Goal: Task Accomplishment & Management: Manage account settings

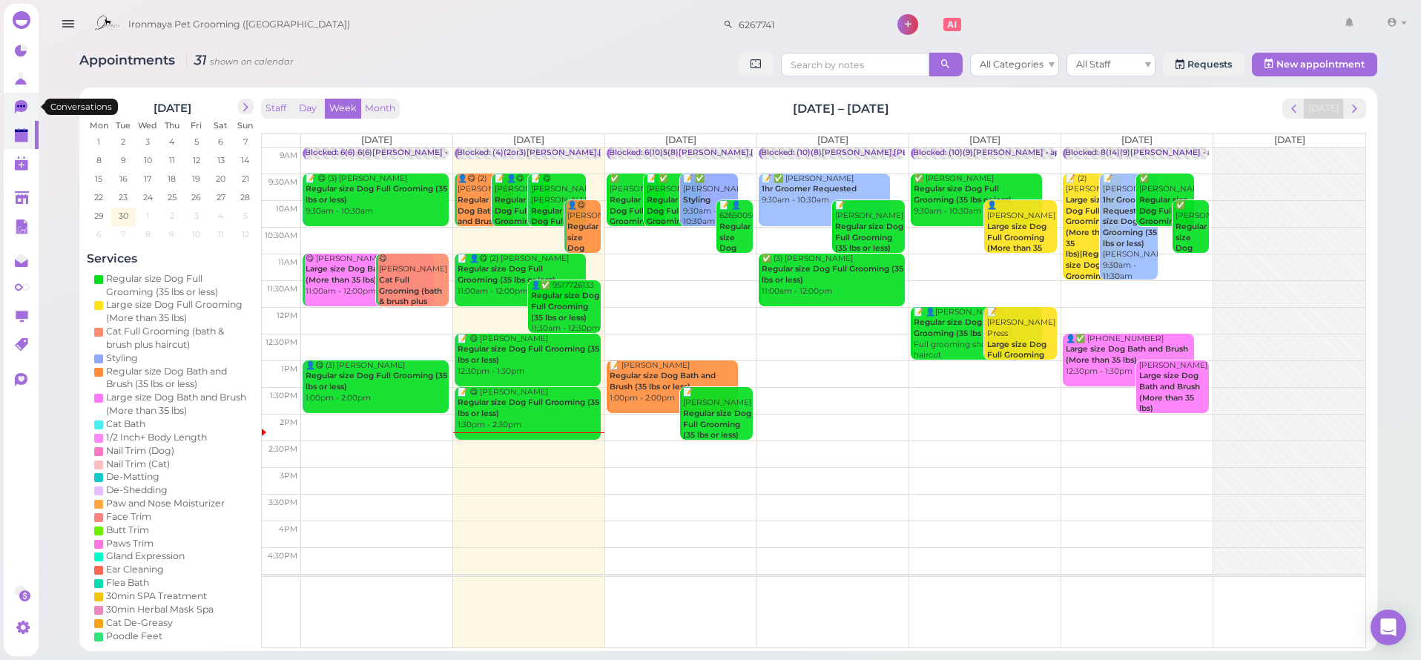
click at [26, 105] on icon at bounding box center [21, 106] width 13 height 13
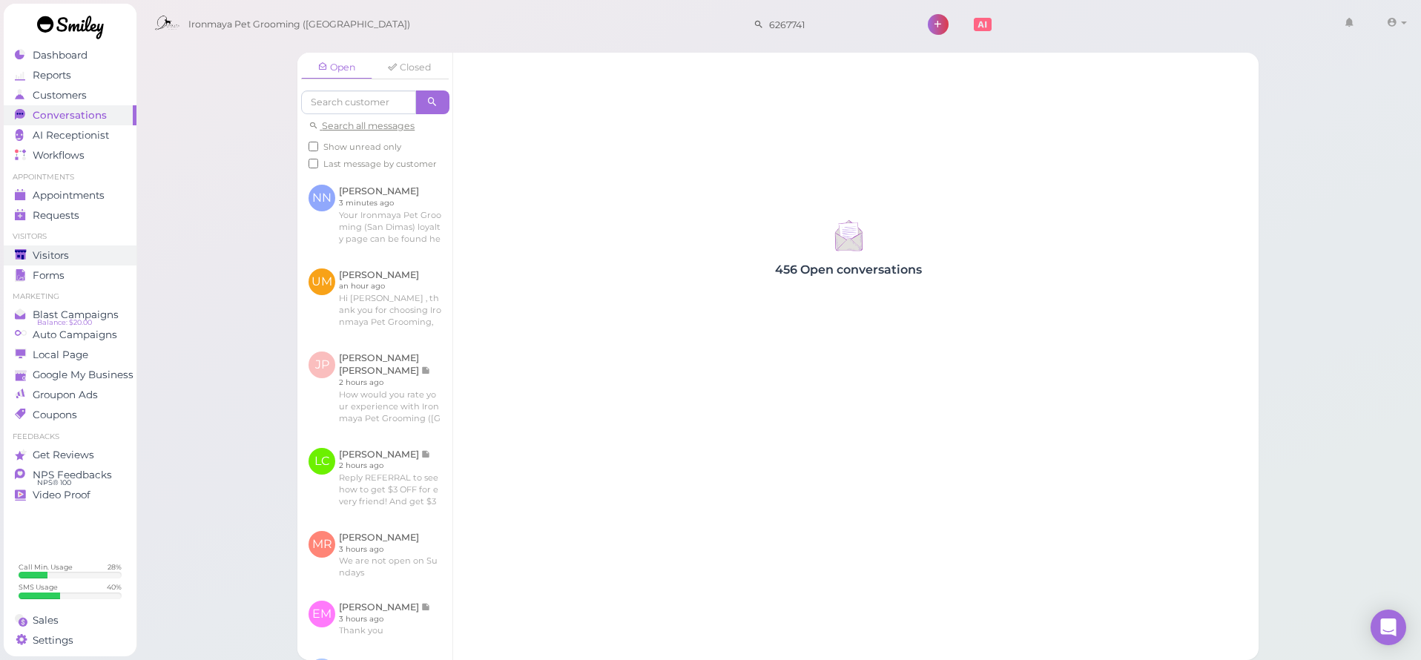
click at [58, 246] on link "Visitors" at bounding box center [70, 256] width 133 height 20
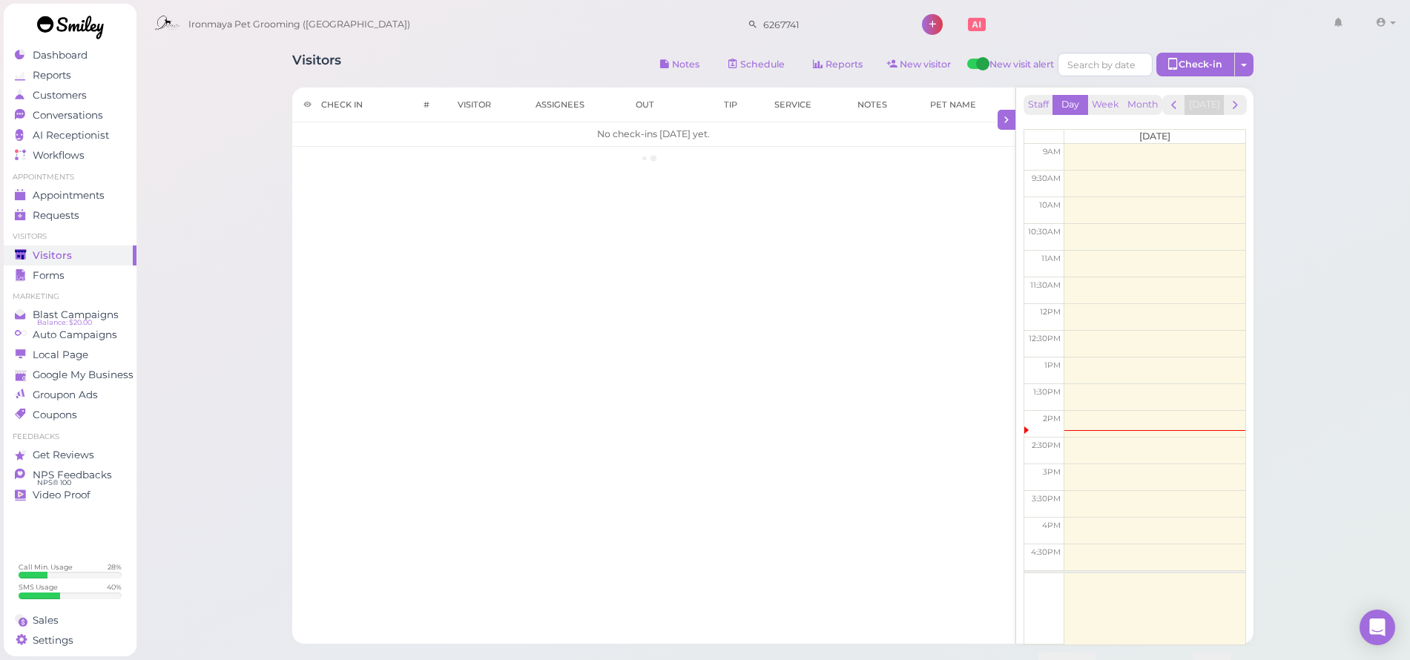
click at [59, 249] on span "Visitors" at bounding box center [52, 255] width 39 height 13
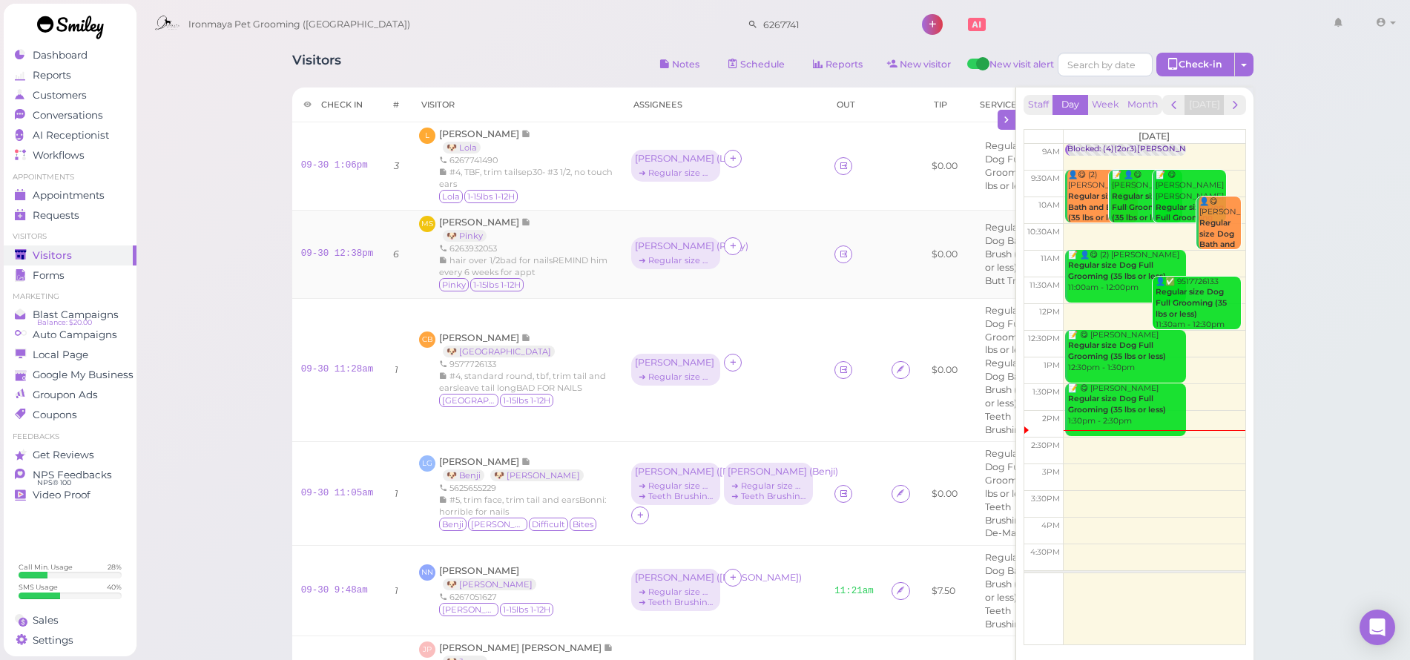
scroll to position [12, 0]
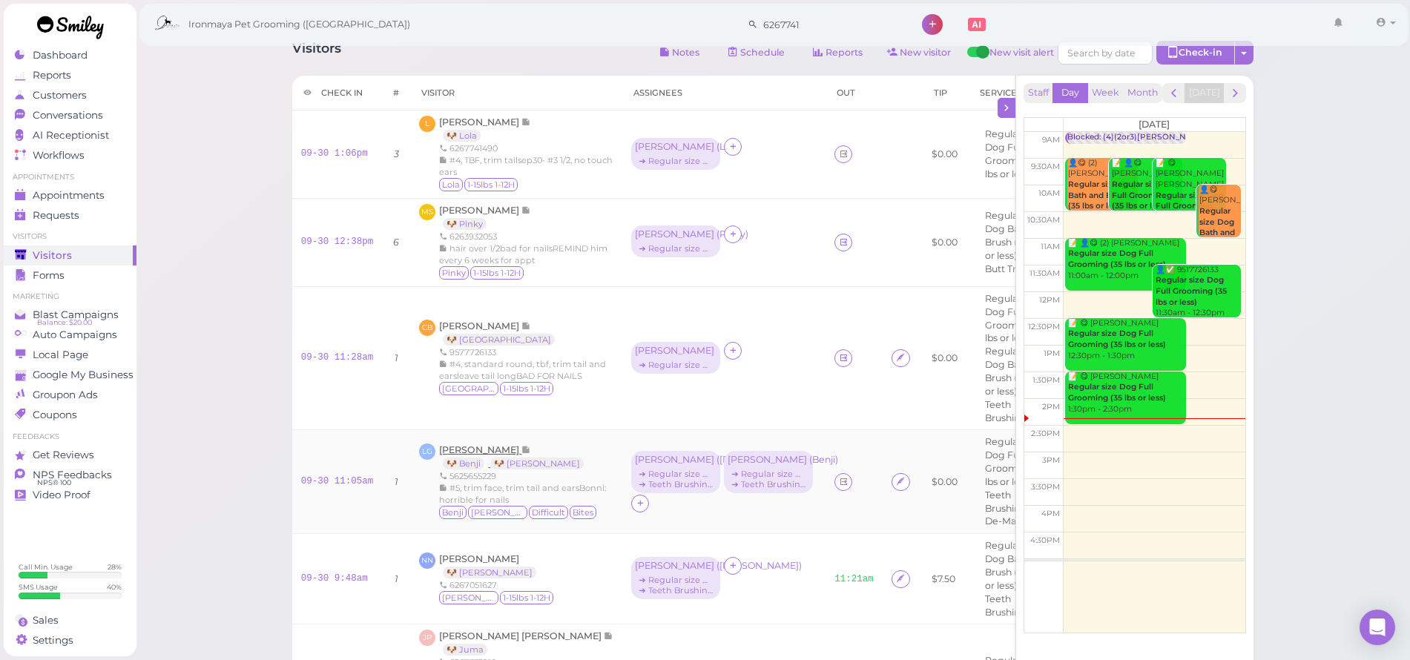
click at [467, 447] on span "[PERSON_NAME]" at bounding box center [480, 449] width 82 height 11
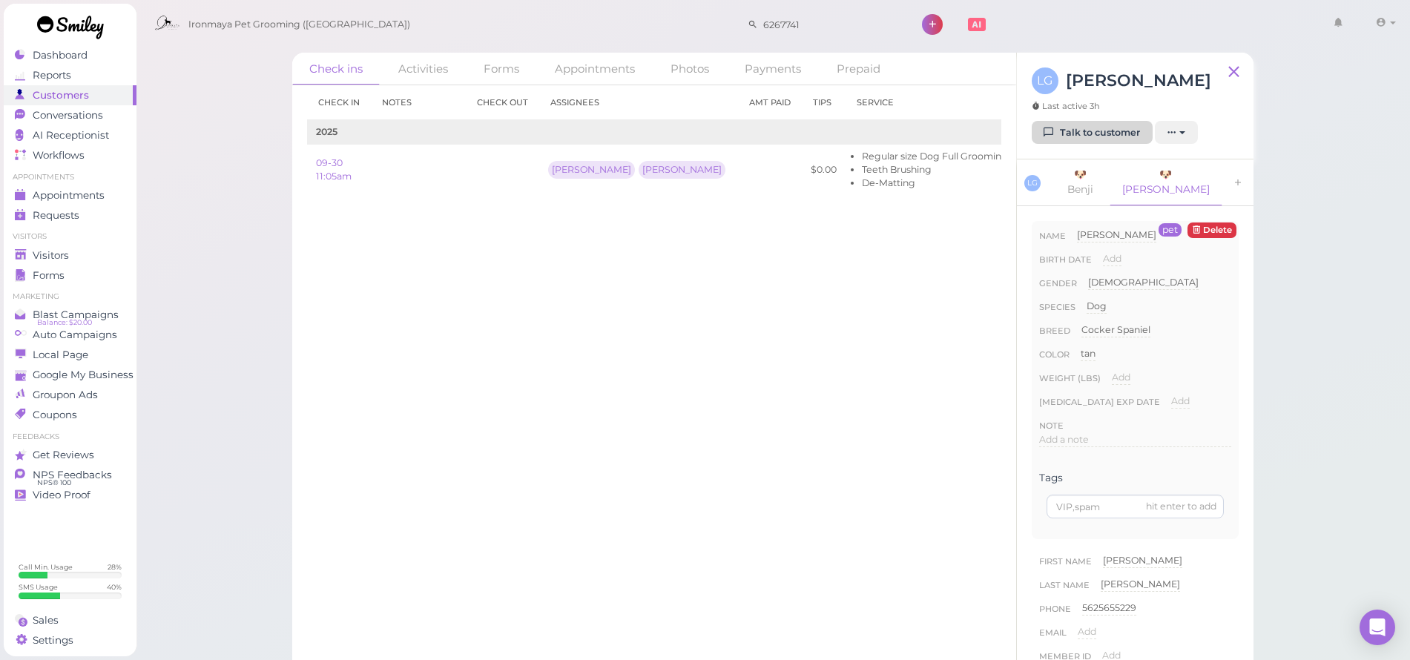
click at [1077, 137] on link "Talk to customer" at bounding box center [1092, 133] width 121 height 24
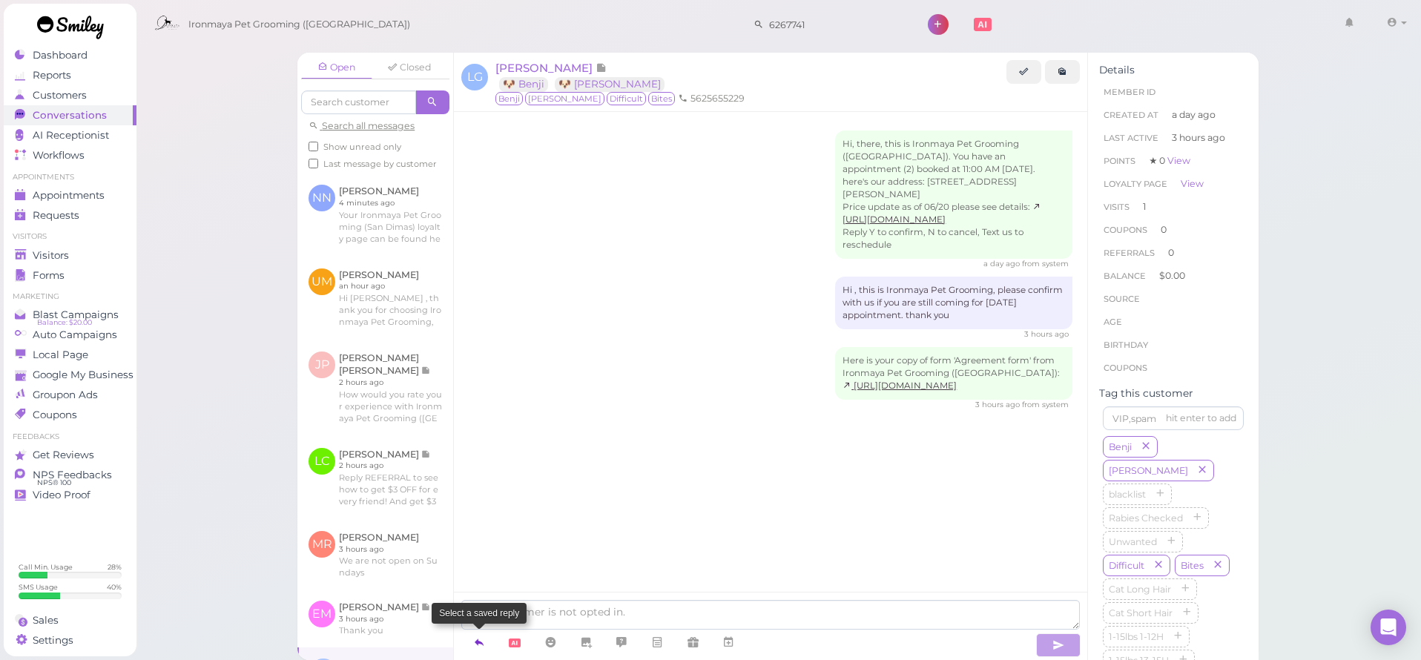
click at [478, 643] on icon at bounding box center [479, 642] width 12 height 15
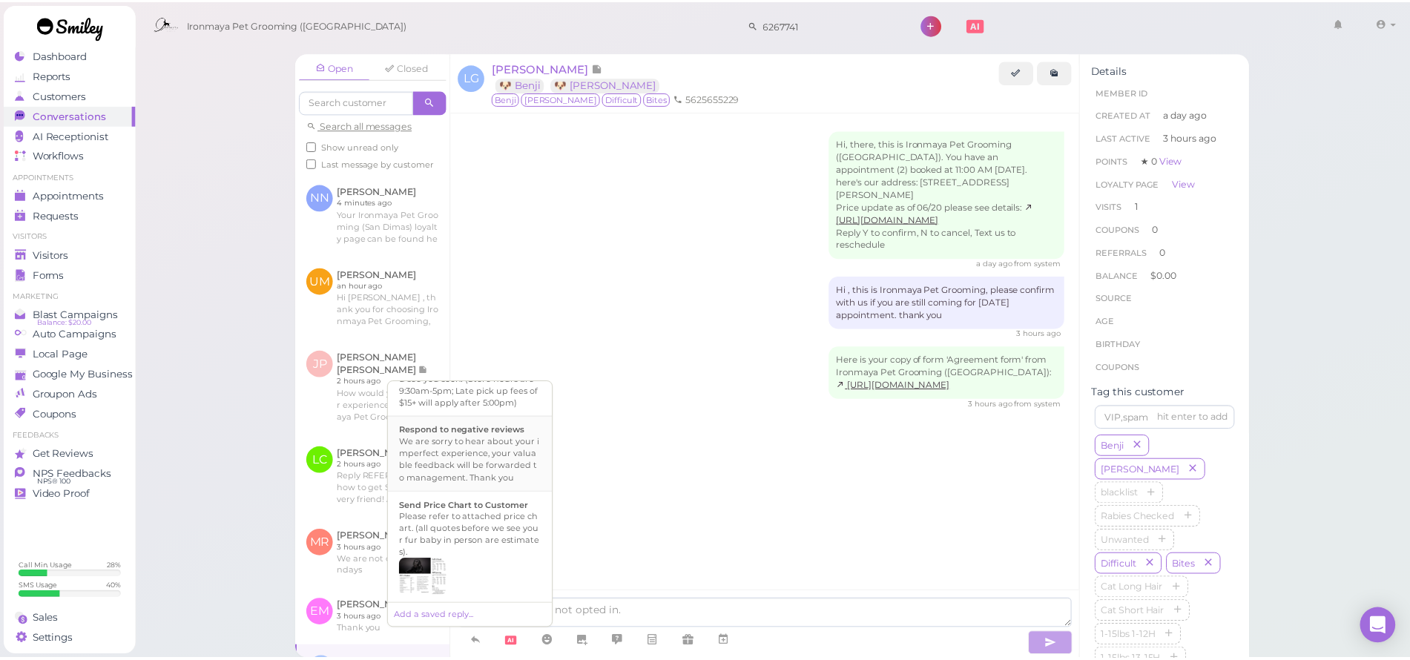
scroll to position [421, 0]
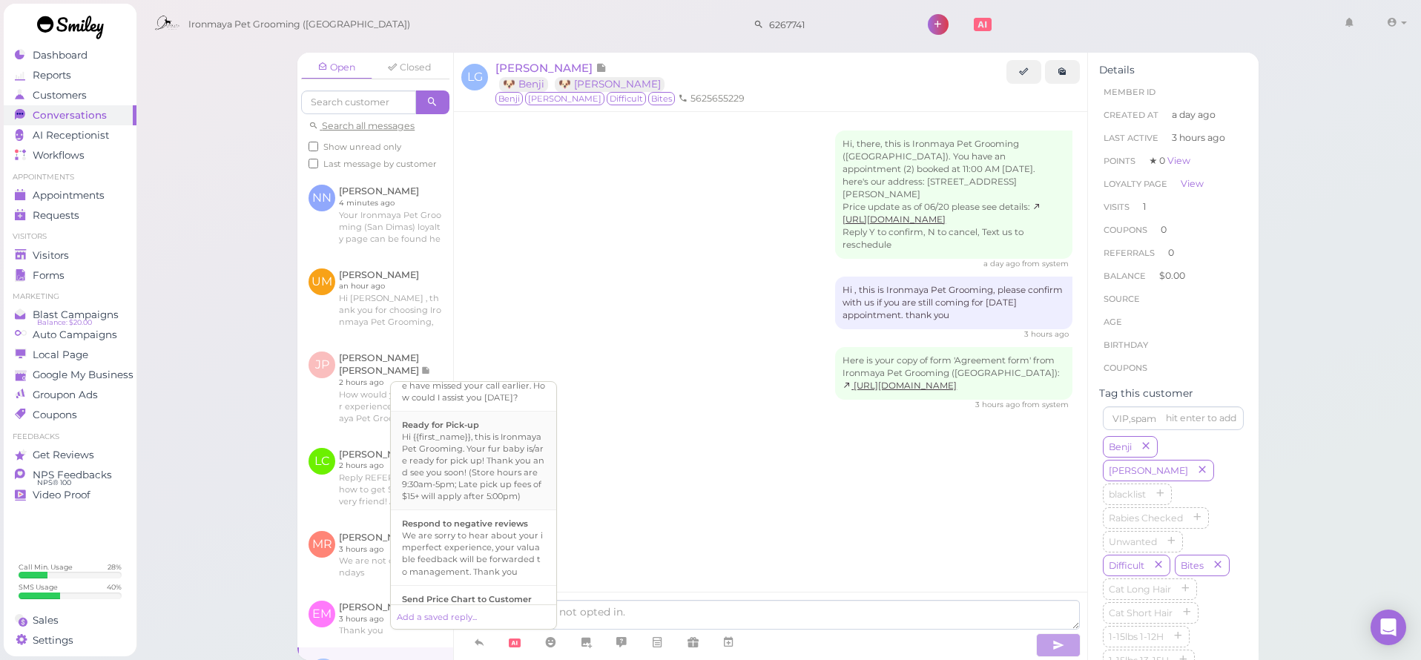
click at [509, 502] on div "Hi {{first_name}}, this is Ironmaya Pet Grooming. Your fur baby is/are ready fo…" at bounding box center [473, 466] width 143 height 71
type textarea "Hi {{first_name}}, this is Ironmaya Pet Grooming. Your fur baby is/are ready fo…"
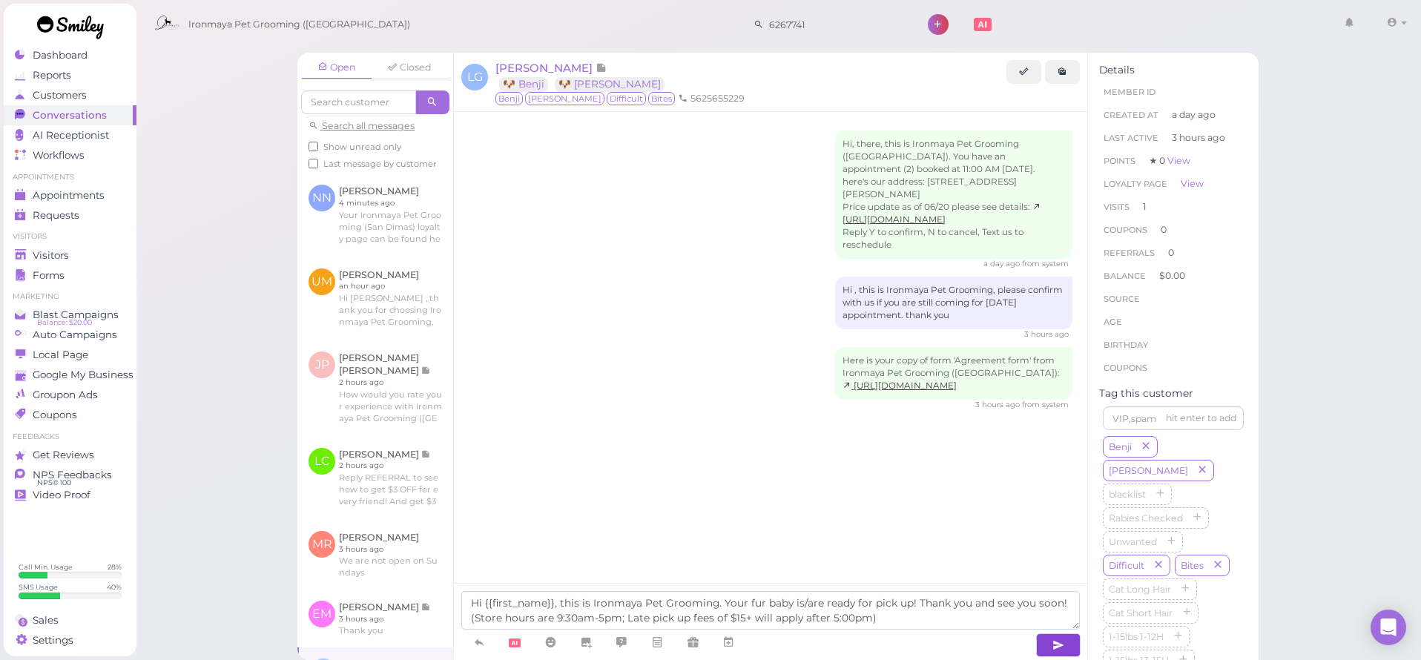
click at [1053, 642] on icon "button" at bounding box center [1059, 645] width 12 height 15
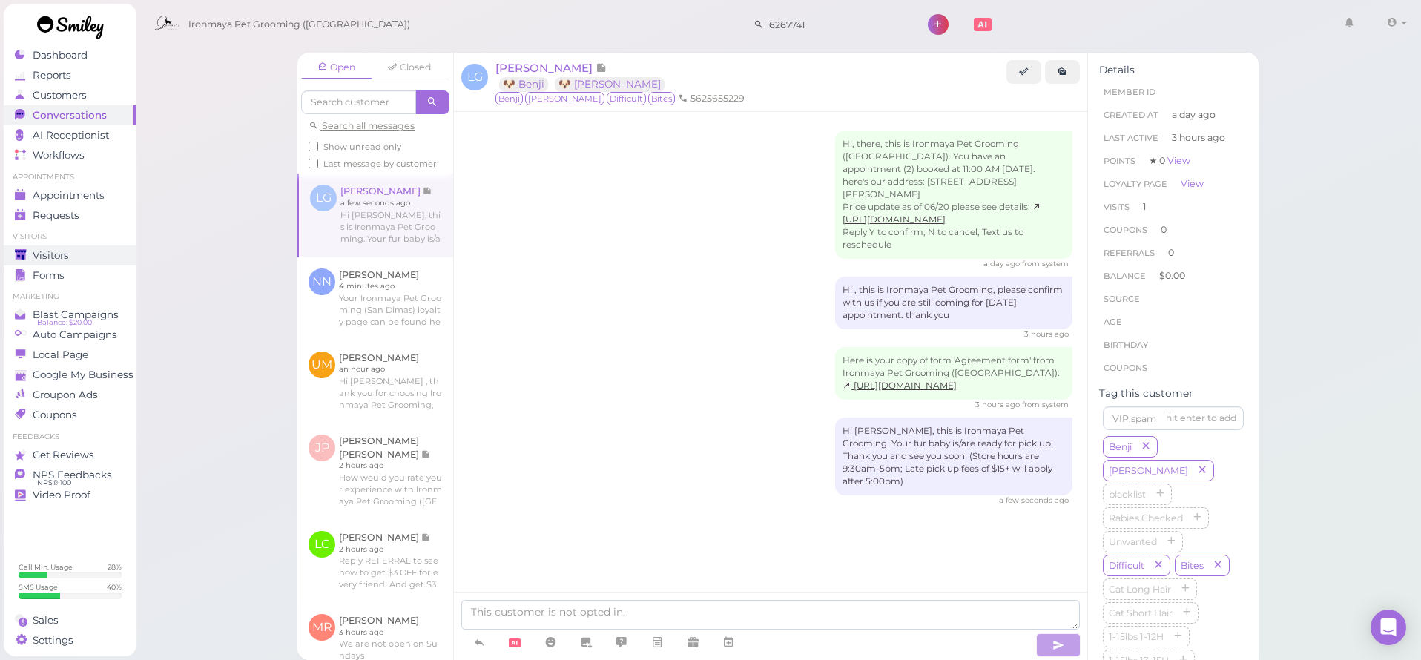
click at [73, 251] on div "Visitors" at bounding box center [68, 255] width 107 height 13
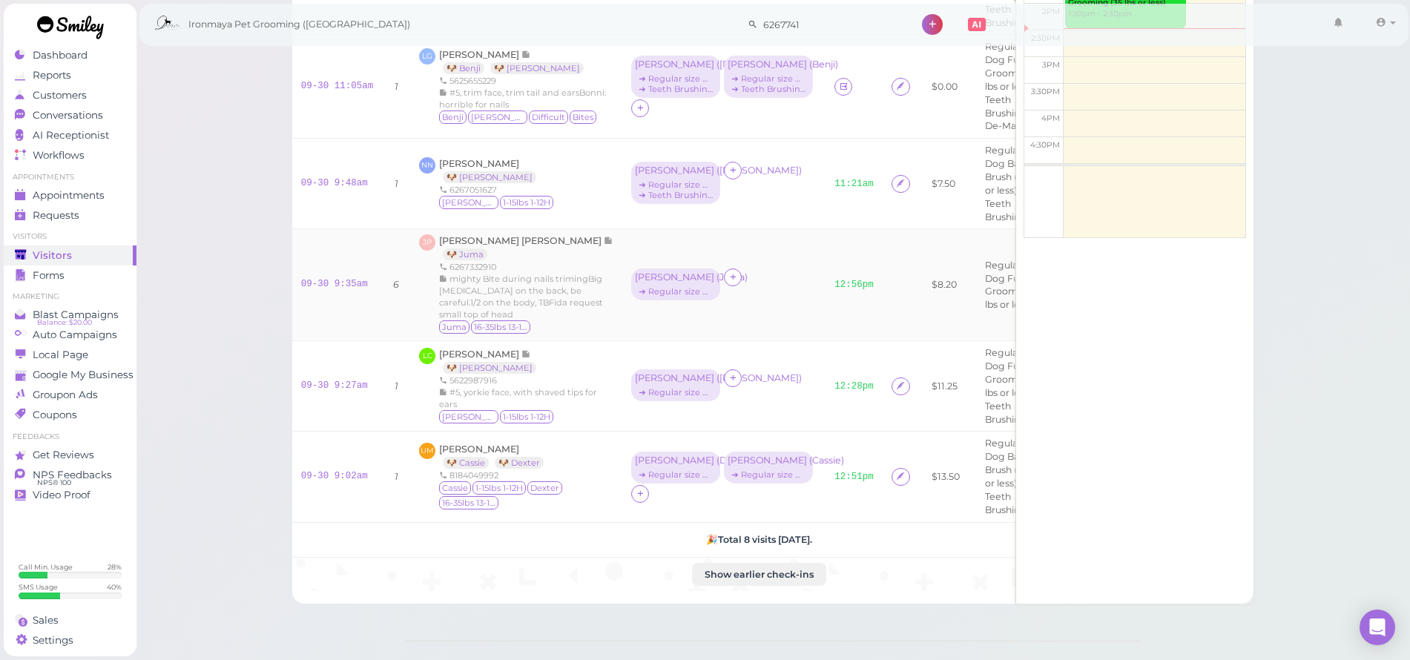
scroll to position [389, 0]
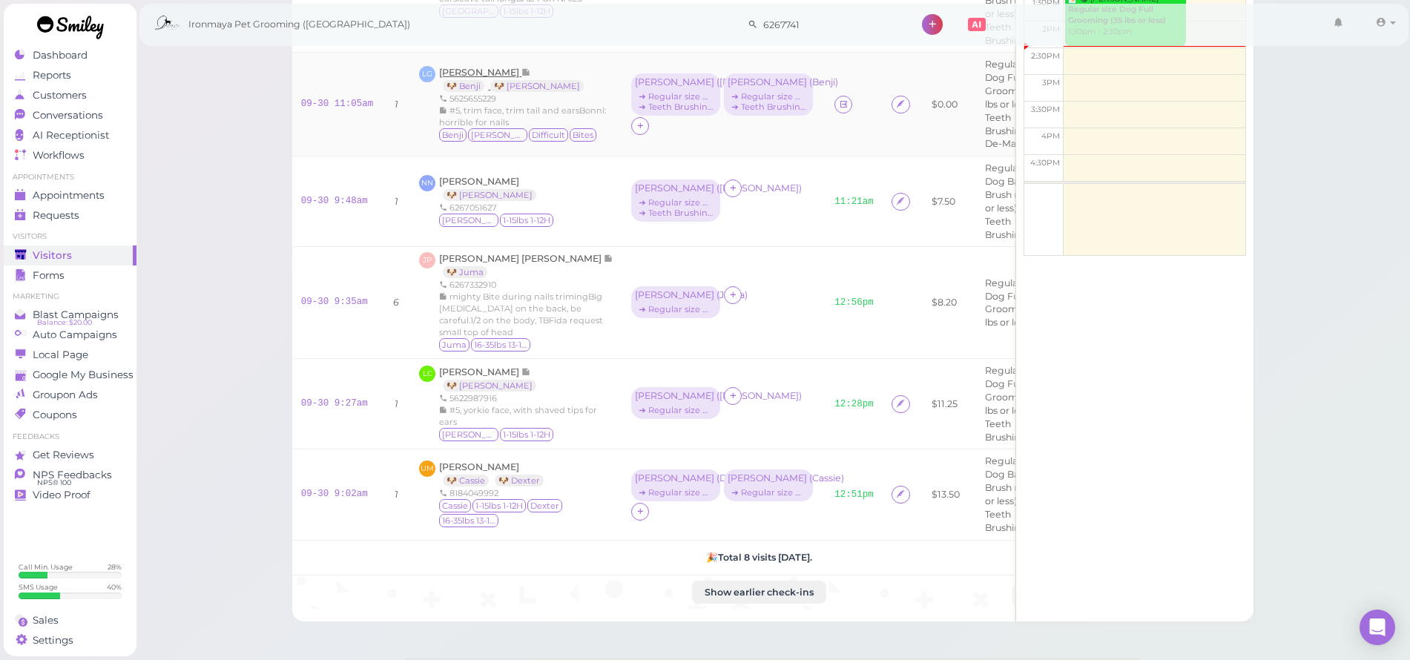
click at [478, 66] on div "Leo Garcia 🐶 Benji 🐶 Bonni 5625655229 #5, trim face, trim tail and earsBonni: h…" at bounding box center [526, 104] width 174 height 77
click at [478, 67] on span "[PERSON_NAME]" at bounding box center [480, 72] width 82 height 11
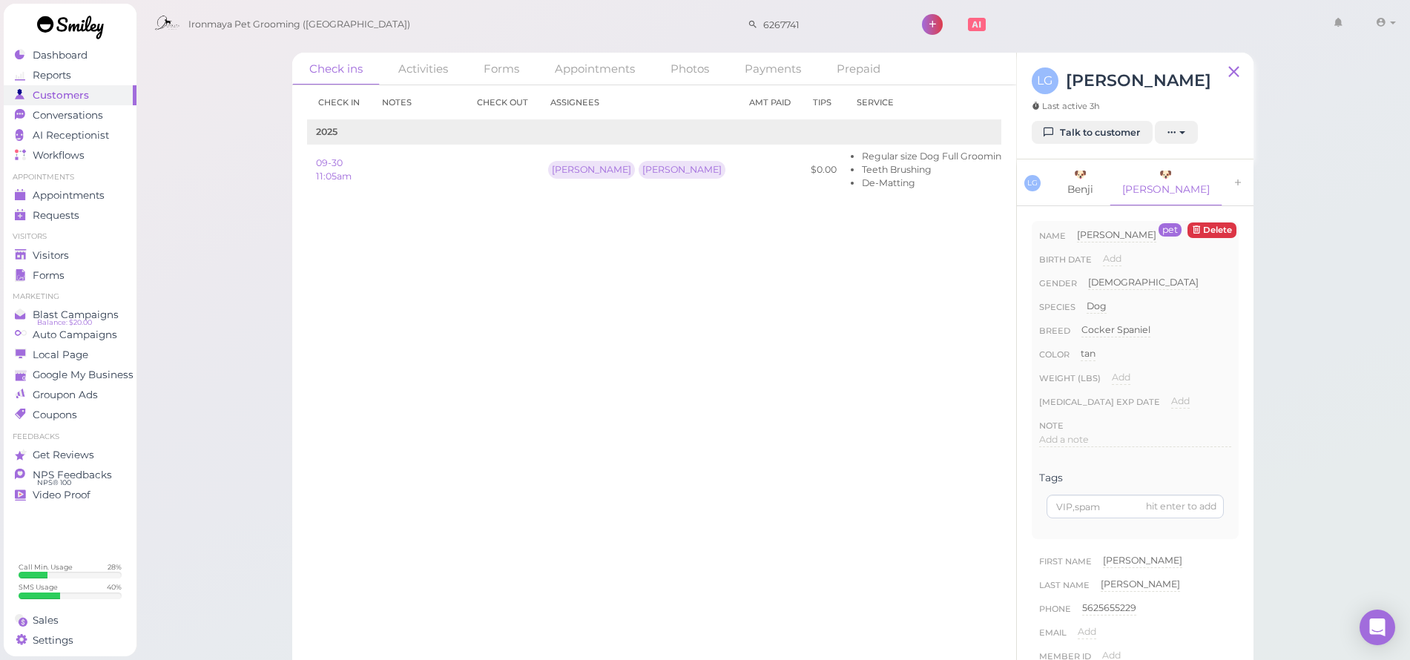
click at [1088, 168] on link "🐶 Benji" at bounding box center [1081, 181] width 56 height 45
click at [1123, 372] on span "Add" at bounding box center [1121, 377] width 19 height 11
type input "16"
click at [1142, 396] on button "Done" at bounding box center [1129, 404] width 33 height 16
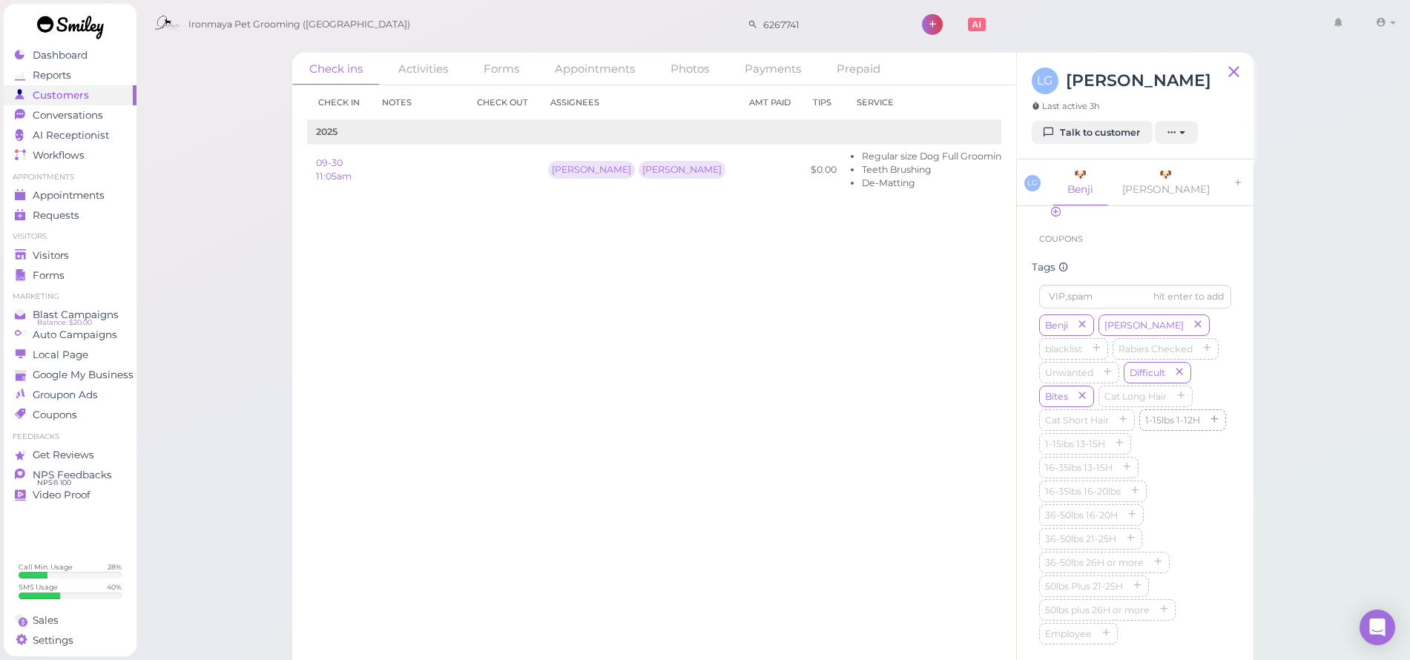
scroll to position [717, 0]
click at [1128, 470] on icon "button" at bounding box center [1126, 465] width 9 height 10
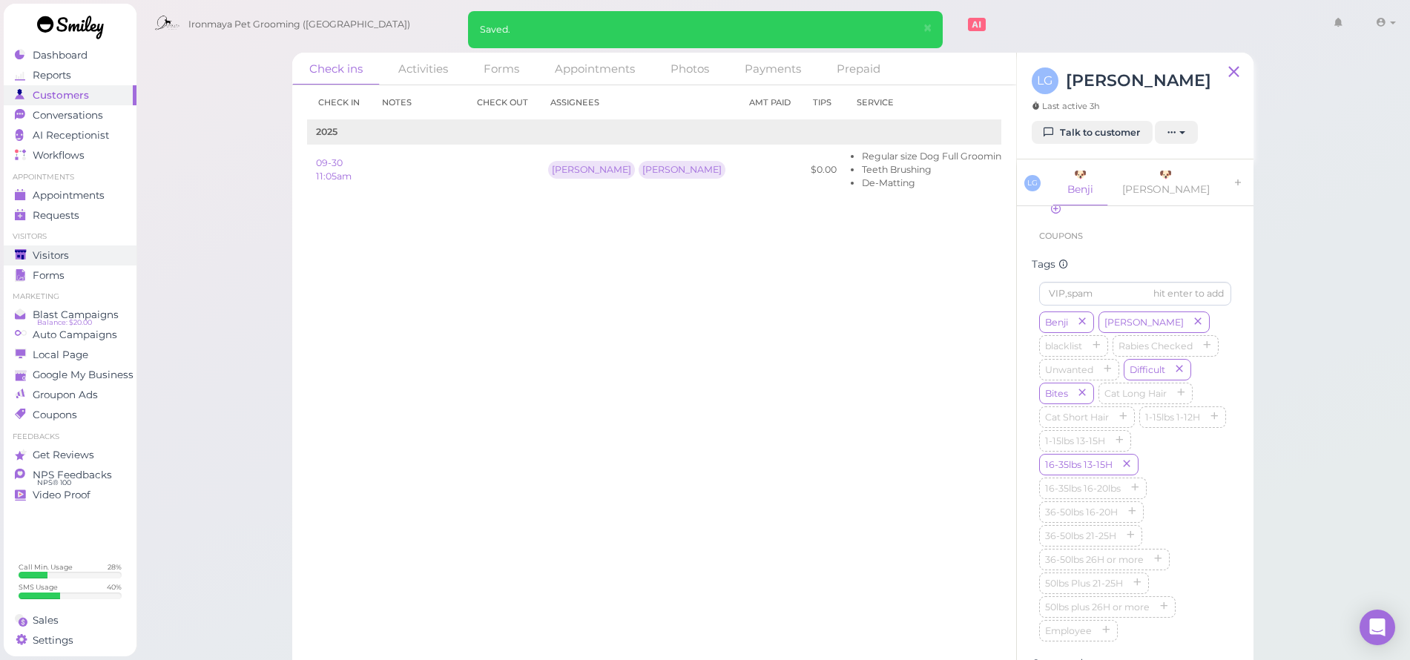
click at [94, 247] on link "Visitors" at bounding box center [70, 256] width 133 height 20
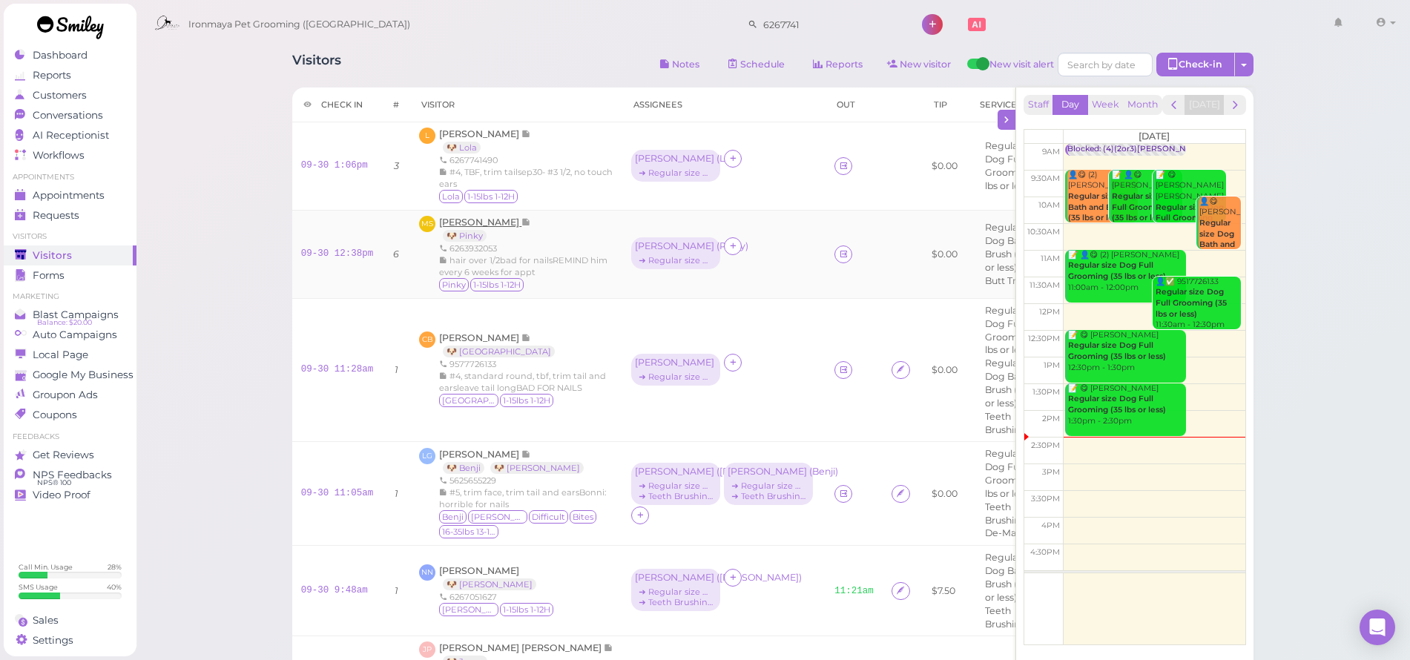
click at [481, 218] on span "[PERSON_NAME]" at bounding box center [480, 222] width 82 height 11
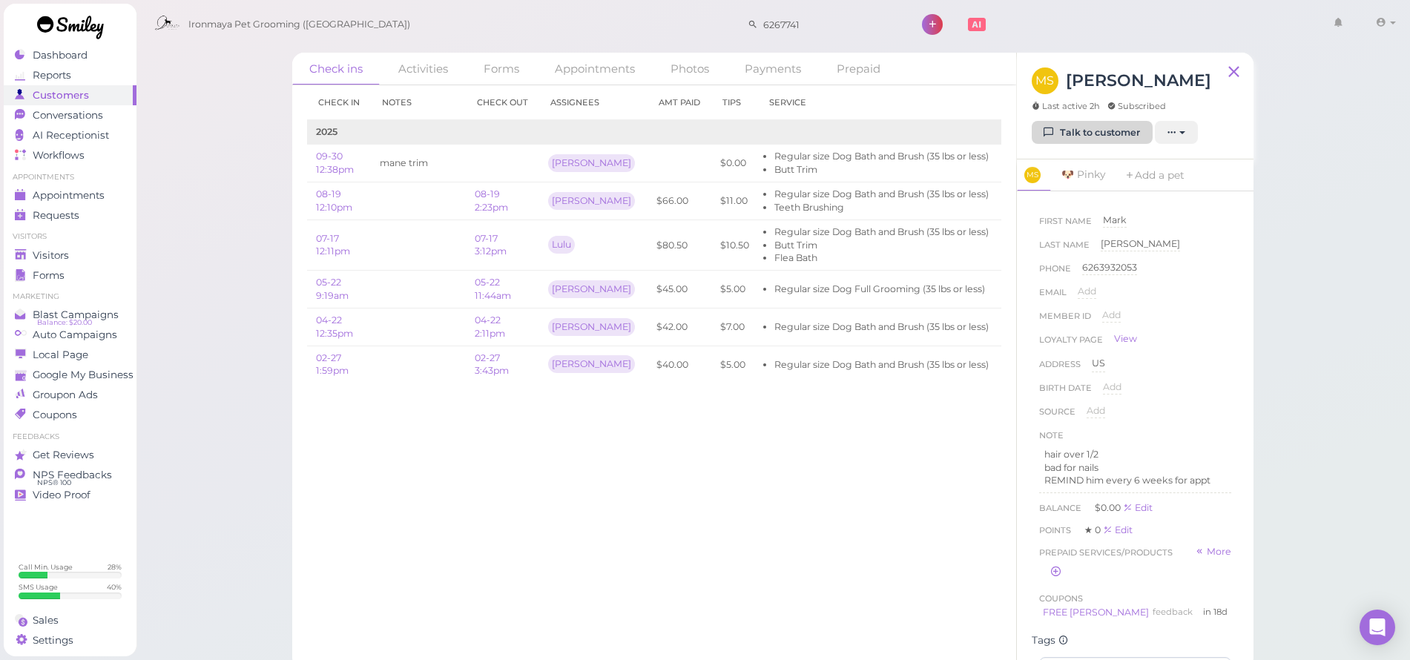
click at [1085, 130] on link "Talk to customer" at bounding box center [1092, 133] width 121 height 24
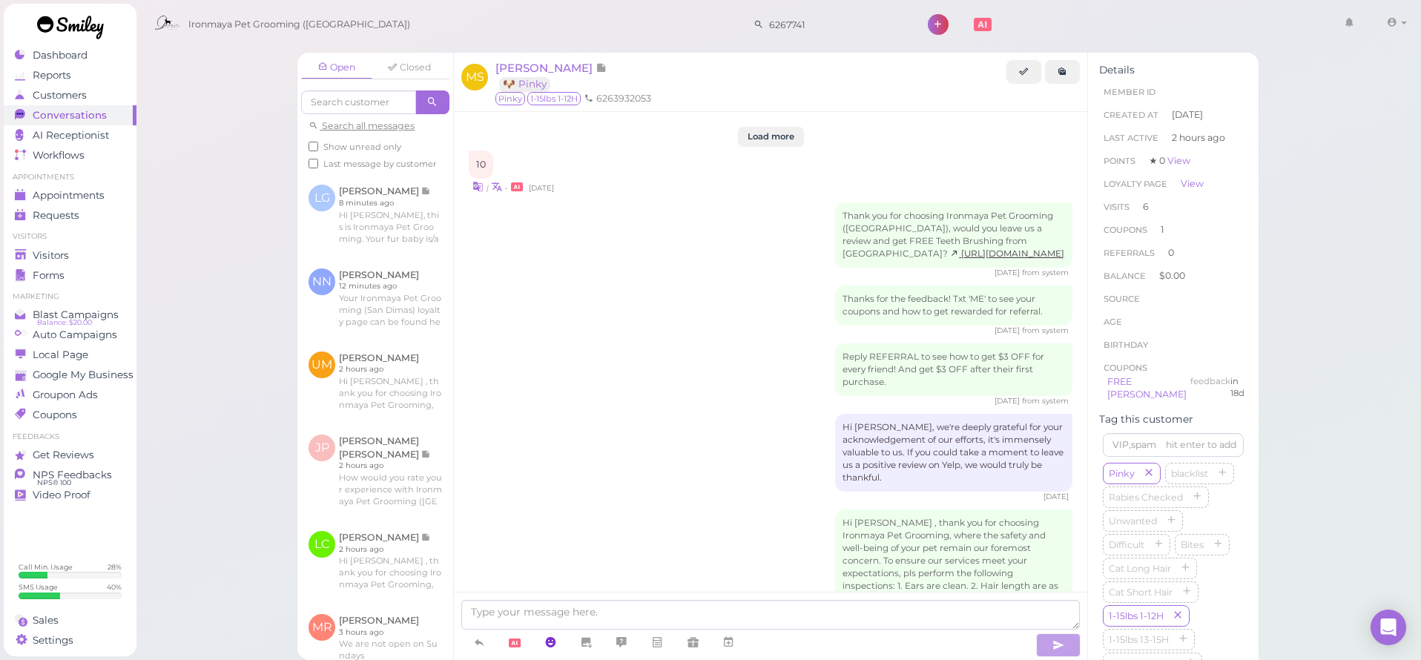
scroll to position [1961, 0]
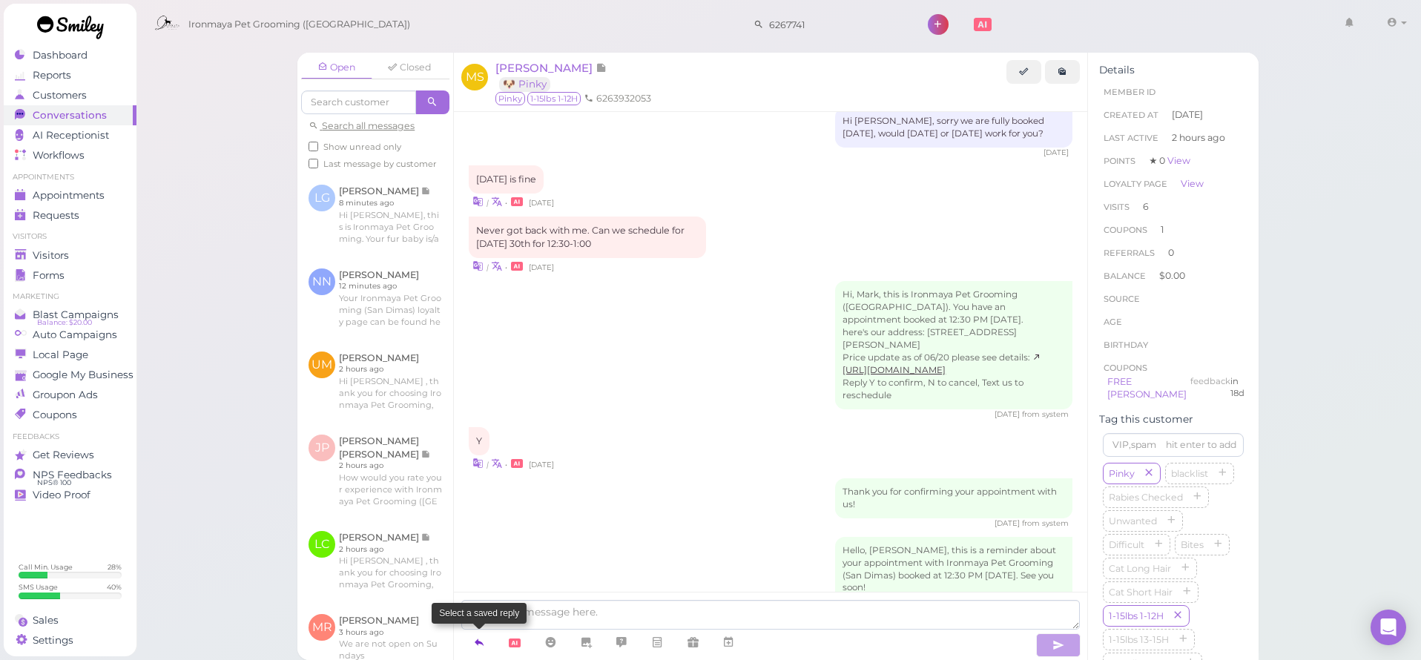
click at [484, 643] on icon at bounding box center [479, 642] width 12 height 15
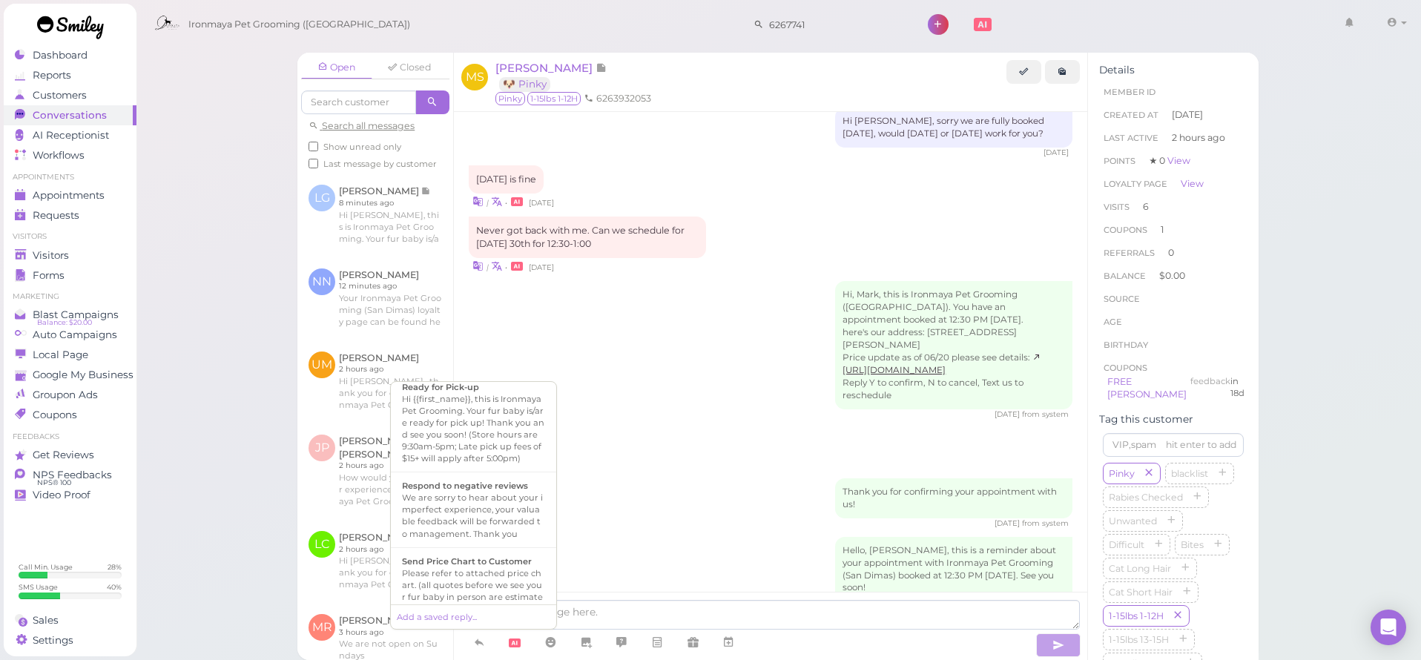
scroll to position [507, 0]
click at [493, 417] on div "Hi {{first_name}}, this is Ironmaya Pet Grooming. Your fur baby is/are ready fo…" at bounding box center [473, 381] width 143 height 71
type textarea "Hi {{first_name}}, this is Ironmaya Pet Grooming. Your fur baby is/are ready fo…"
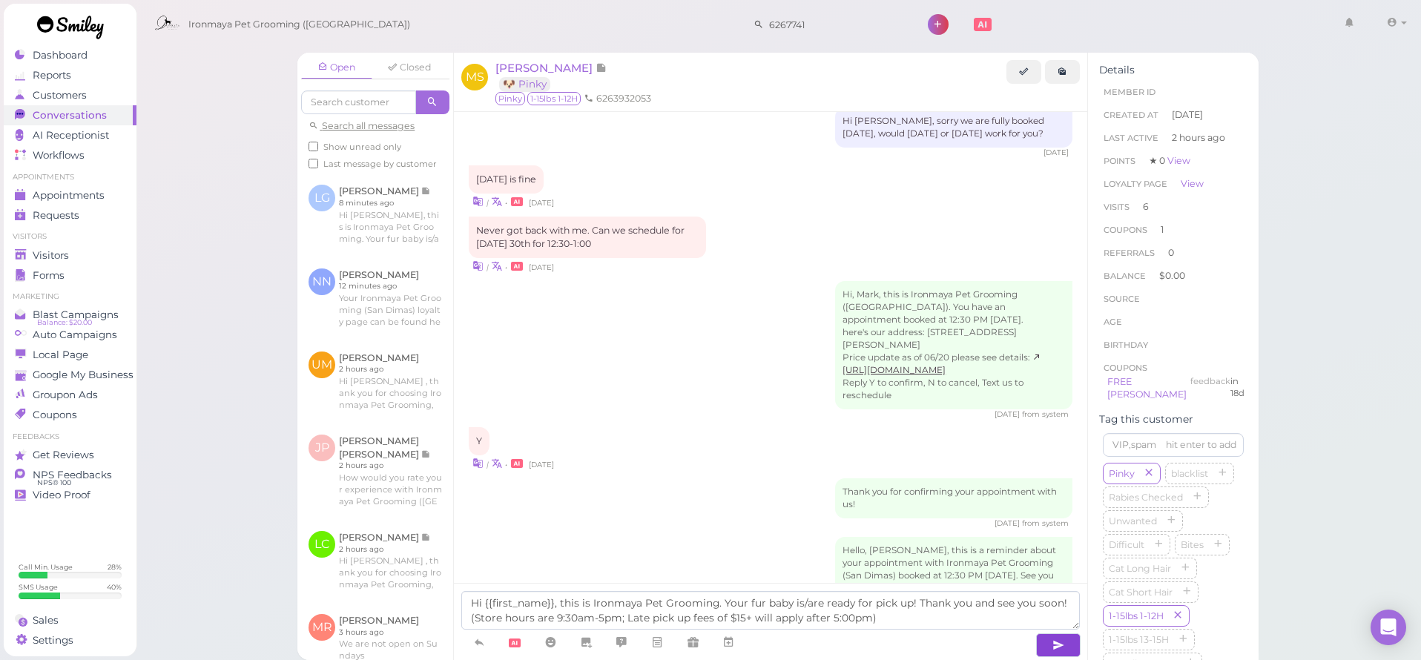
click at [1053, 640] on icon "button" at bounding box center [1059, 645] width 12 height 15
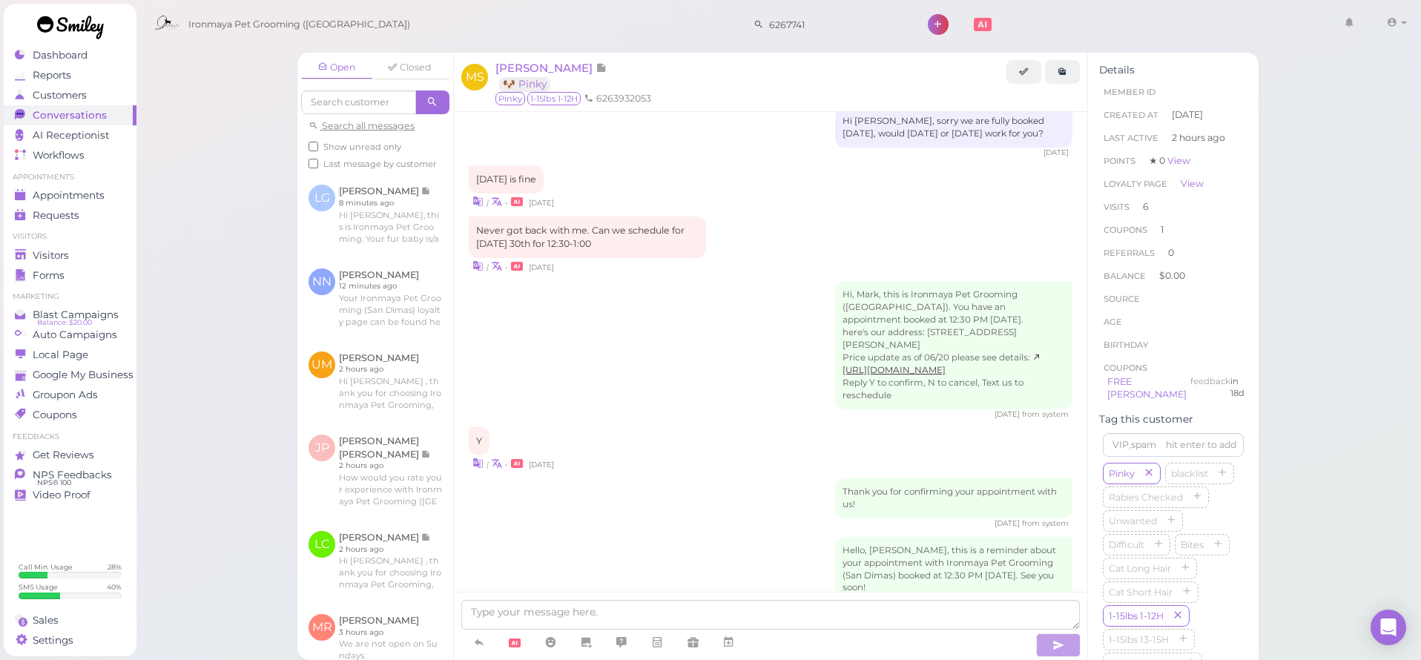
scroll to position [2031, 0]
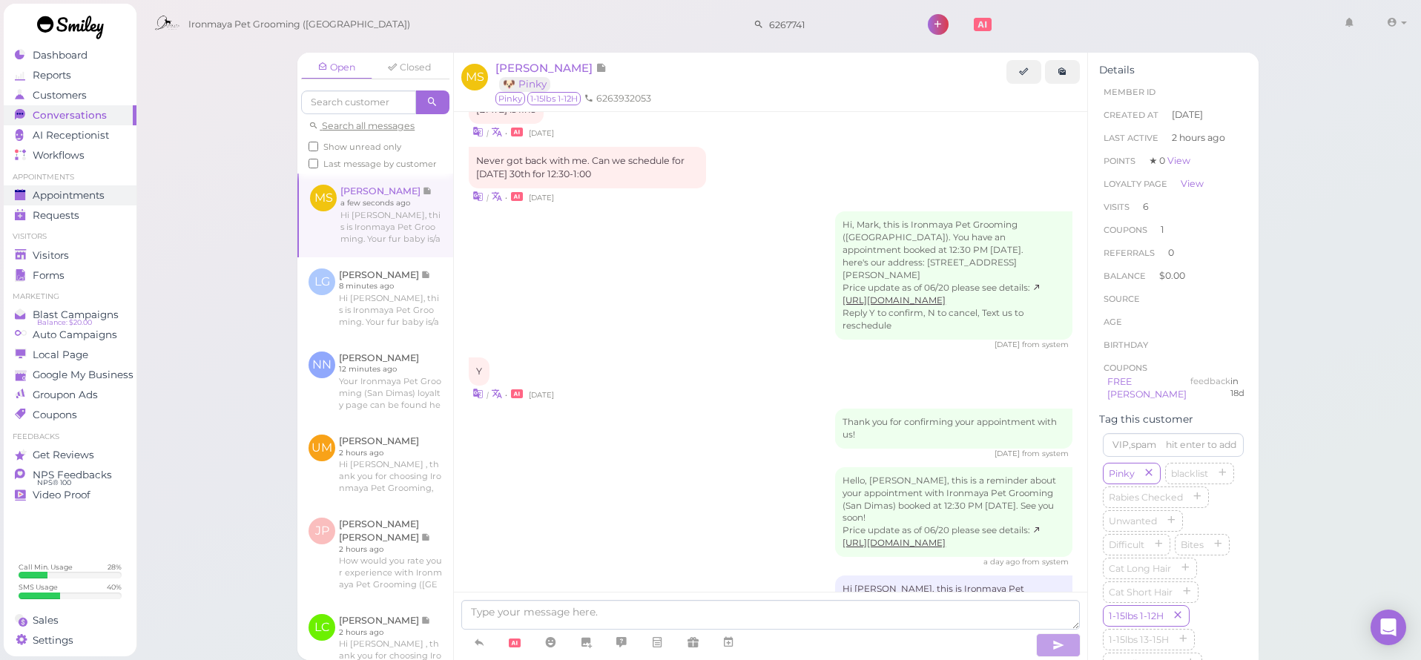
click at [83, 192] on span "Appointments" at bounding box center [69, 195] width 72 height 13
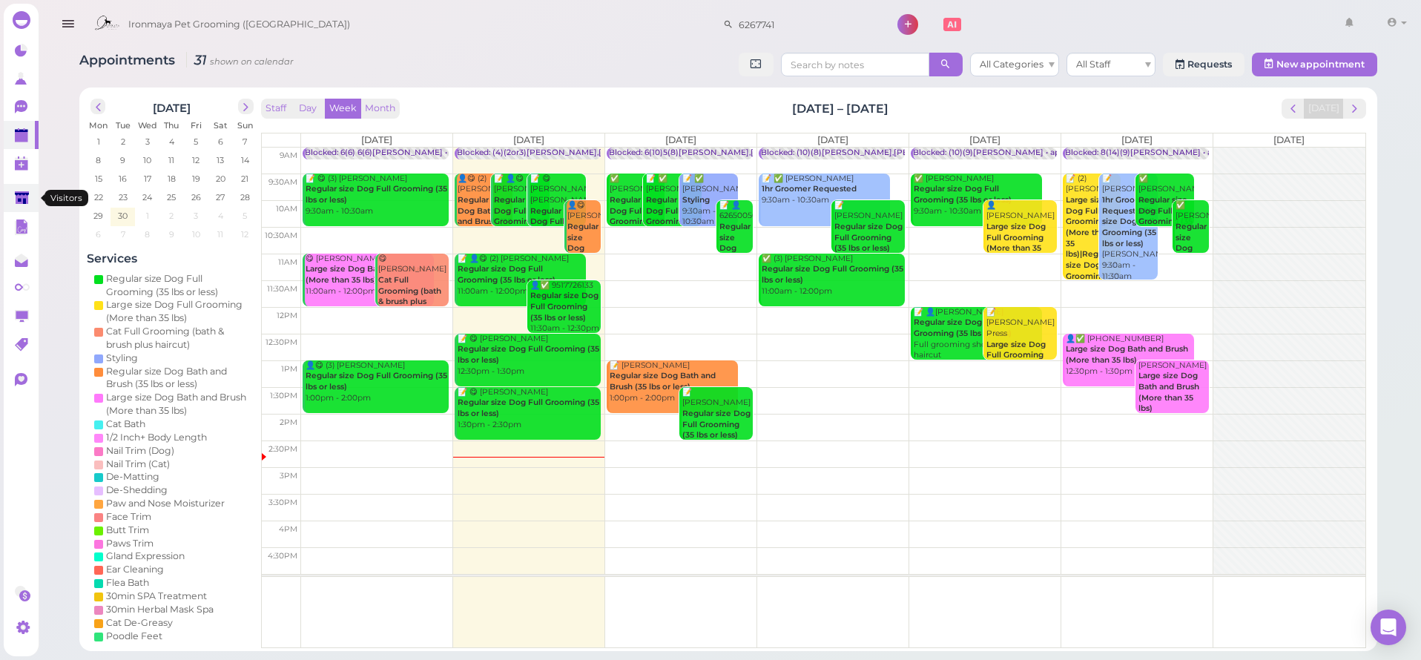
click at [27, 199] on polygon at bounding box center [22, 197] width 14 height 13
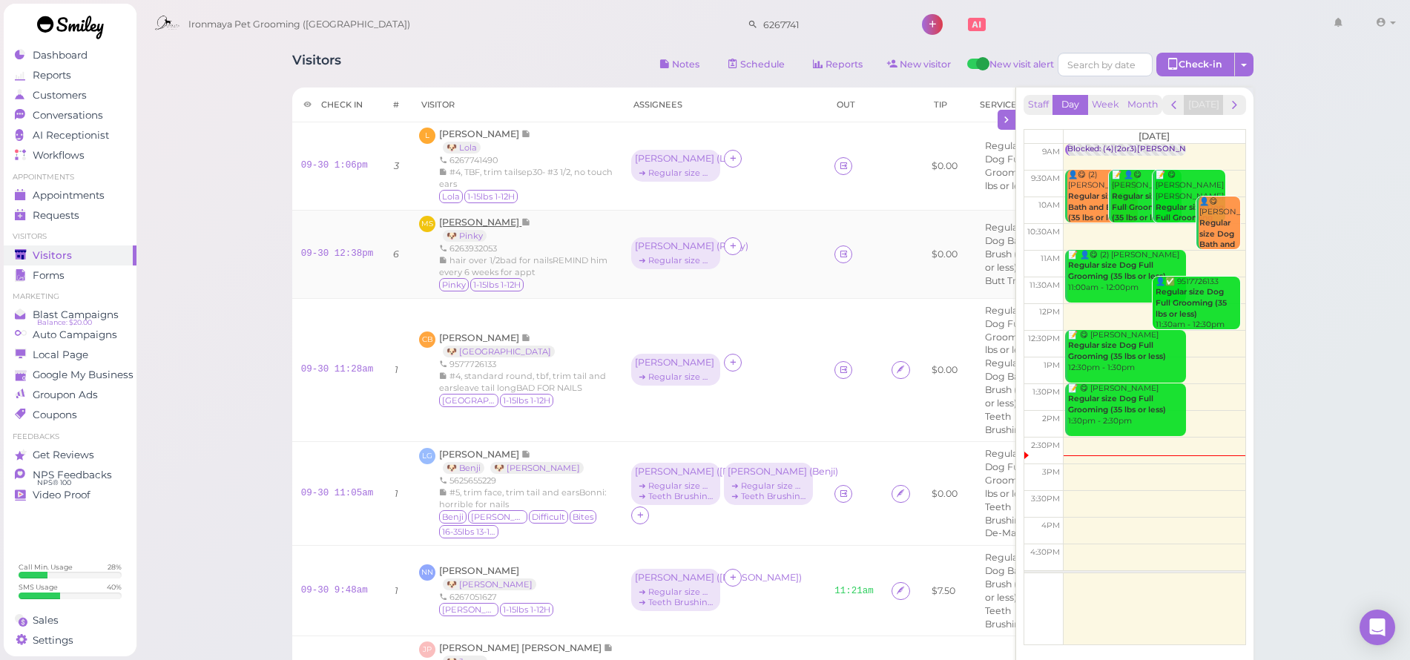
click at [479, 220] on span "[PERSON_NAME]" at bounding box center [480, 222] width 82 height 11
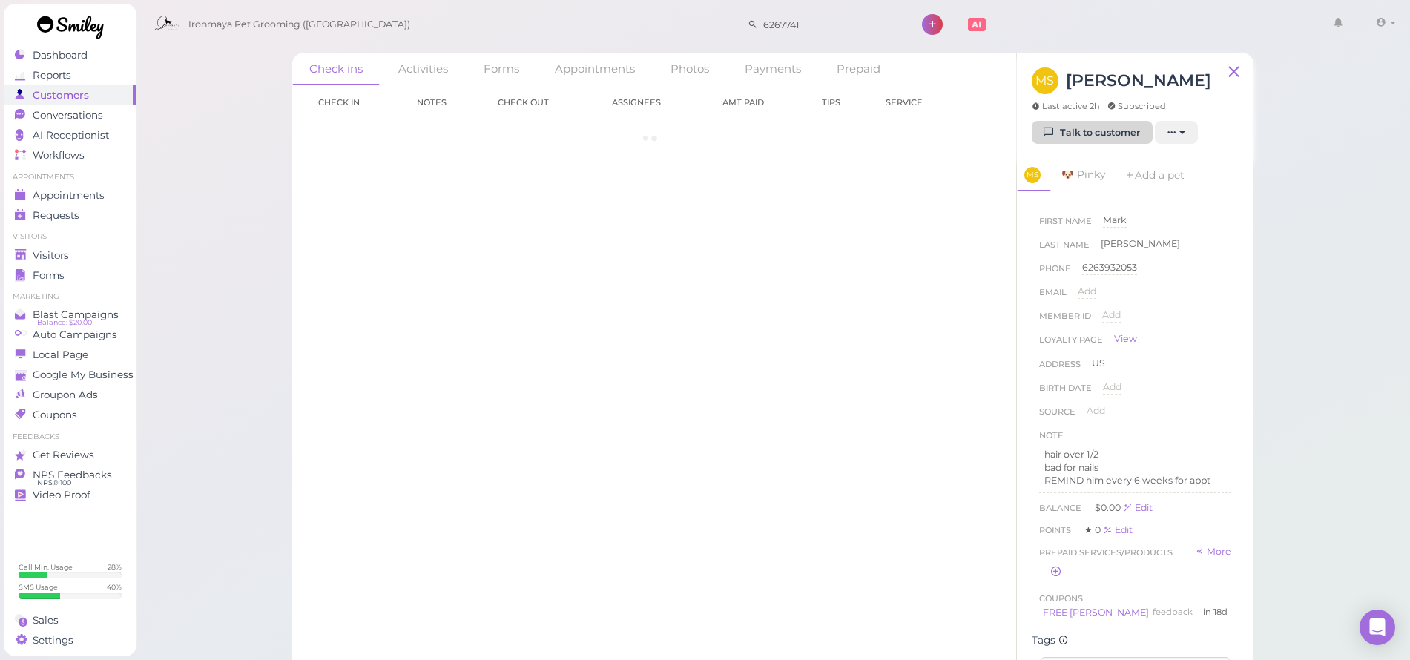
click at [1058, 141] on link "Talk to customer" at bounding box center [1092, 133] width 121 height 24
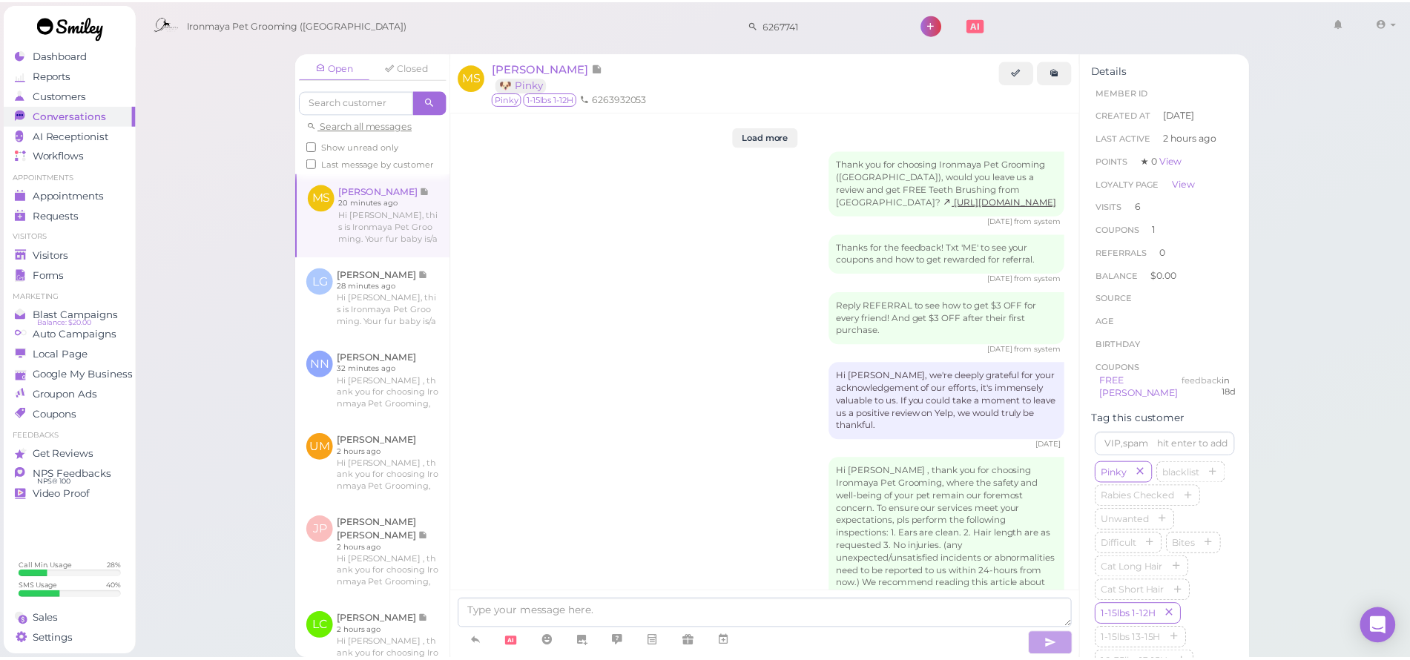
scroll to position [1991, 0]
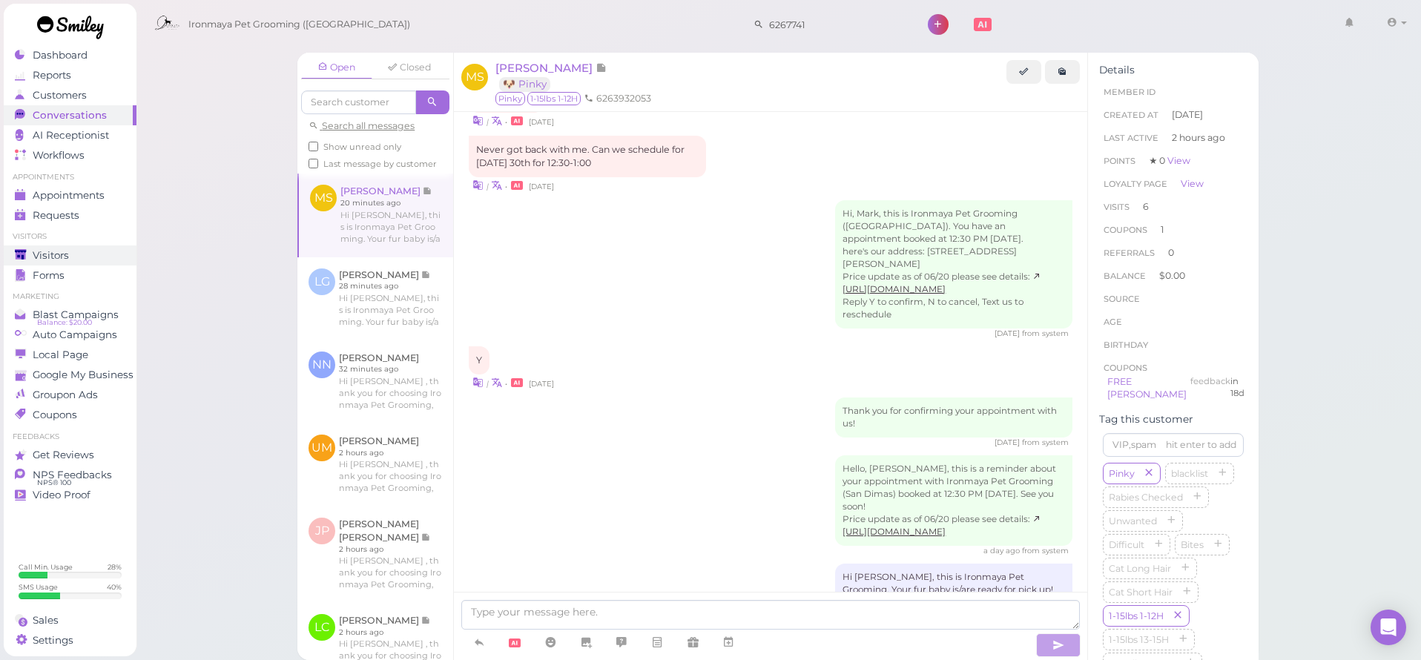
click at [72, 250] on div "Visitors" at bounding box center [68, 255] width 107 height 13
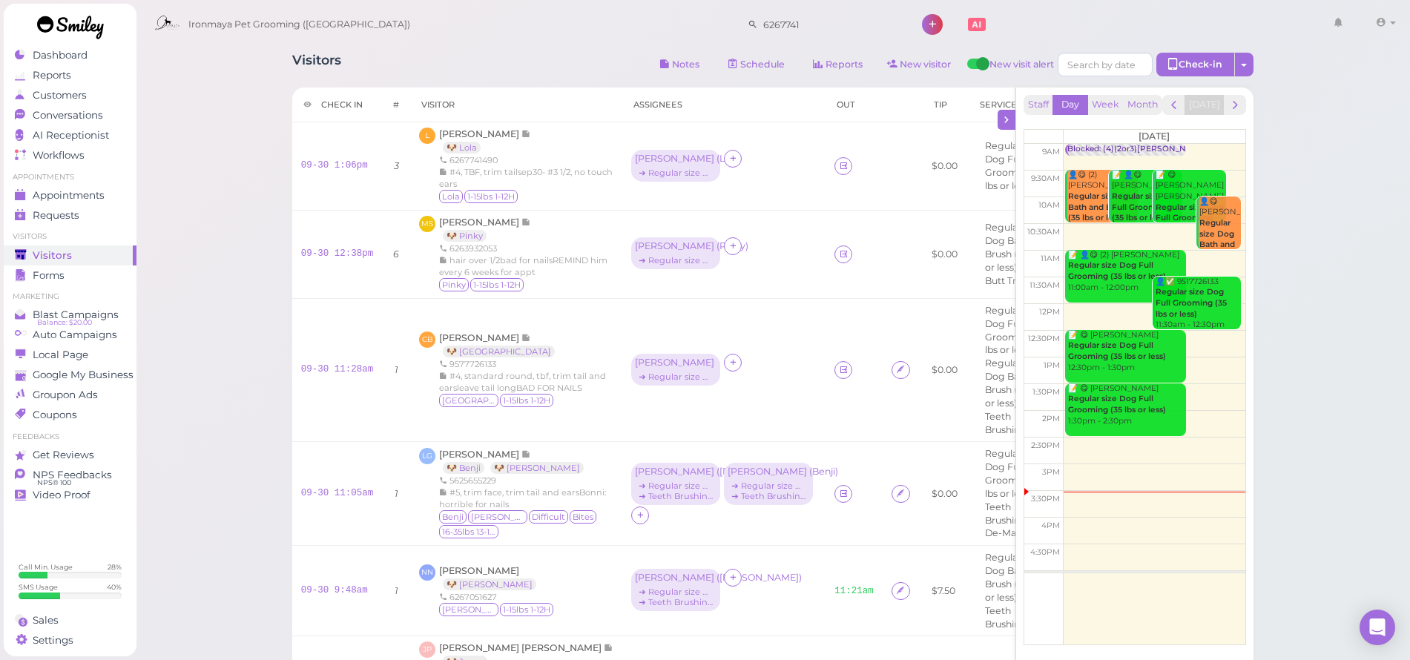
click at [386, 52] on div "Visitors Notes Schedule Reports New visitor New visit alert Check-in Customer c…" at bounding box center [773, 526] width 998 height 969
click at [839, 499] on icon at bounding box center [844, 493] width 10 height 11
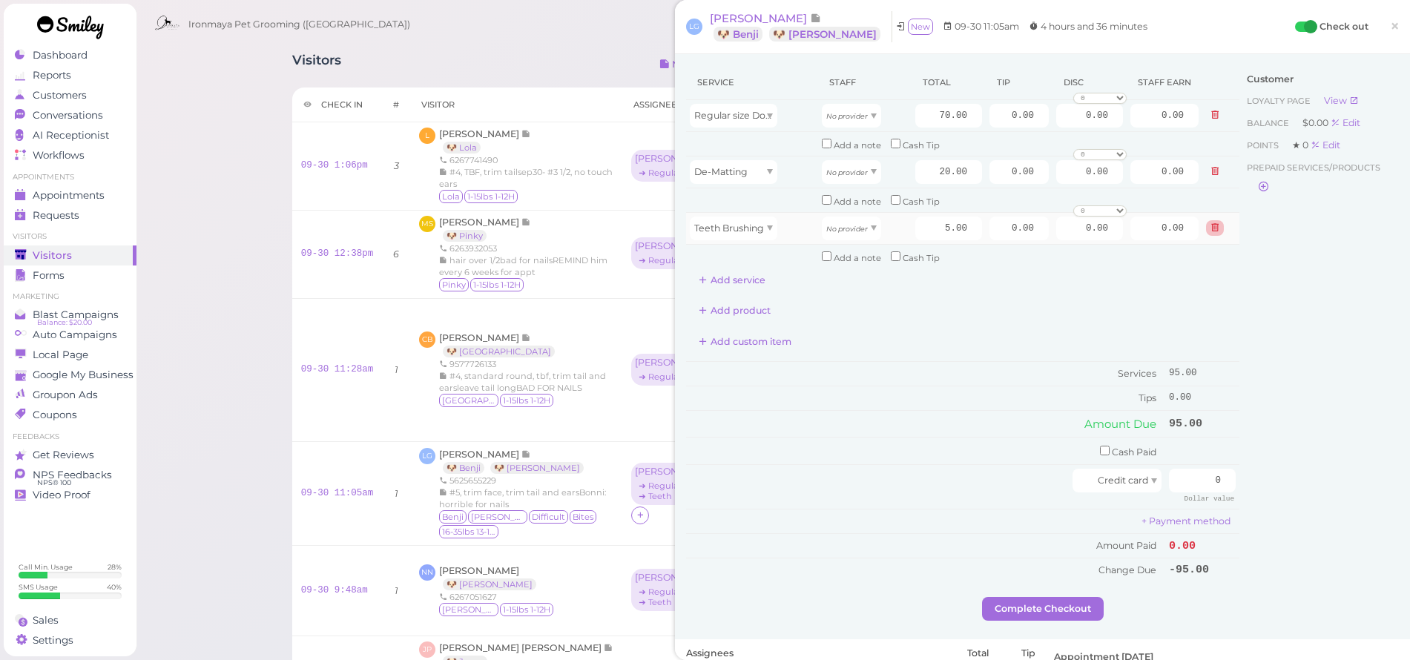
click at [1211, 169] on icon at bounding box center [1215, 171] width 9 height 10
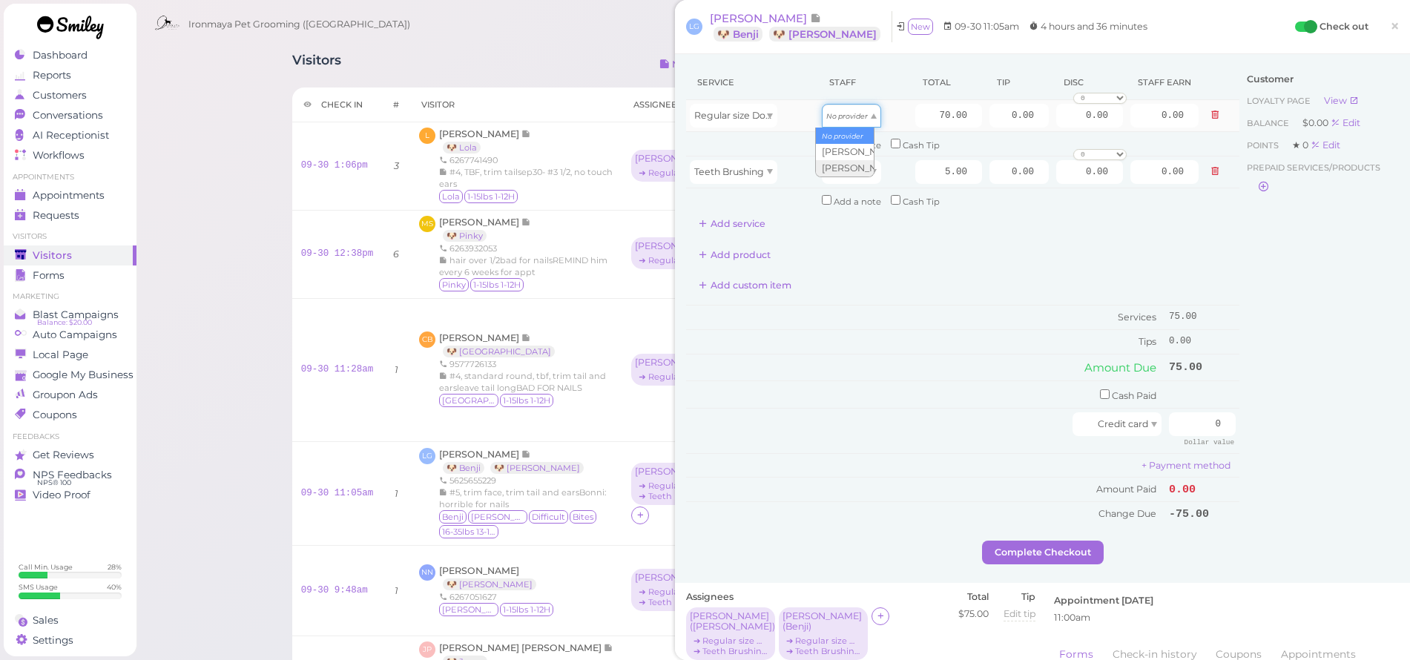
click at [857, 124] on div "No provider" at bounding box center [851, 116] width 59 height 24
click at [928, 113] on input "70.00" at bounding box center [948, 116] width 67 height 24
click at [927, 113] on input "70.00" at bounding box center [948, 116] width 67 height 24
type input "80"
click at [864, 170] on div "No provider" at bounding box center [851, 172] width 59 height 24
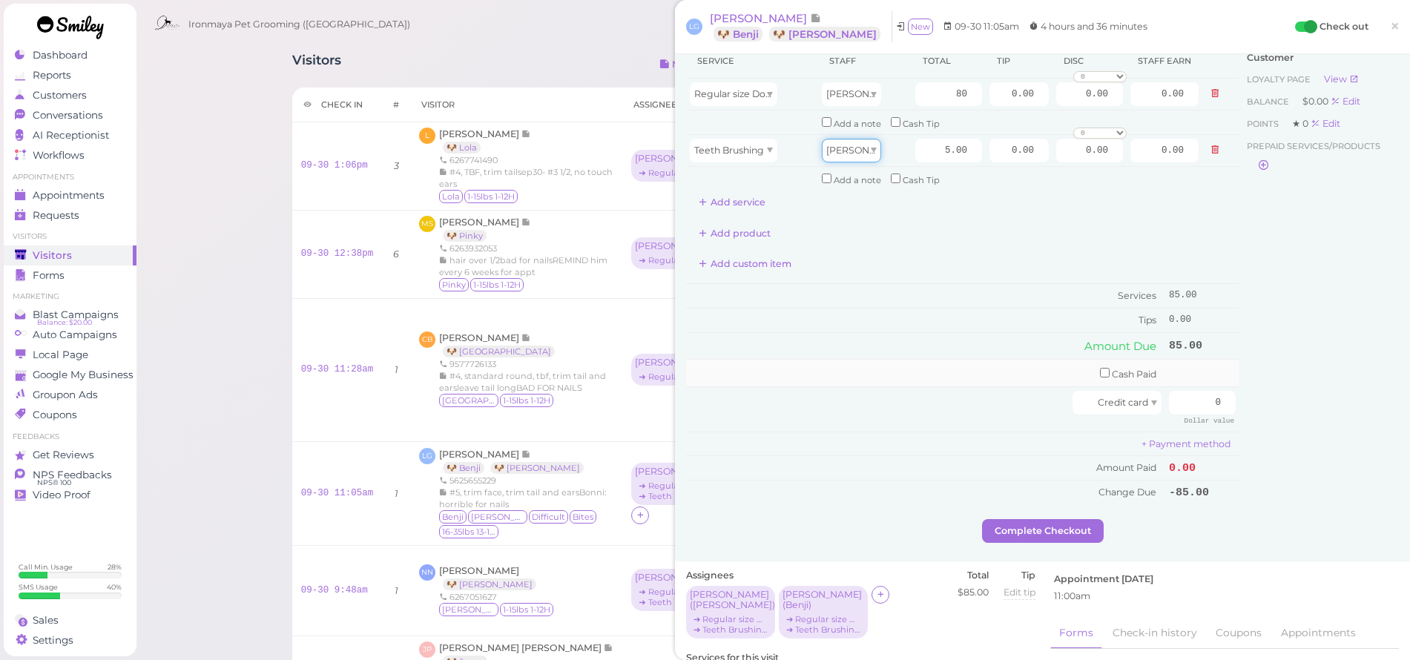
scroll to position [204, 0]
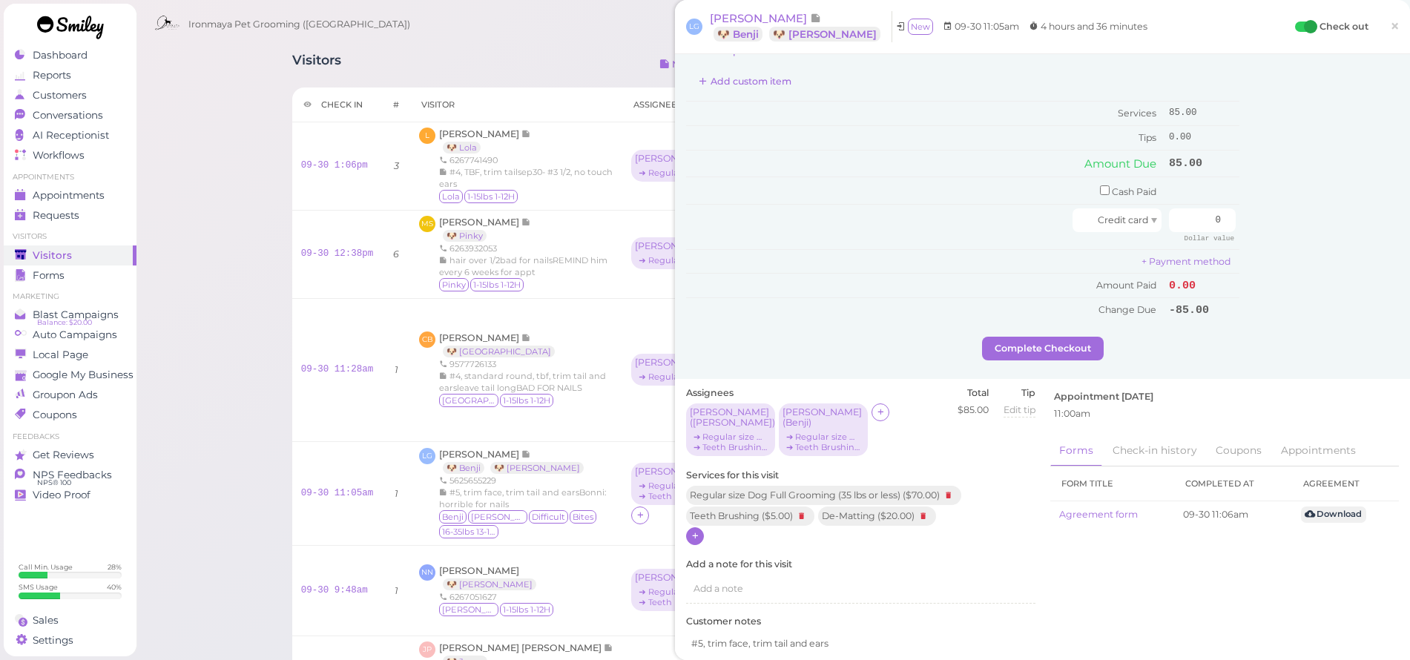
click at [697, 530] on icon at bounding box center [696, 535] width 10 height 11
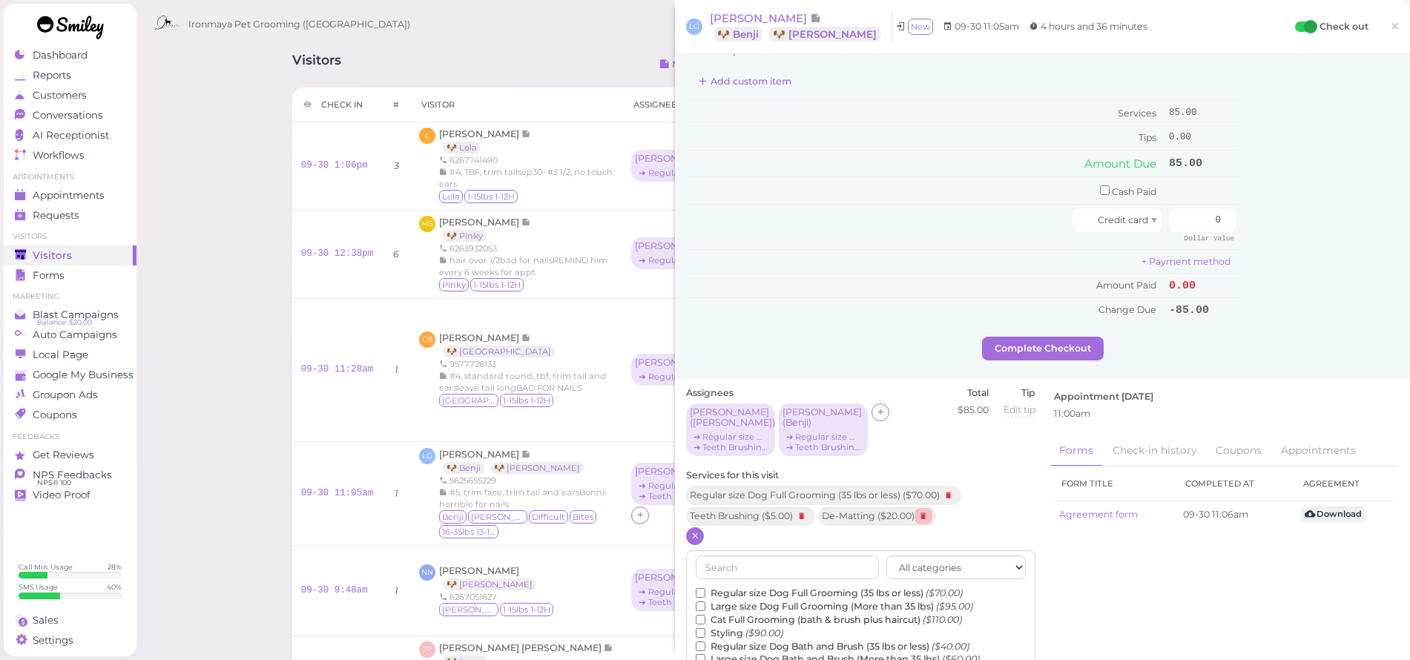
click at [932, 508] on icon at bounding box center [924, 516] width 18 height 16
click at [827, 556] on input "text" at bounding box center [787, 568] width 183 height 24
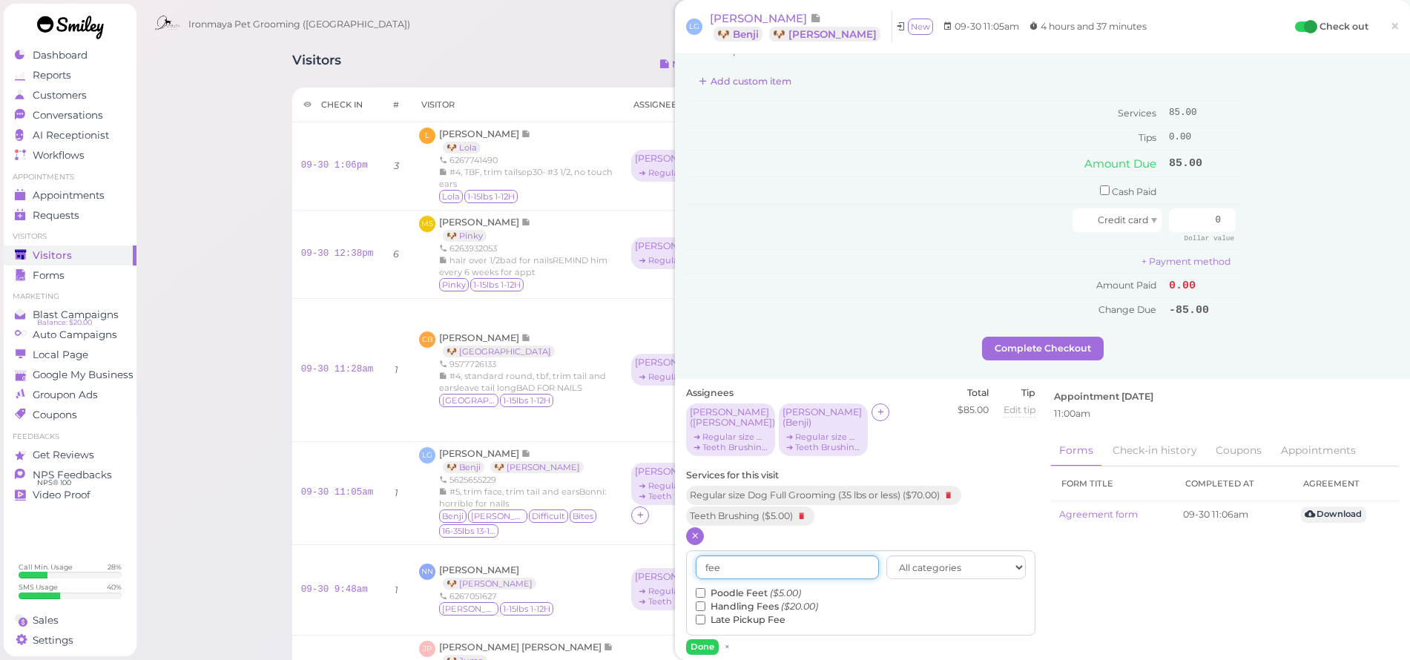
click at [766, 556] on input "fee" at bounding box center [787, 568] width 183 height 24
type input "fle"
click at [728, 587] on label "Flea Bath ($5.00)" at bounding box center [742, 593] width 92 height 13
click at [705, 588] on input "Flea Bath ($5.00)" at bounding box center [701, 593] width 10 height 10
click at [701, 639] on button "Done" at bounding box center [702, 647] width 33 height 16
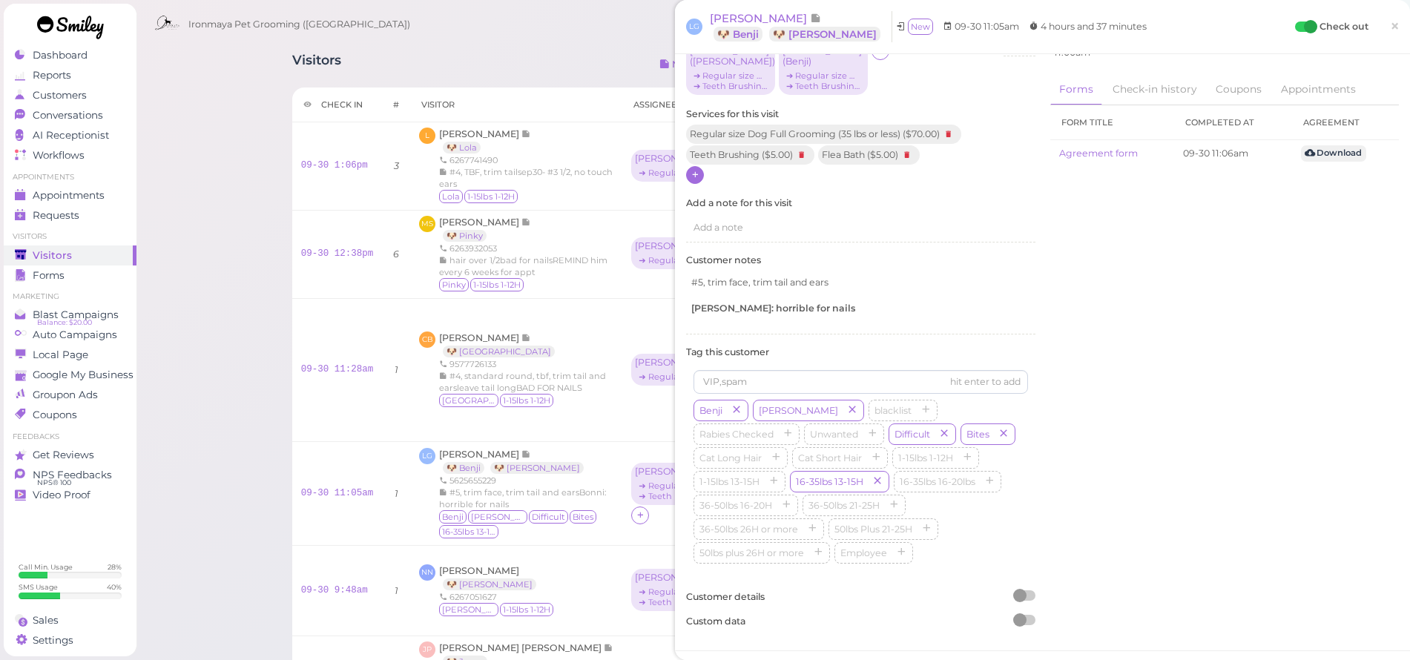
scroll to position [0, 0]
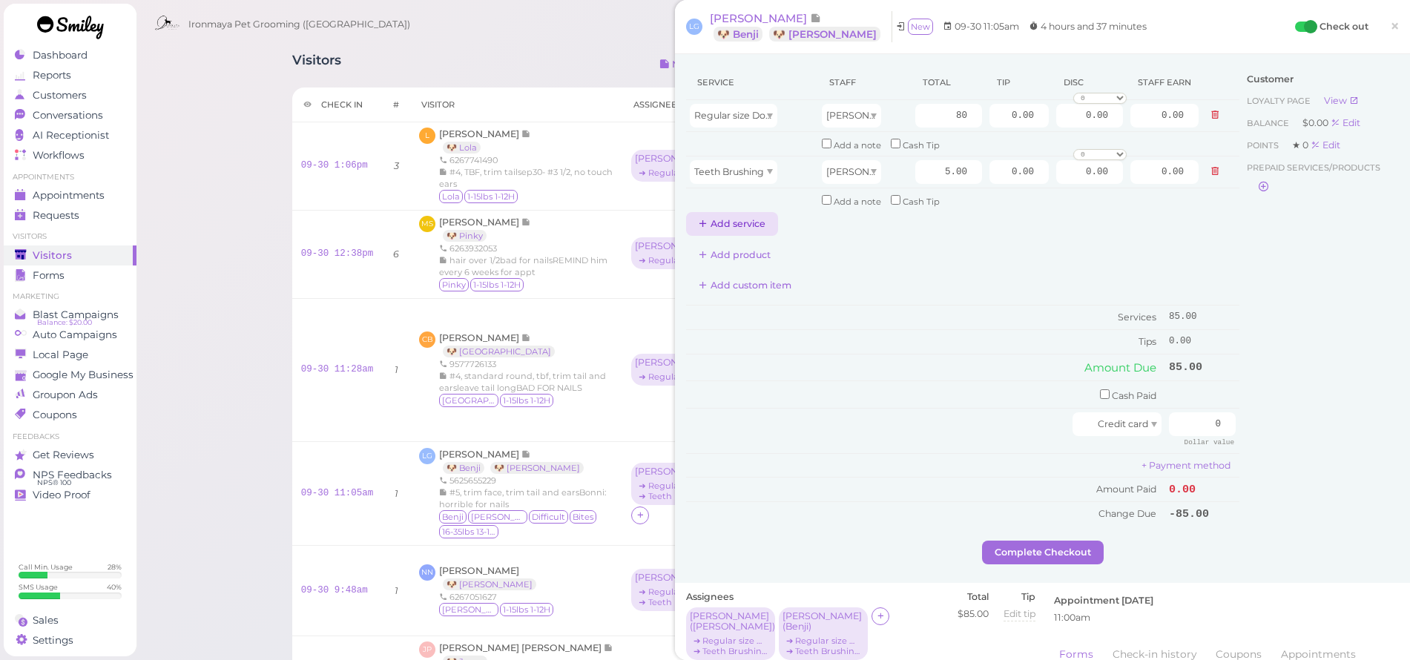
click at [737, 221] on button "Add service" at bounding box center [732, 224] width 92 height 24
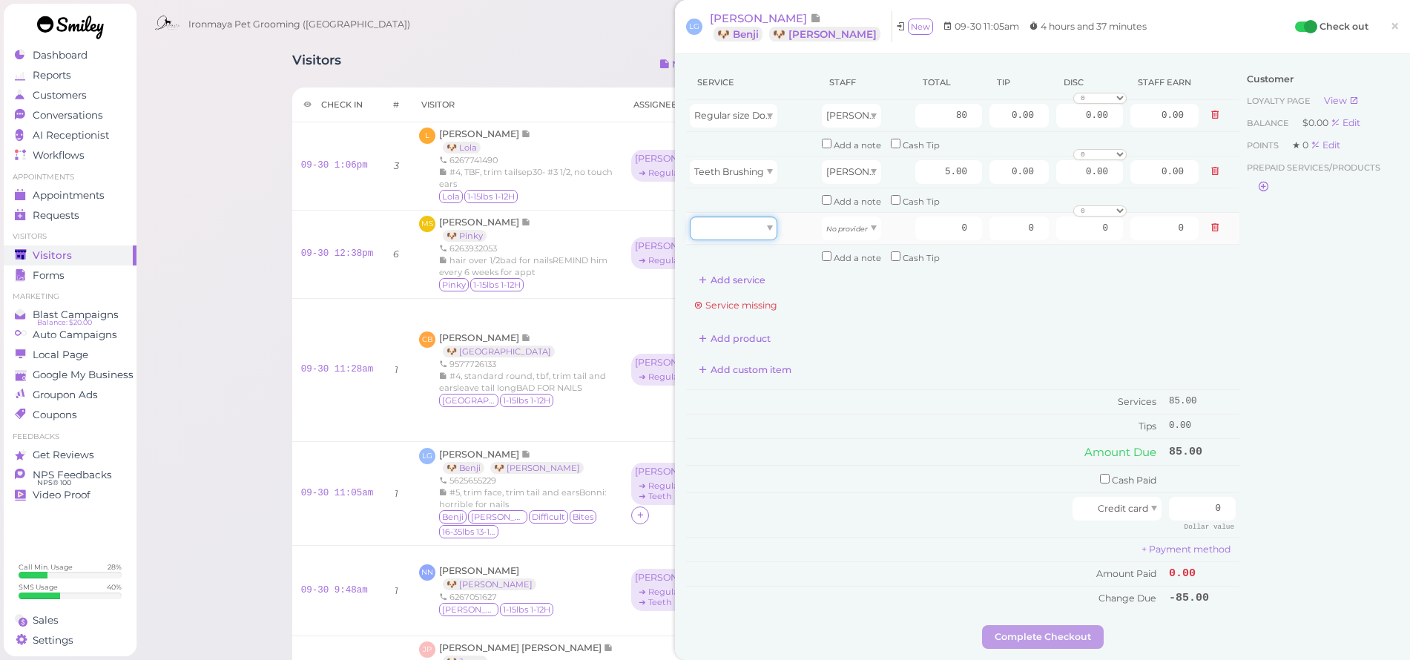
click at [738, 225] on div at bounding box center [734, 229] width 88 height 24
type input "5.00"
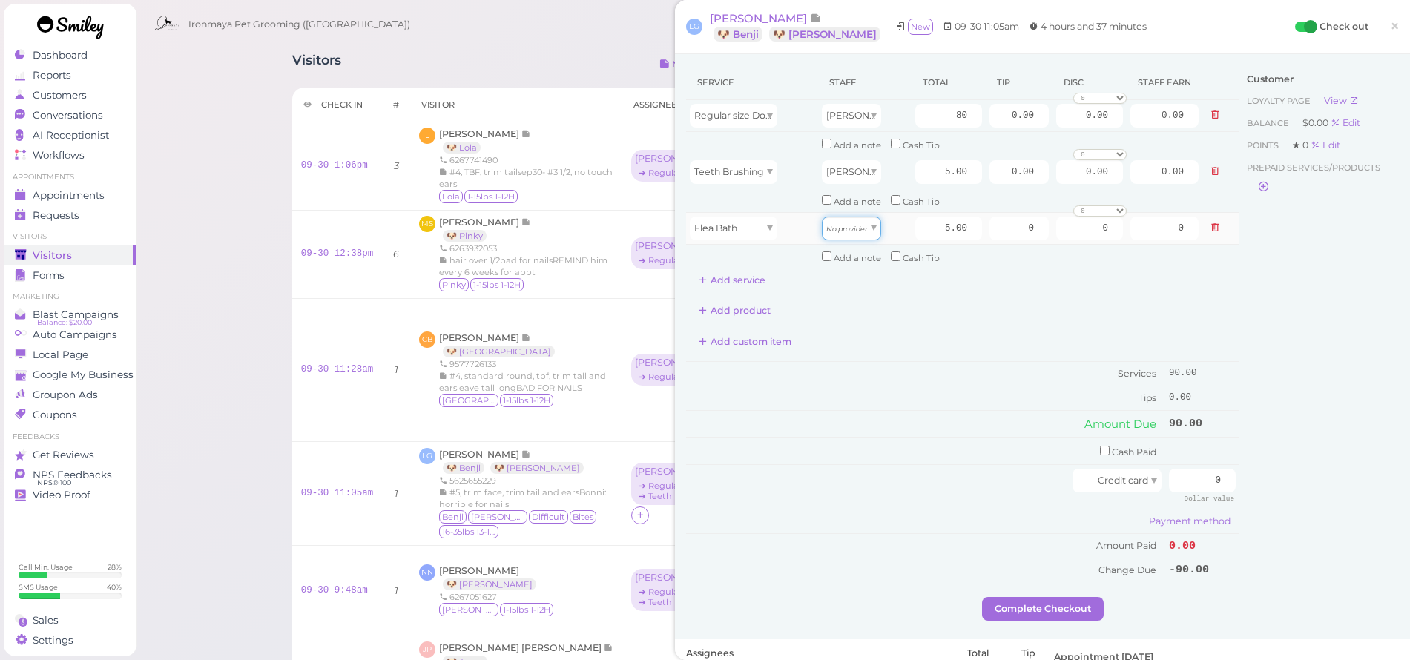
click at [839, 217] on div "No provider" at bounding box center [851, 229] width 59 height 24
click at [751, 274] on button "Add service" at bounding box center [732, 281] width 92 height 24
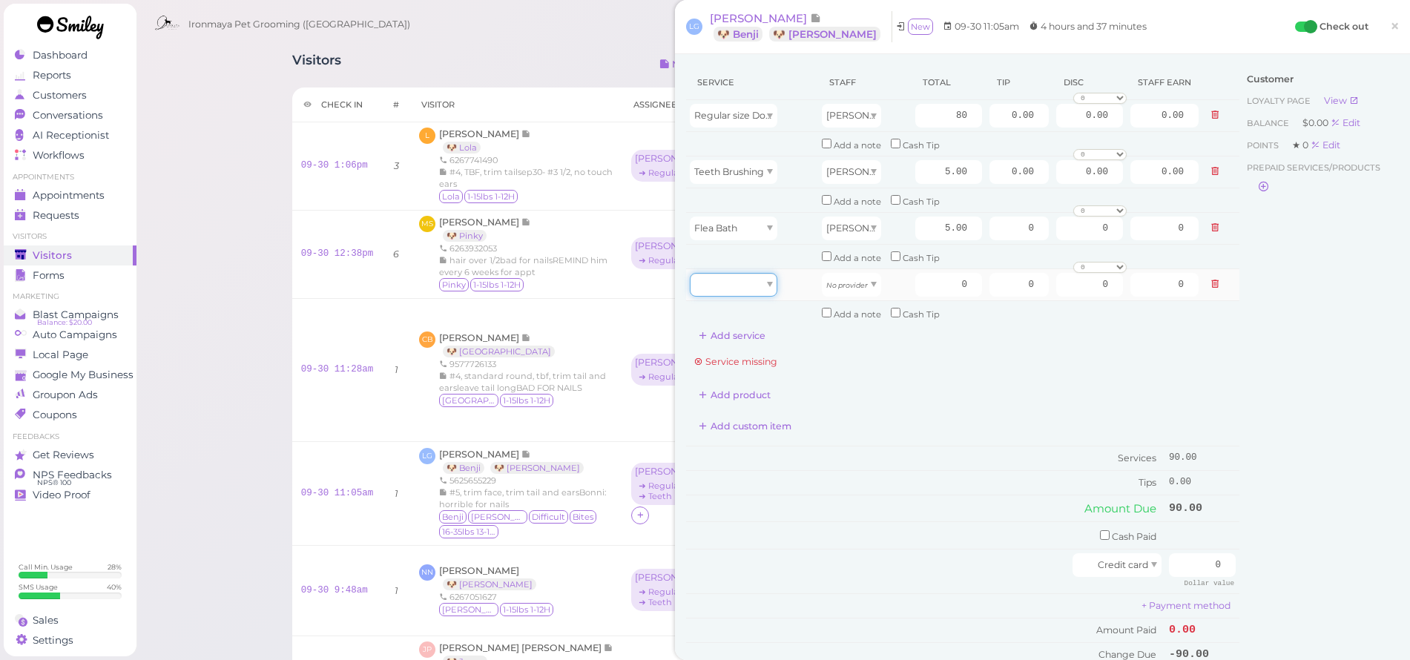
click at [751, 274] on div at bounding box center [734, 285] width 88 height 24
type input "70.00"
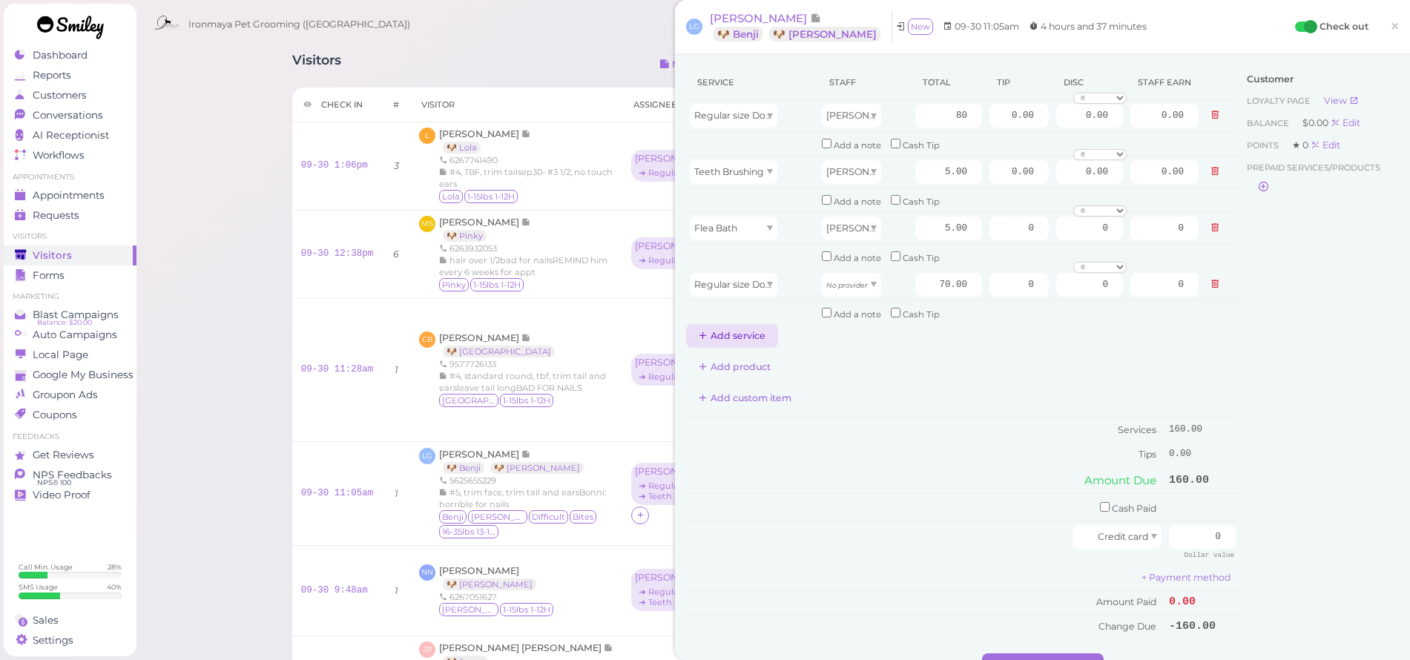
click at [756, 328] on button "Add service" at bounding box center [732, 336] width 92 height 24
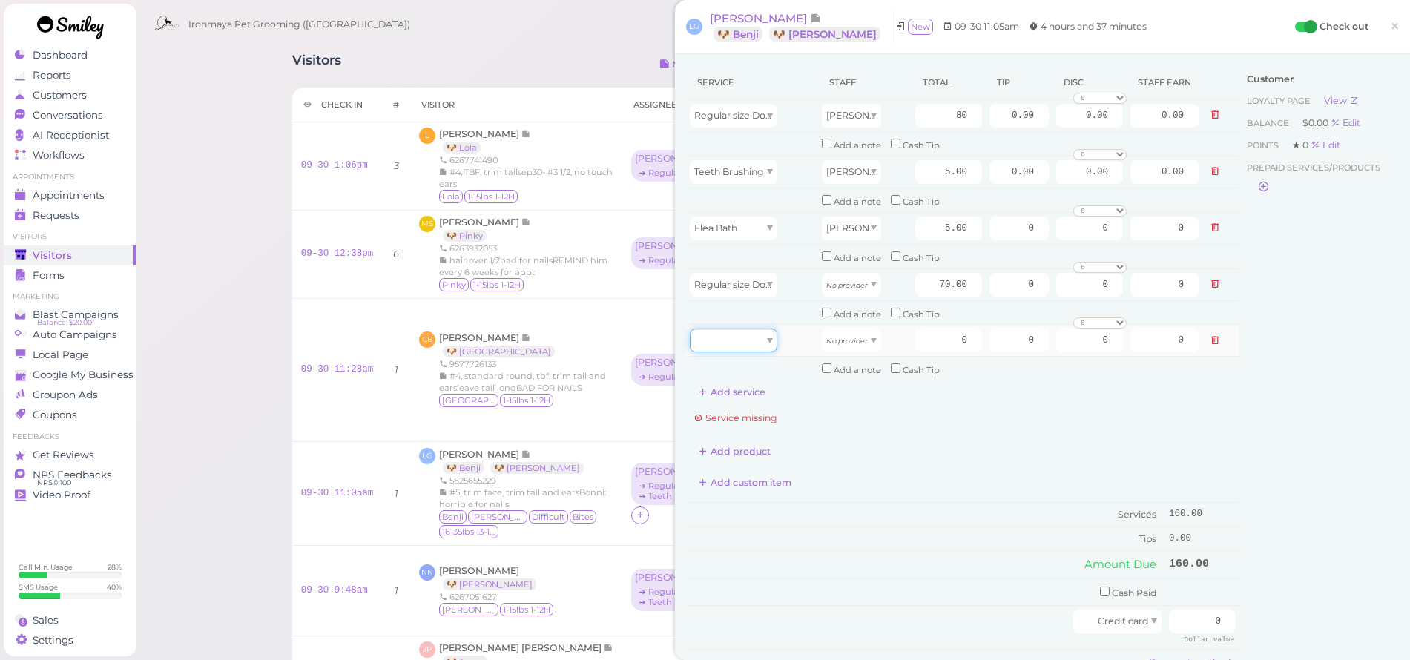
click at [736, 335] on div at bounding box center [734, 341] width 88 height 24
type input "5.00"
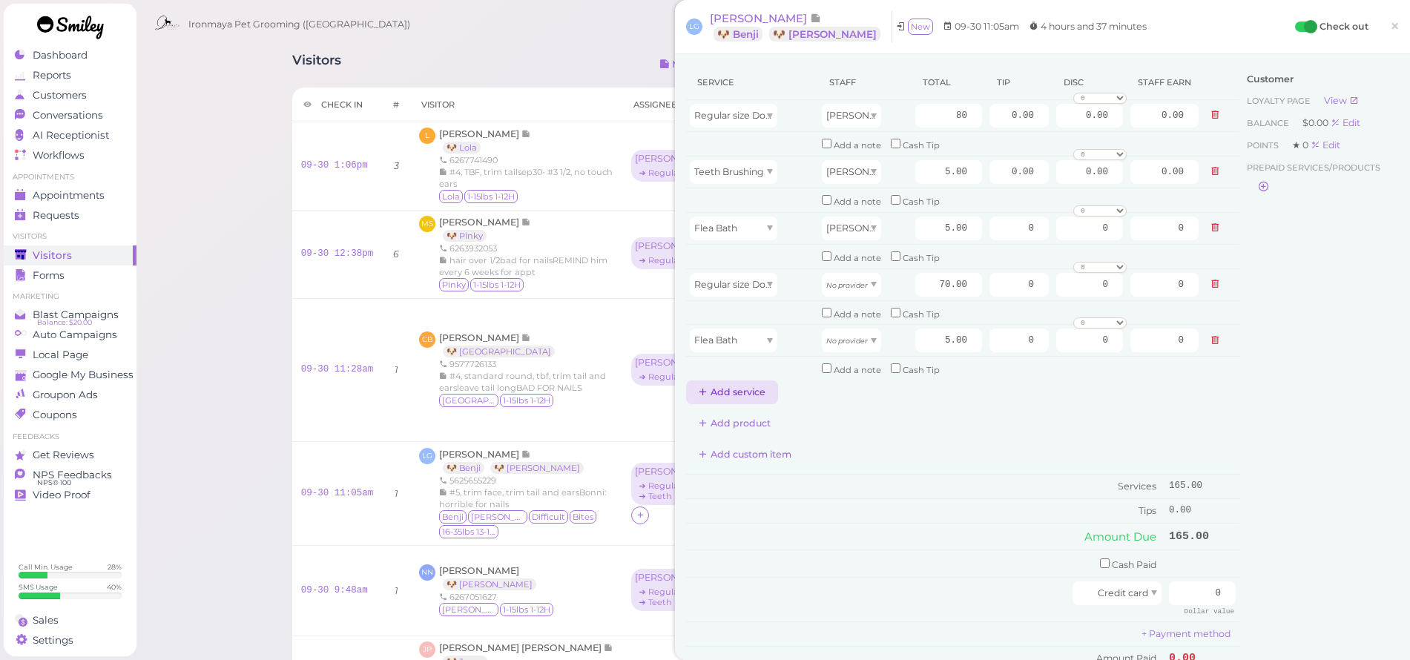
click at [751, 383] on button "Add service" at bounding box center [732, 393] width 92 height 24
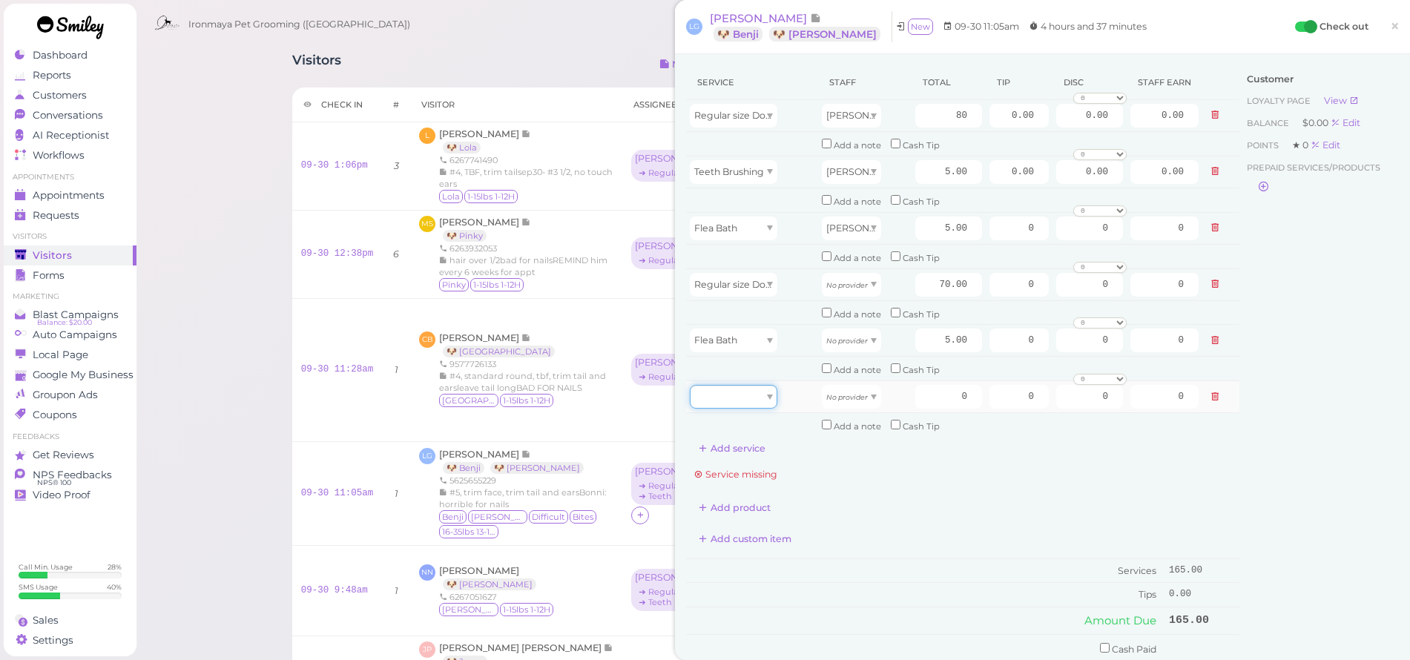
click at [741, 388] on div at bounding box center [734, 397] width 88 height 24
drag, startPoint x: 733, startPoint y: 482, endPoint x: 736, endPoint y: 469, distance: 13.7
type input "5.00"
click at [856, 281] on div "No provider" at bounding box center [851, 285] width 59 height 24
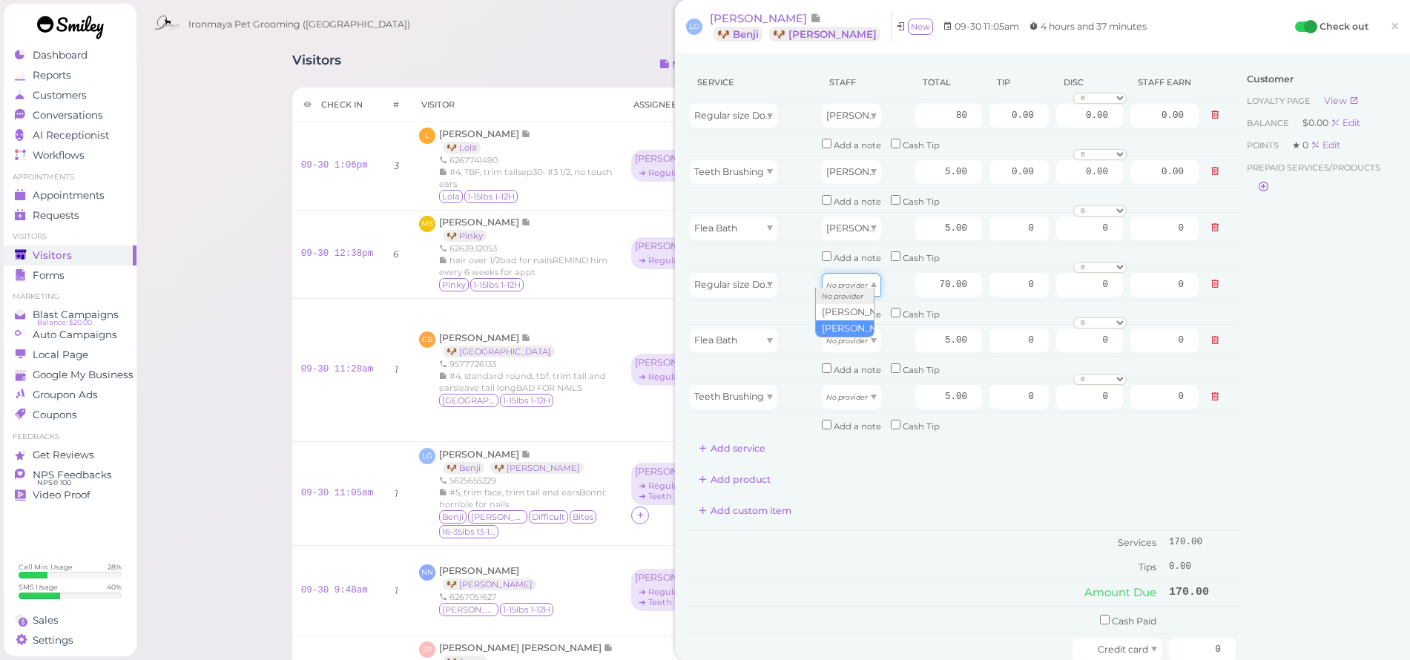
type input "30.10"
click at [863, 331] on div "No provider" at bounding box center [851, 341] width 59 height 24
type input "2.15"
click at [860, 387] on div "No provider" at bounding box center [851, 397] width 59 height 24
type input "2.15"
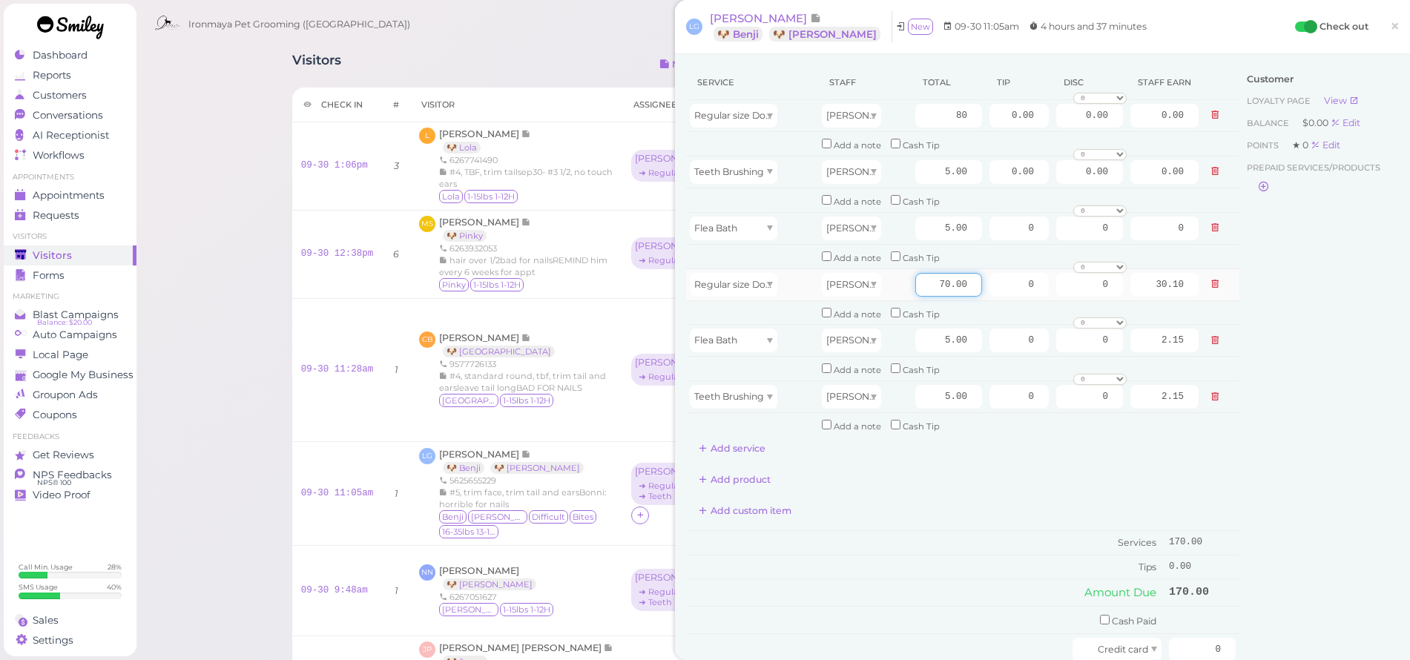
click at [928, 276] on input "70.00" at bounding box center [948, 285] width 67 height 24
type input "80"
type input "34.40"
click at [1213, 326] on td at bounding box center [1220, 341] width 37 height 32
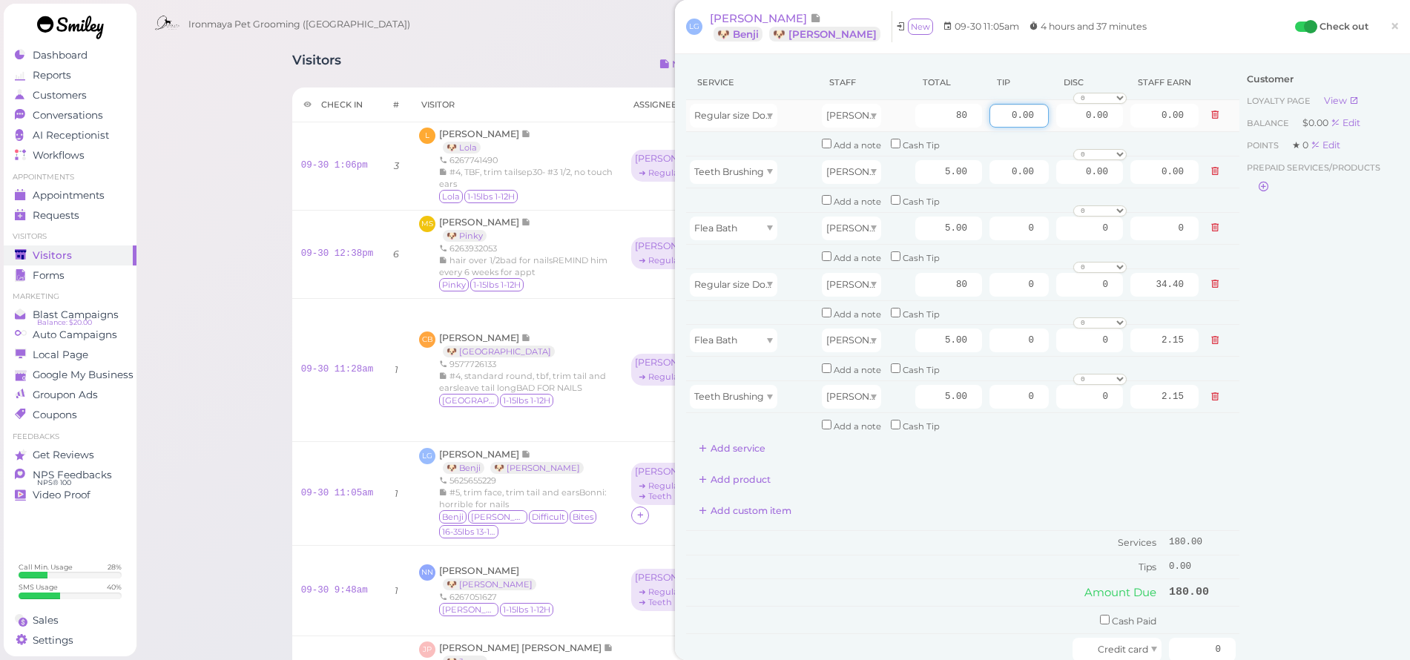
click at [1004, 110] on input "0.00" at bounding box center [1019, 116] width 59 height 24
click at [1003, 110] on input "0.00" at bounding box center [1019, 116] width 59 height 24
type input "1"
type input "13.50"
click at [990, 273] on input "0" at bounding box center [1019, 285] width 59 height 24
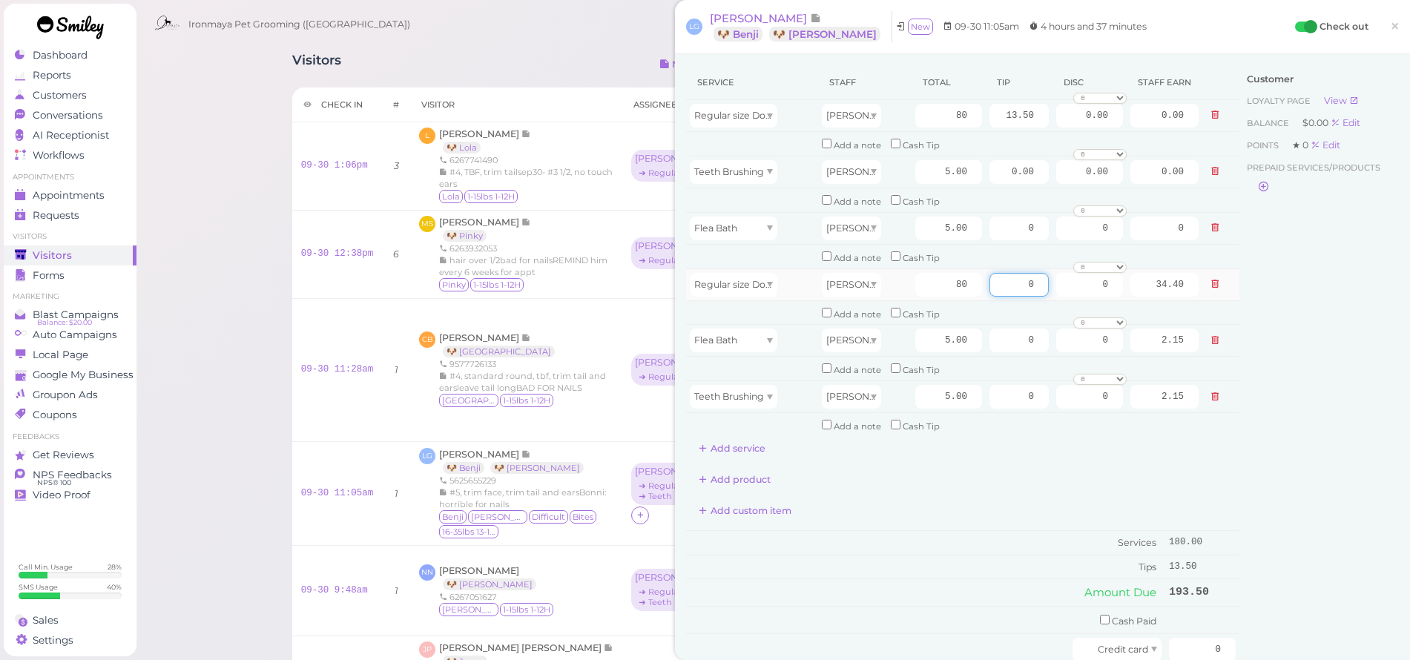
click at [990, 273] on input "0" at bounding box center [1019, 285] width 59 height 24
type input "13.50"
click at [1266, 326] on div "Customer Loyalty page View Balance $0.00 Edit Points ★ 0 Edit Prepaid services/…" at bounding box center [1318, 415] width 159 height 701
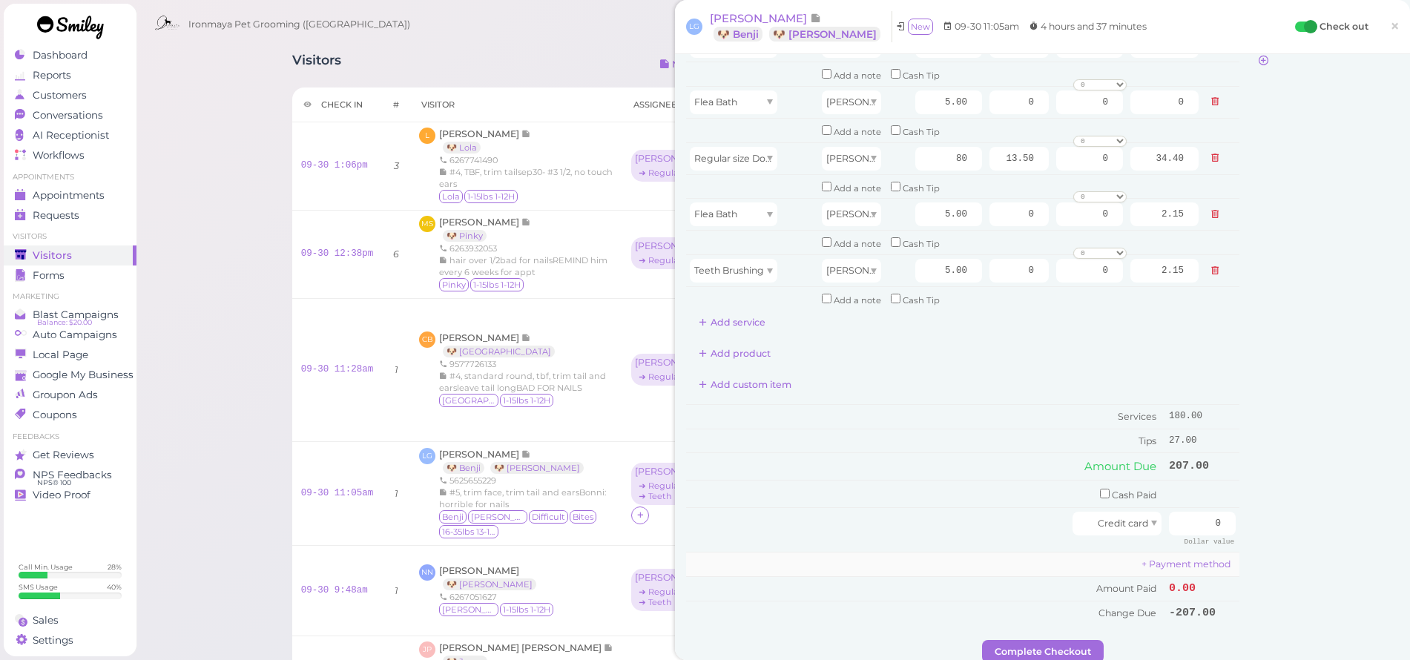
scroll to position [260, 0]
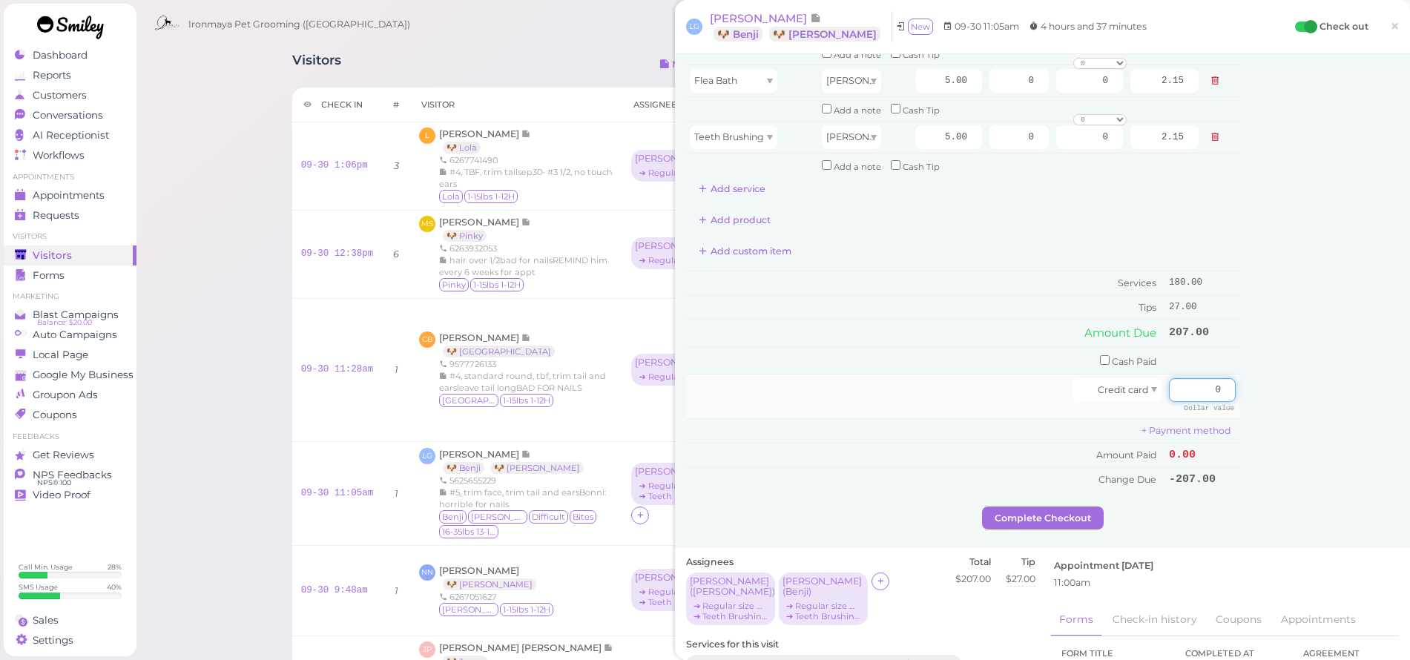
click at [1198, 378] on input "0" at bounding box center [1202, 390] width 67 height 24
type input "207"
click at [1251, 404] on div "Customer Loyalty page View Balance $0.00 Edit Points ★ 0 Edit Prepaid services/…" at bounding box center [1318, 156] width 159 height 701
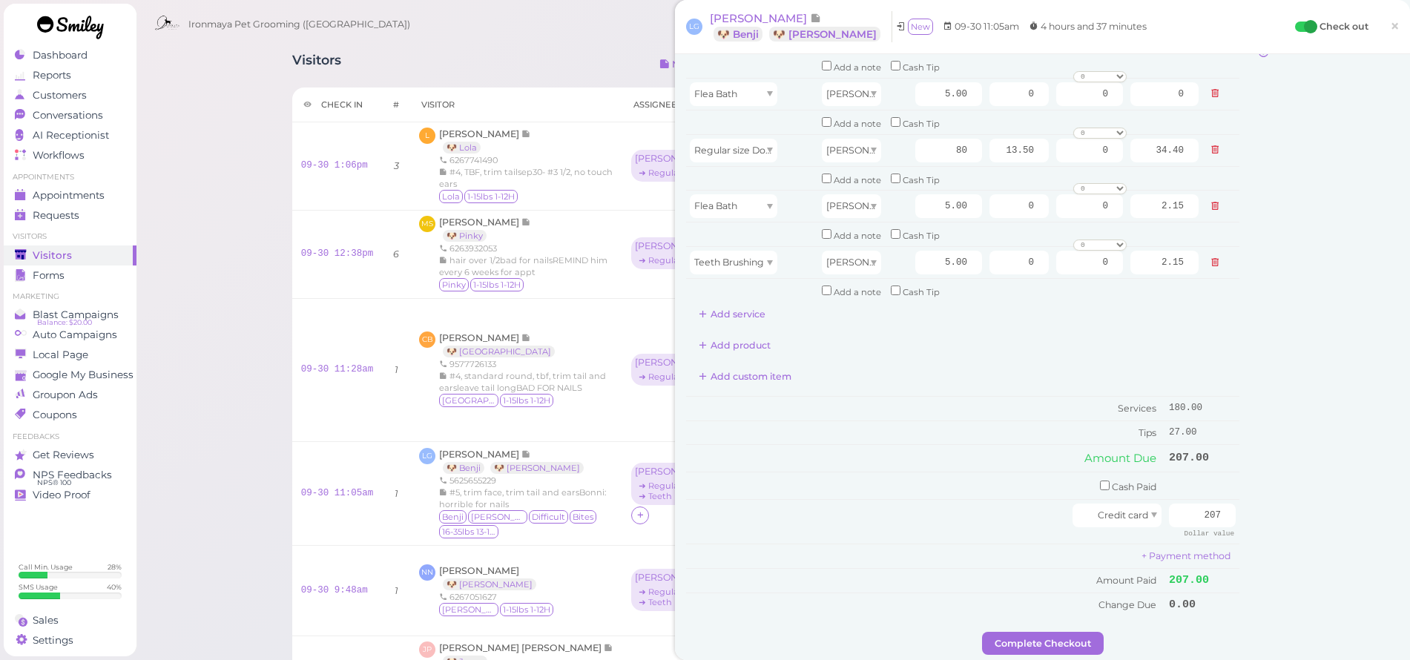
scroll to position [179, 0]
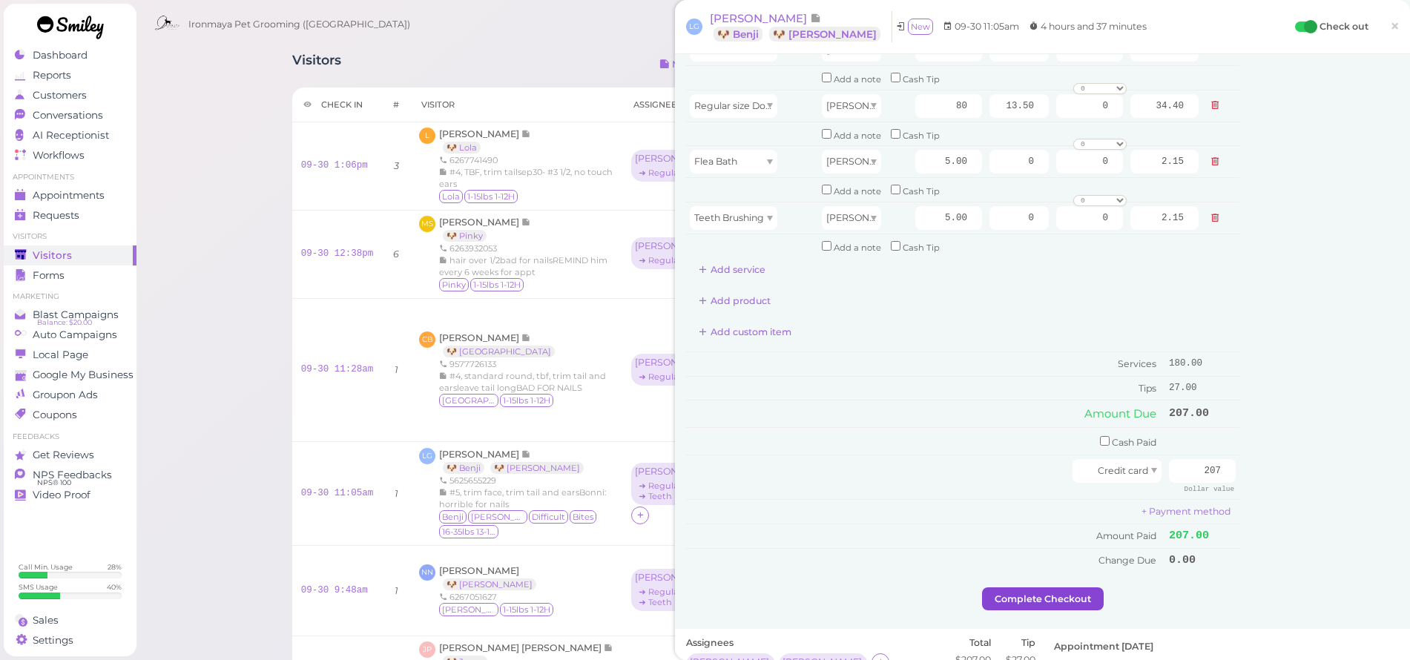
click at [1074, 587] on button "Complete Checkout" at bounding box center [1043, 599] width 122 height 24
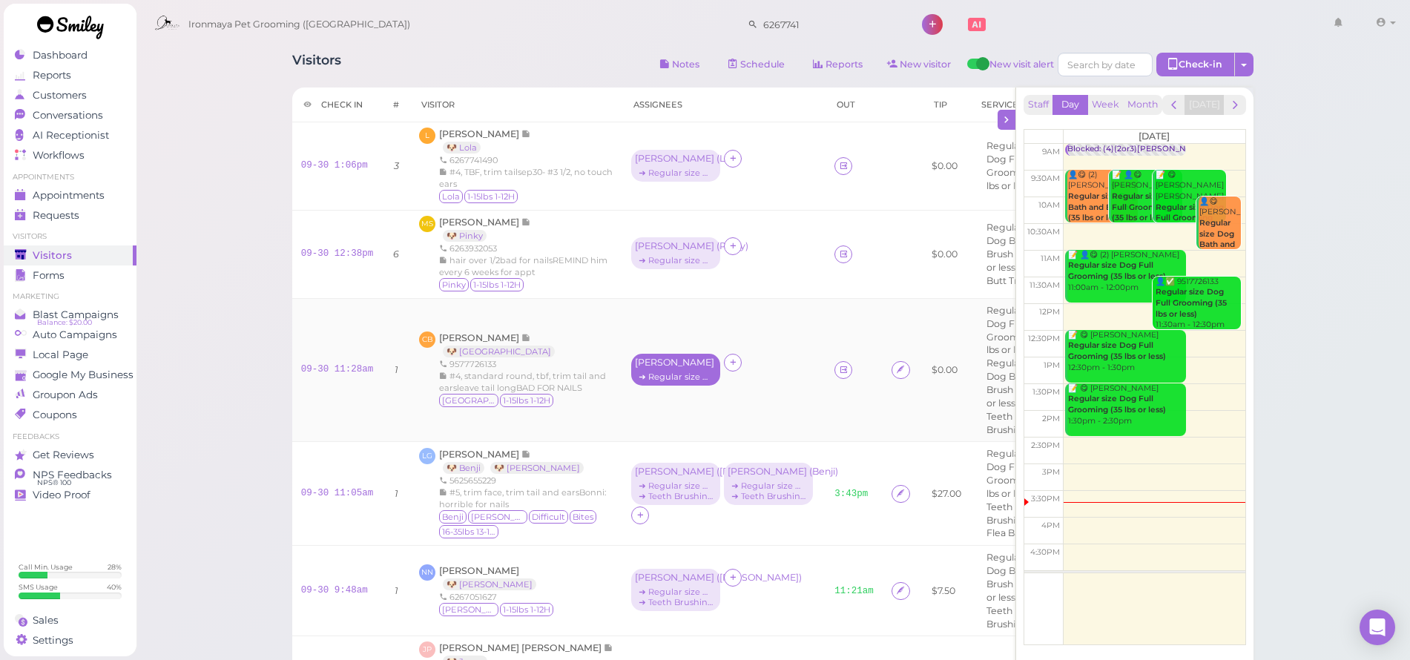
click at [635, 382] on div "➔ Regular size Dog Full Grooming (35 lbs or less)" at bounding box center [676, 377] width 82 height 10
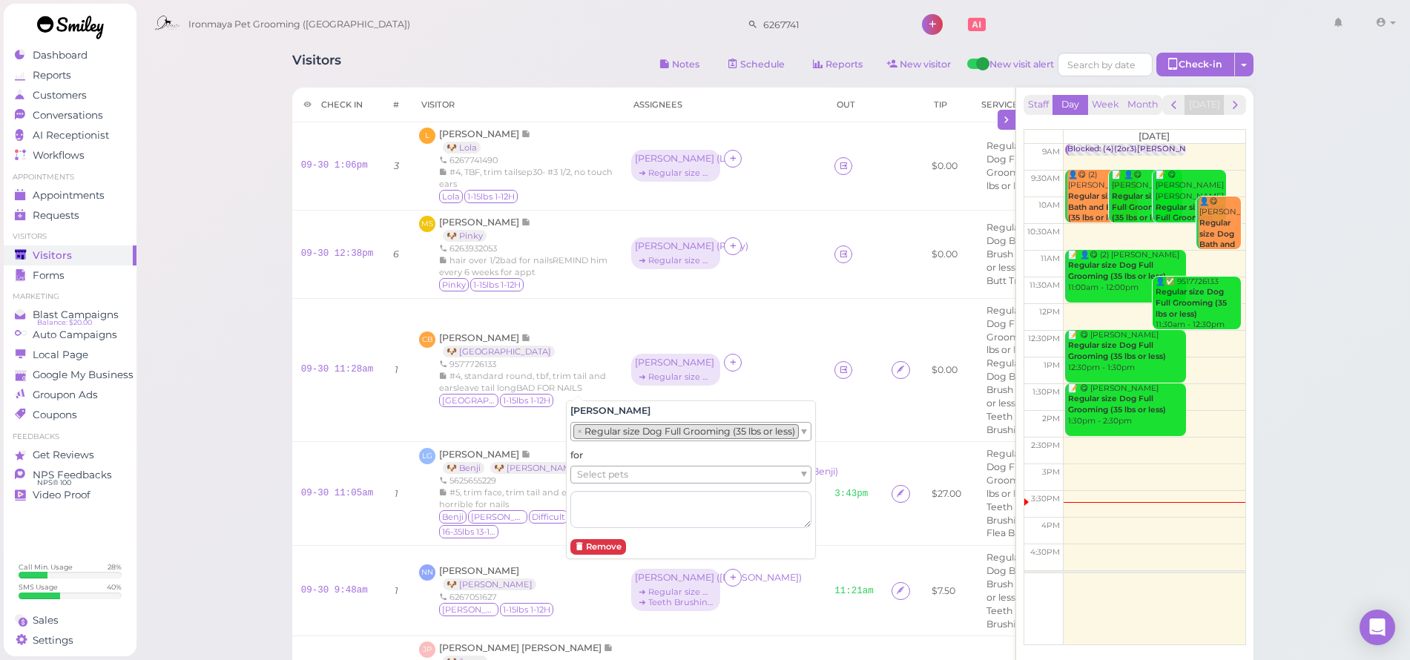
click at [614, 476] on span "Select pets" at bounding box center [602, 475] width 51 height 16
click at [236, 349] on div "Visitors Notes Schedule Reports New visitor New visit alert Check-in Customer c…" at bounding box center [773, 595] width 1275 height 1191
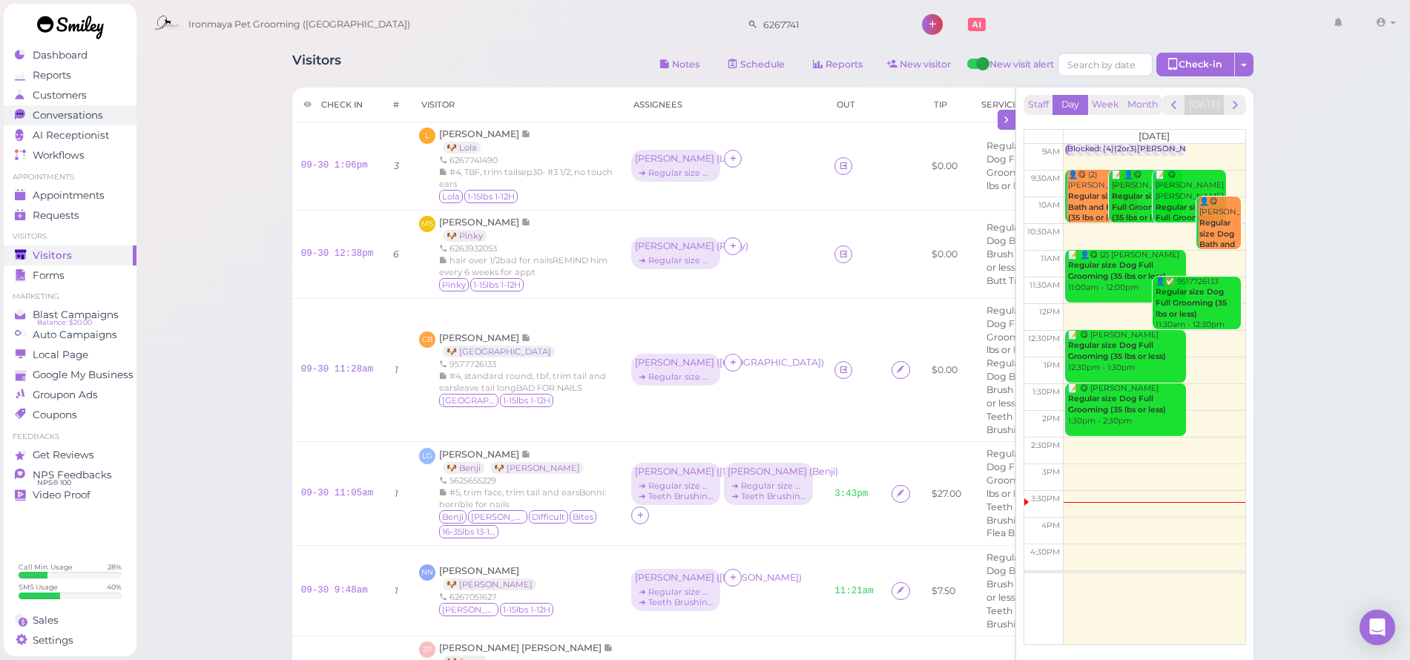
click at [70, 116] on span "Conversations" at bounding box center [68, 115] width 70 height 13
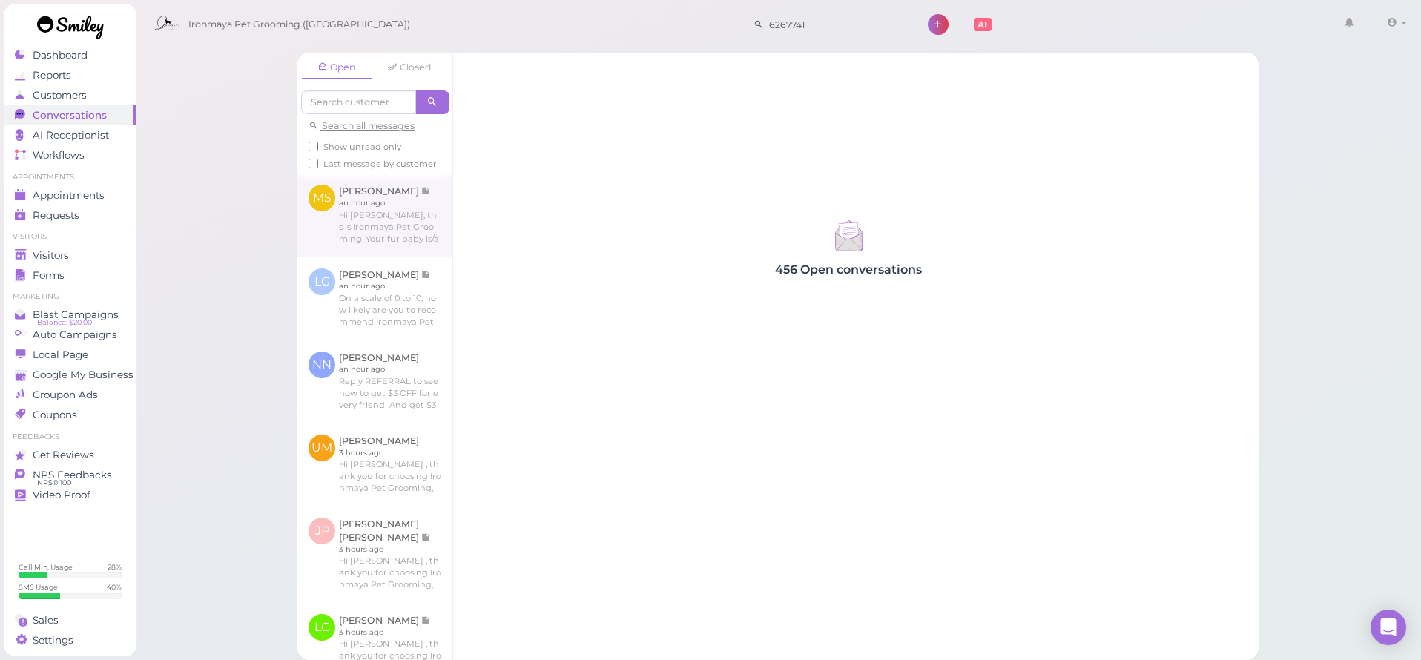
click at [320, 237] on link at bounding box center [374, 215] width 155 height 83
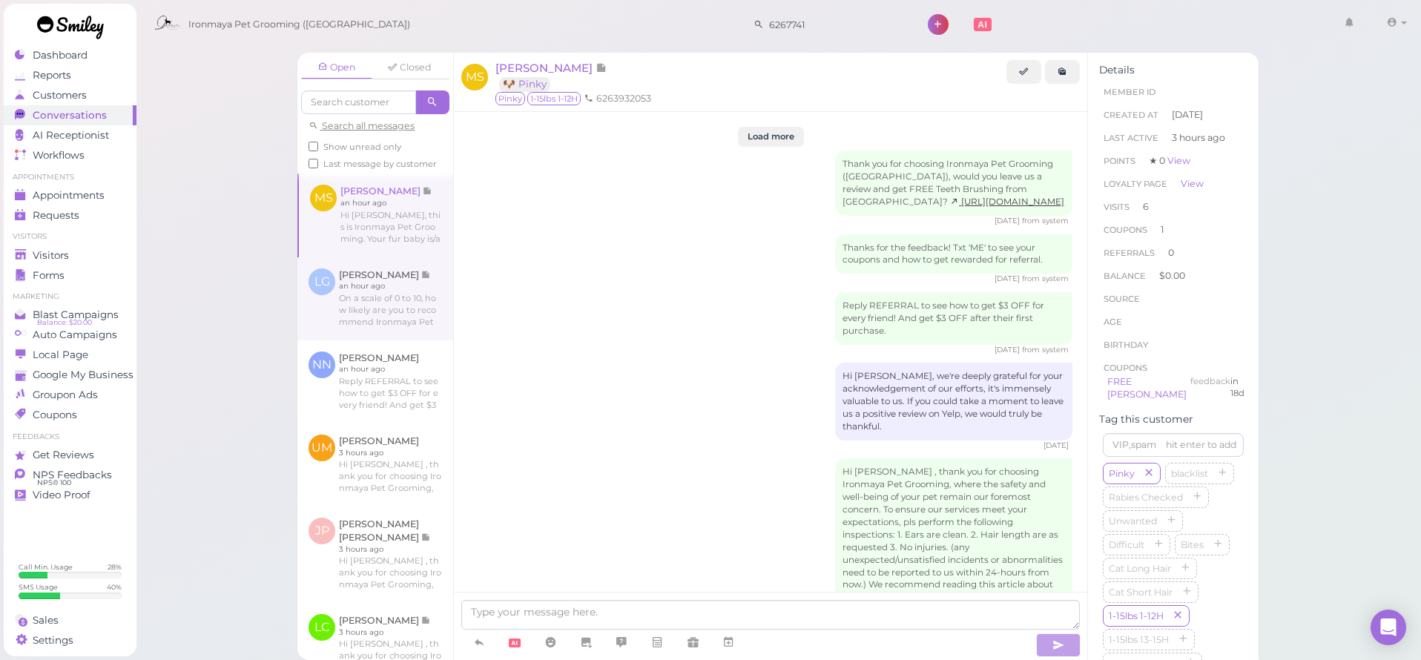
scroll to position [1991, 0]
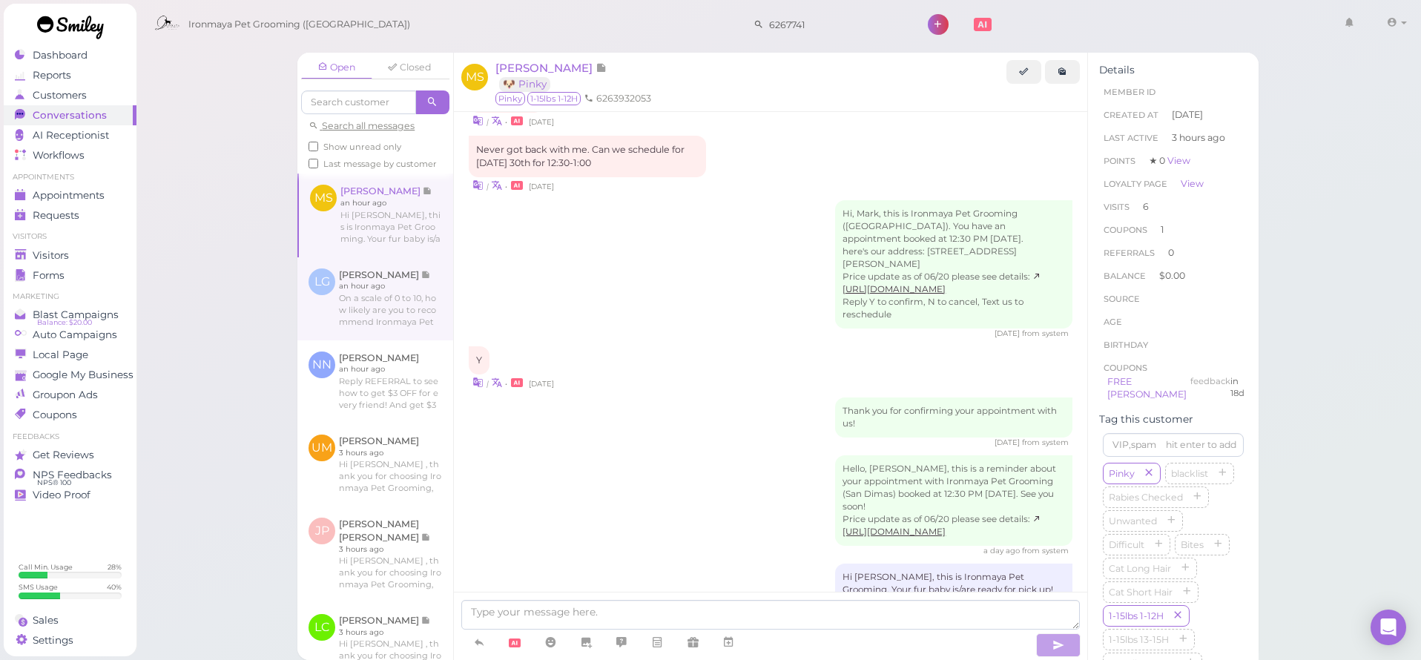
click at [339, 315] on link at bounding box center [375, 298] width 156 height 83
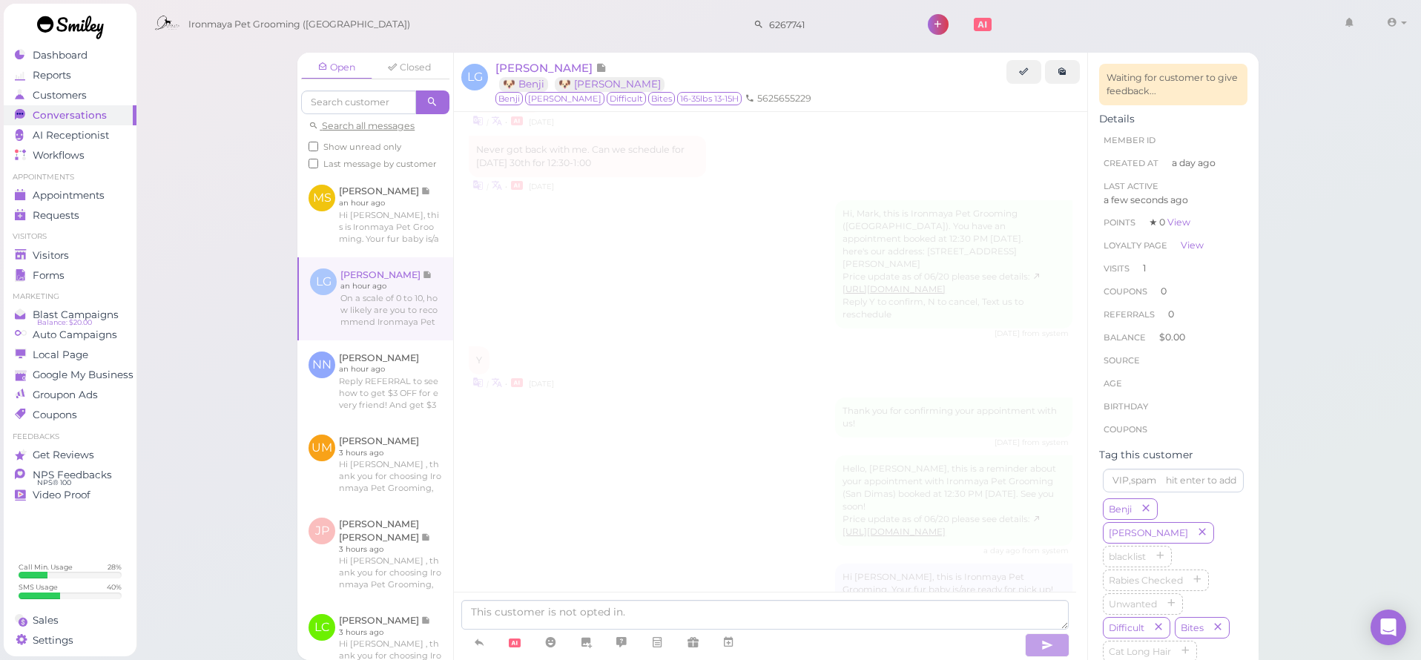
scroll to position [7, 0]
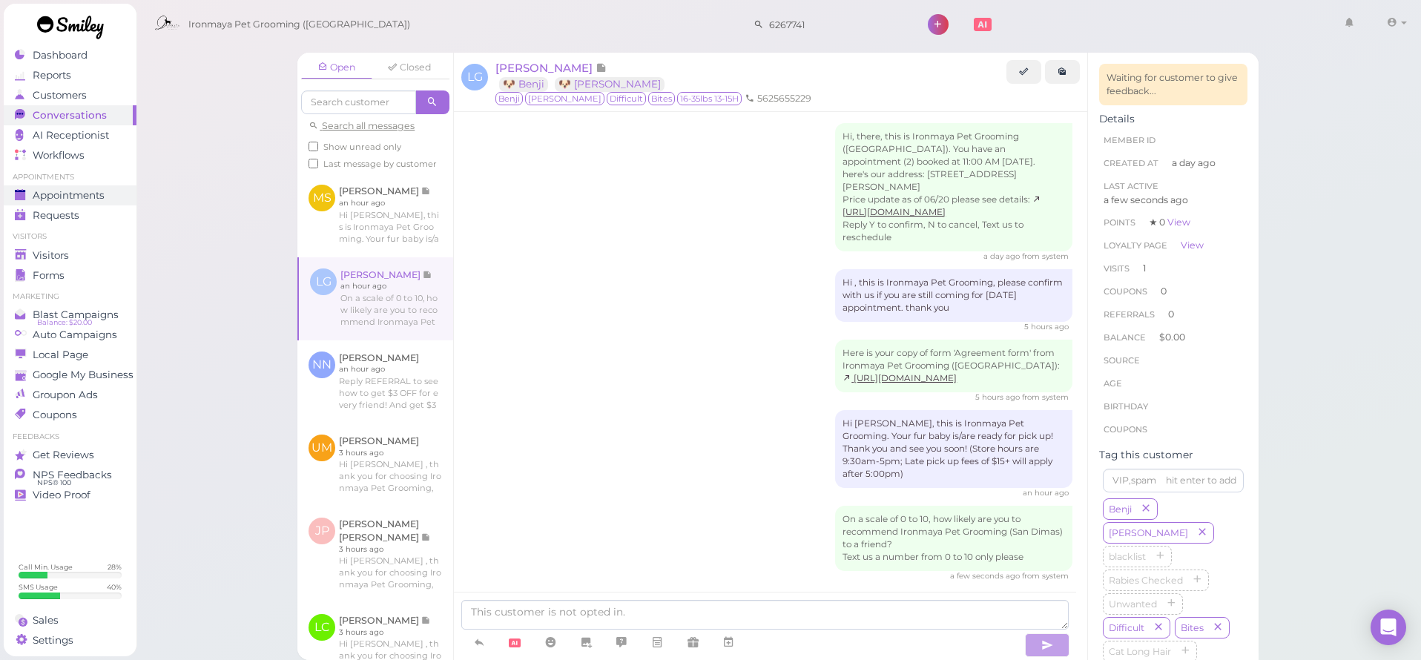
click at [73, 191] on span "Appointments" at bounding box center [69, 195] width 72 height 13
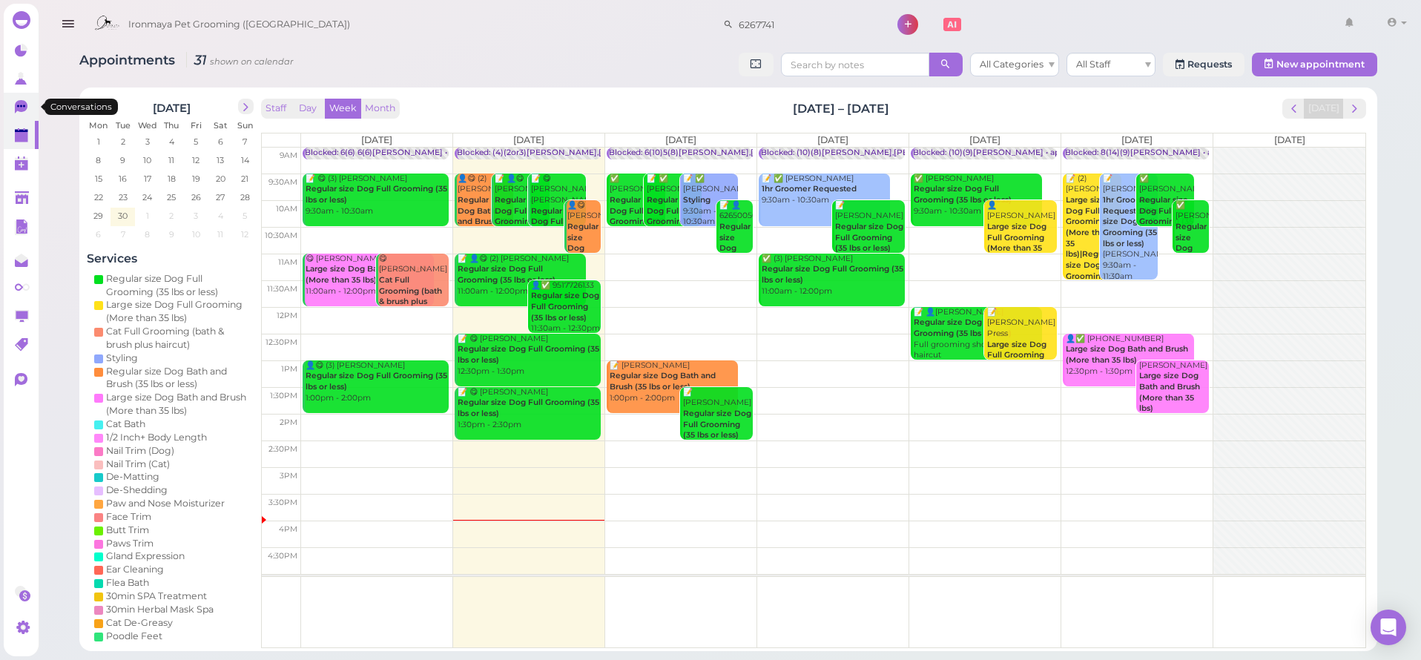
click at [29, 105] on icon at bounding box center [23, 108] width 16 height 16
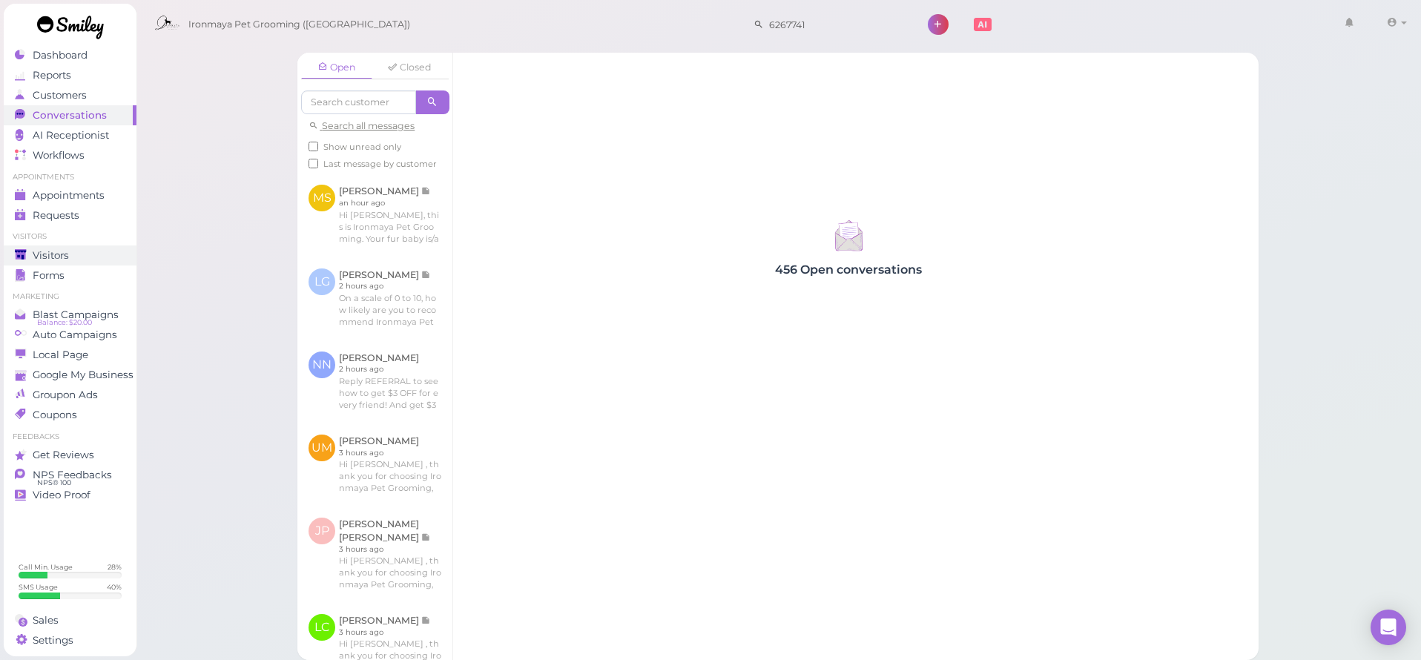
click at [109, 260] on div "Visitors" at bounding box center [68, 255] width 107 height 13
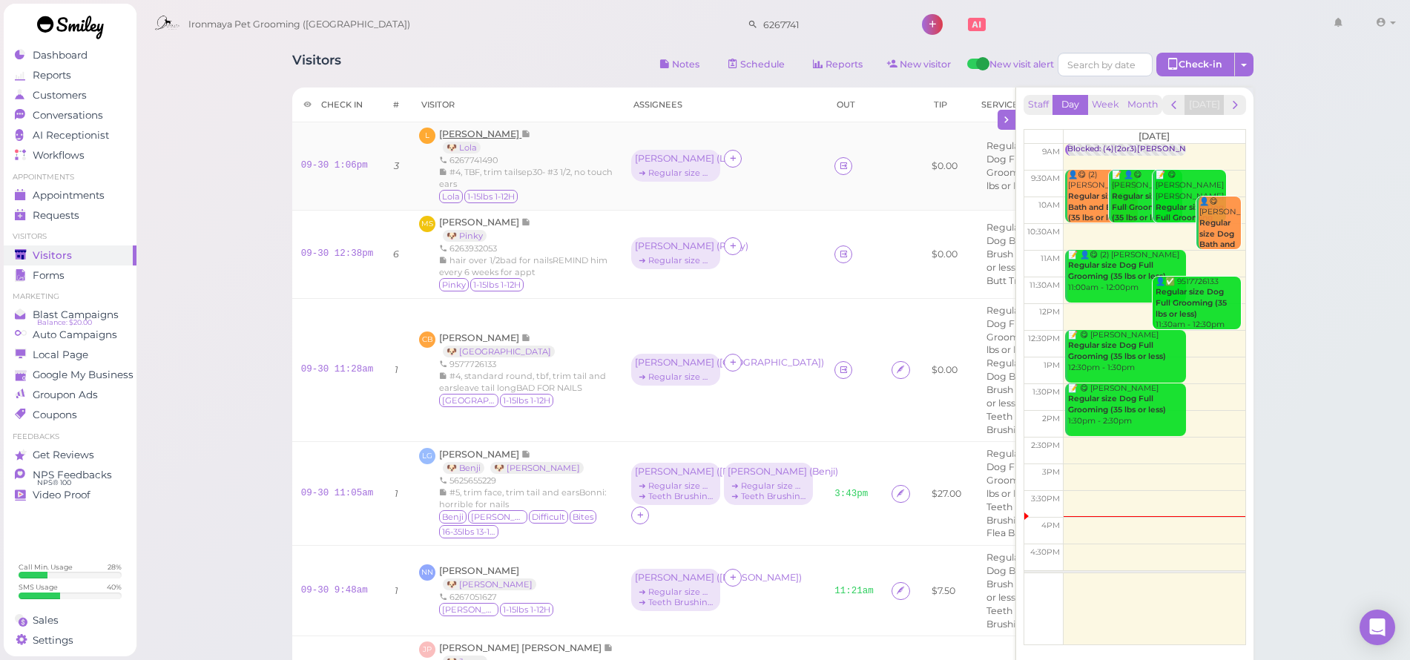
click at [480, 136] on span "[PERSON_NAME]" at bounding box center [480, 133] width 82 height 11
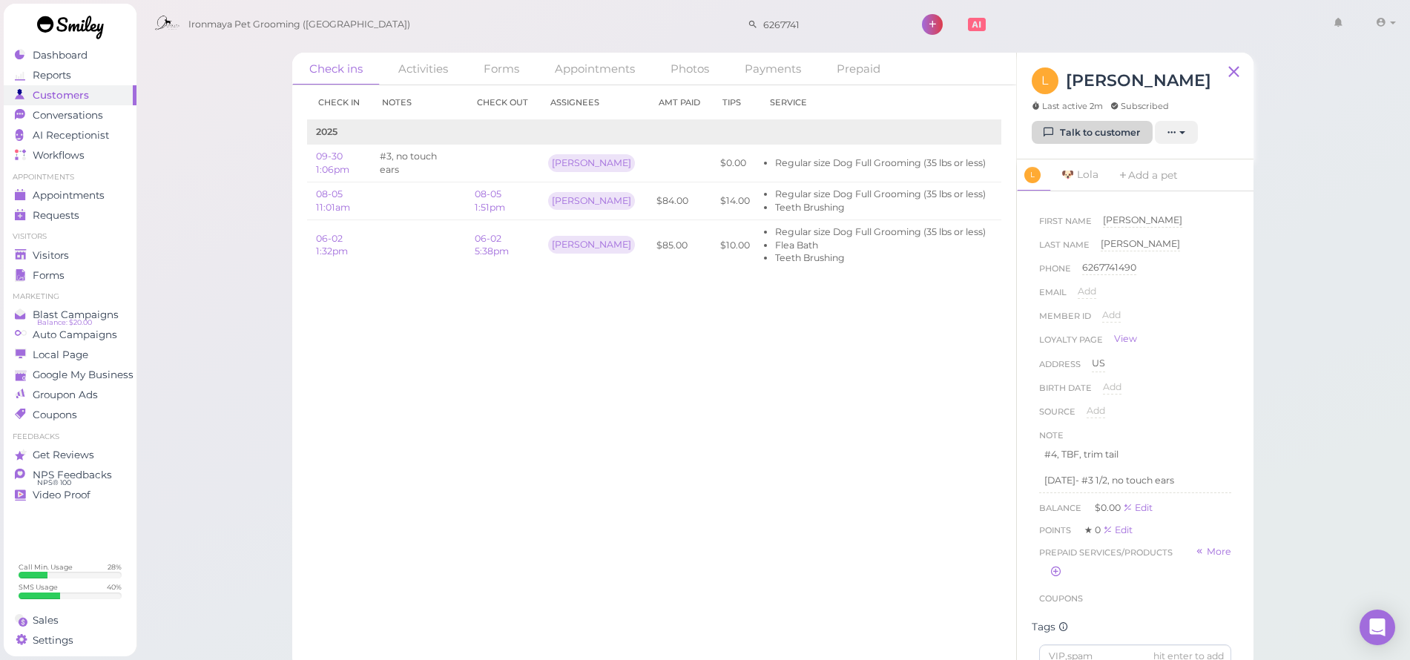
click at [1096, 137] on link "Talk to customer" at bounding box center [1092, 133] width 121 height 24
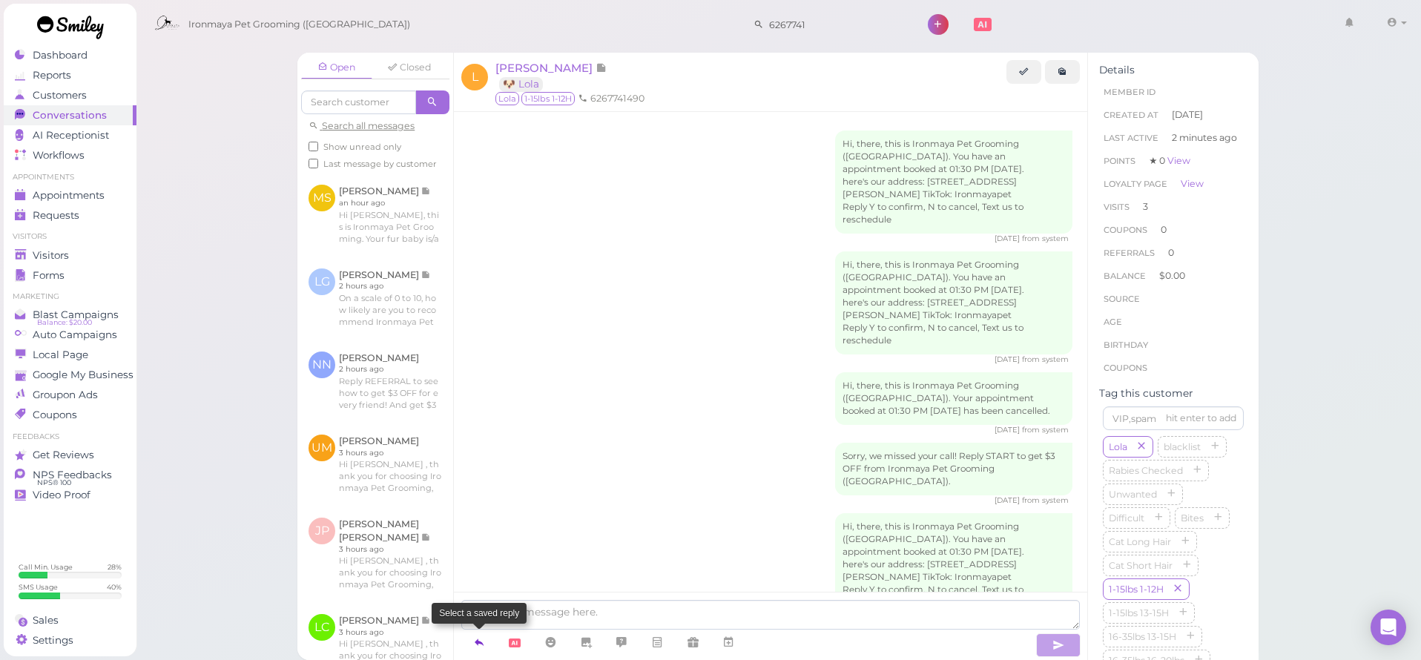
scroll to position [1696, 0]
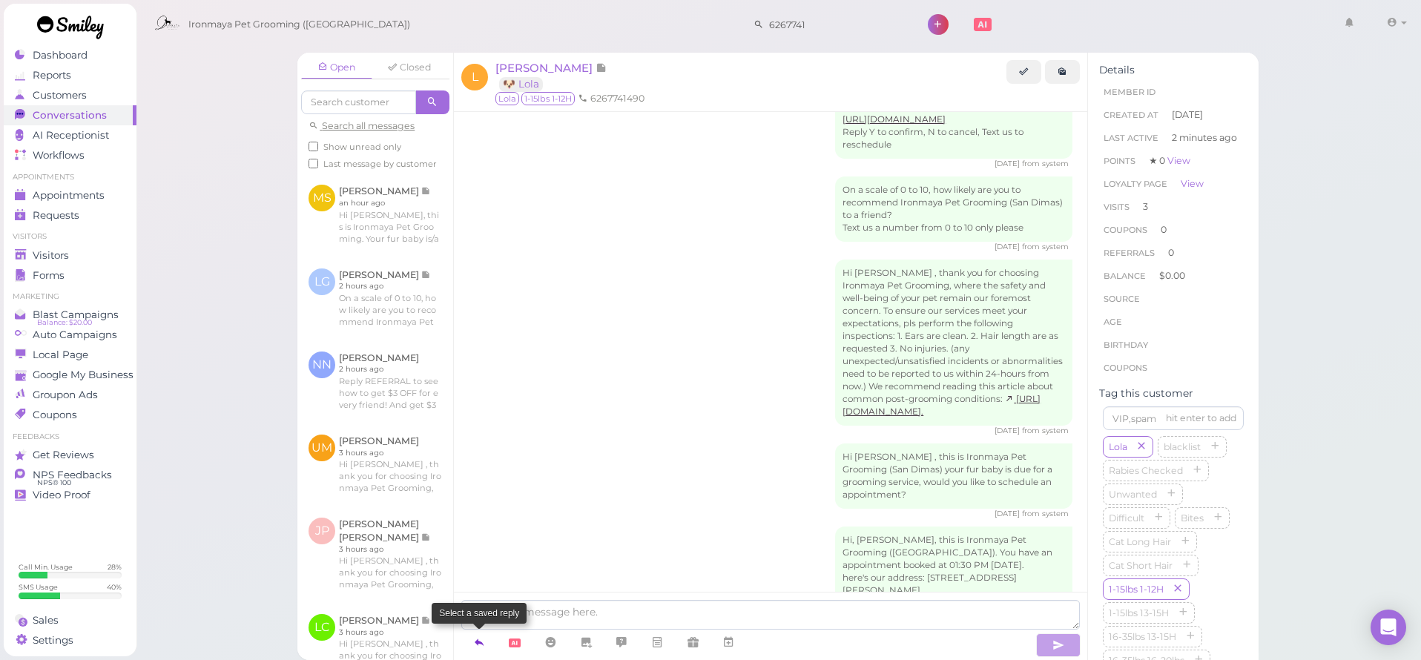
click at [479, 636] on icon at bounding box center [479, 642] width 12 height 15
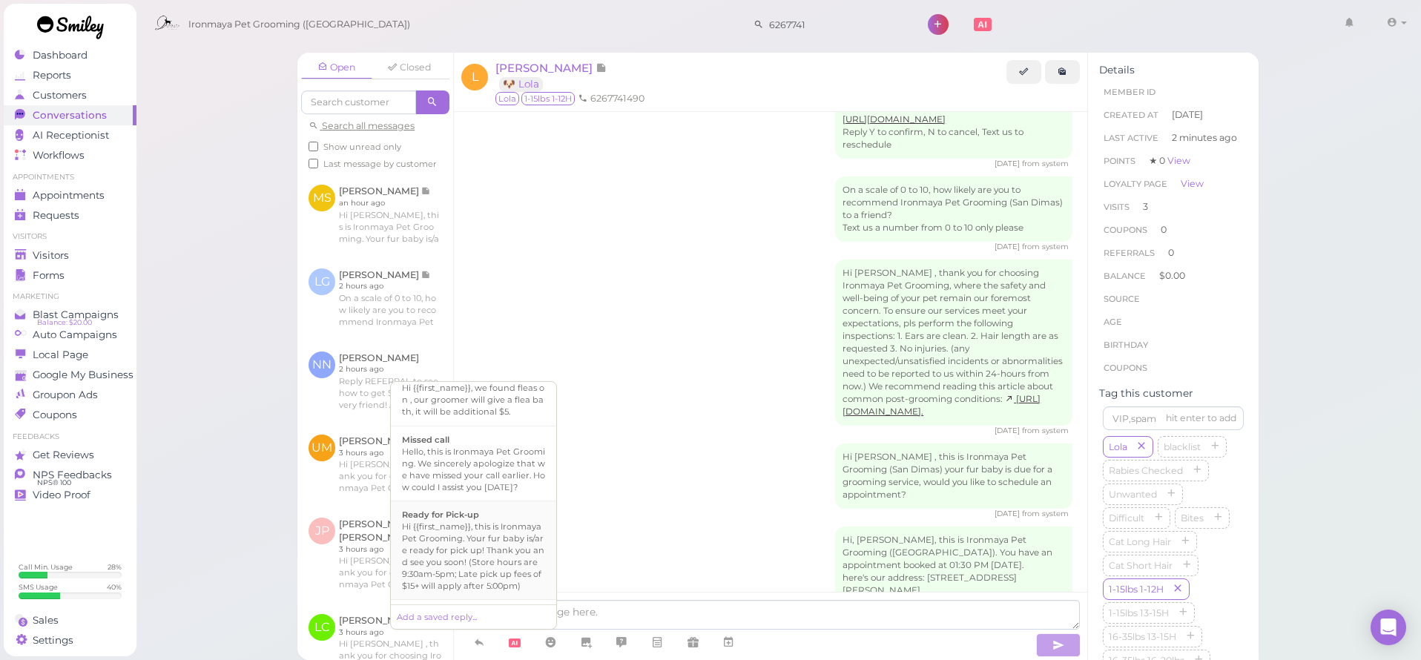
scroll to position [398, 0]
click at [501, 513] on div "Hi {{first_name}}, this is Ironmaya Pet Grooming. Your fur baby is/are ready fo…" at bounding box center [473, 489] width 143 height 71
type textarea "Hi {{first_name}}, this is Ironmaya Pet Grooming. Your fur baby is/are ready fo…"
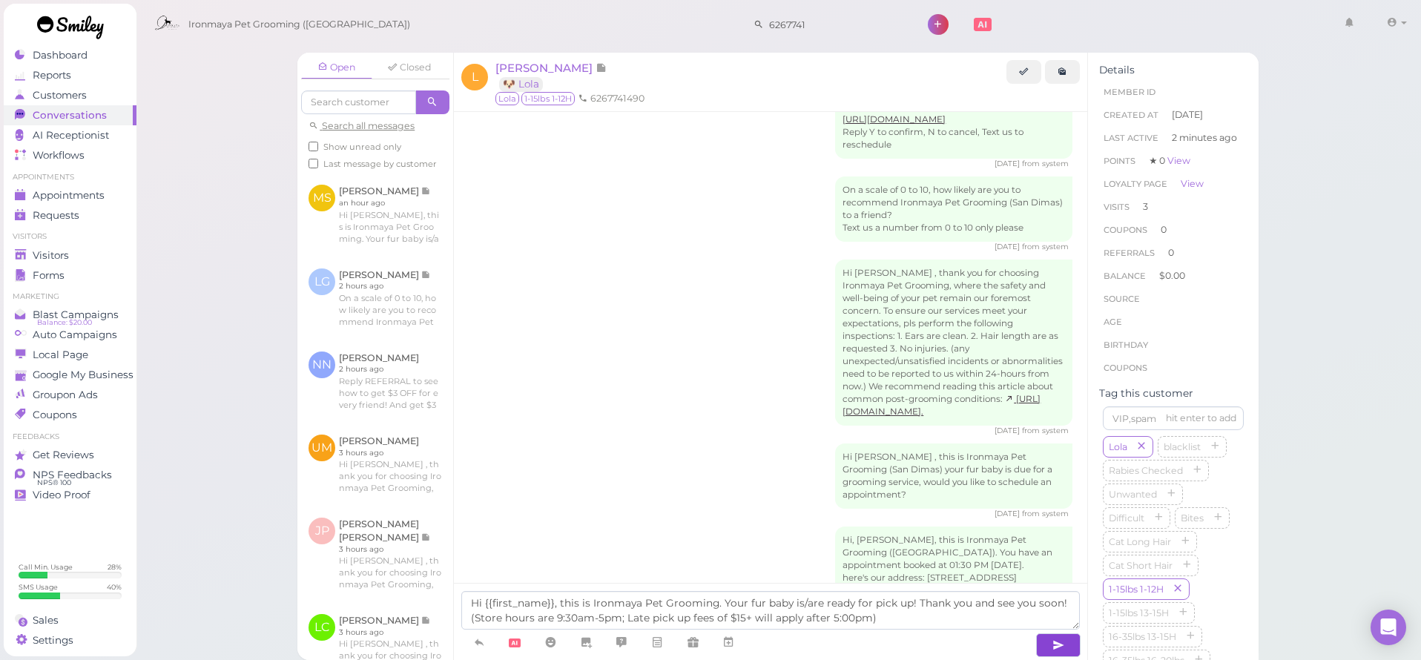
click at [1058, 642] on icon "button" at bounding box center [1059, 645] width 12 height 15
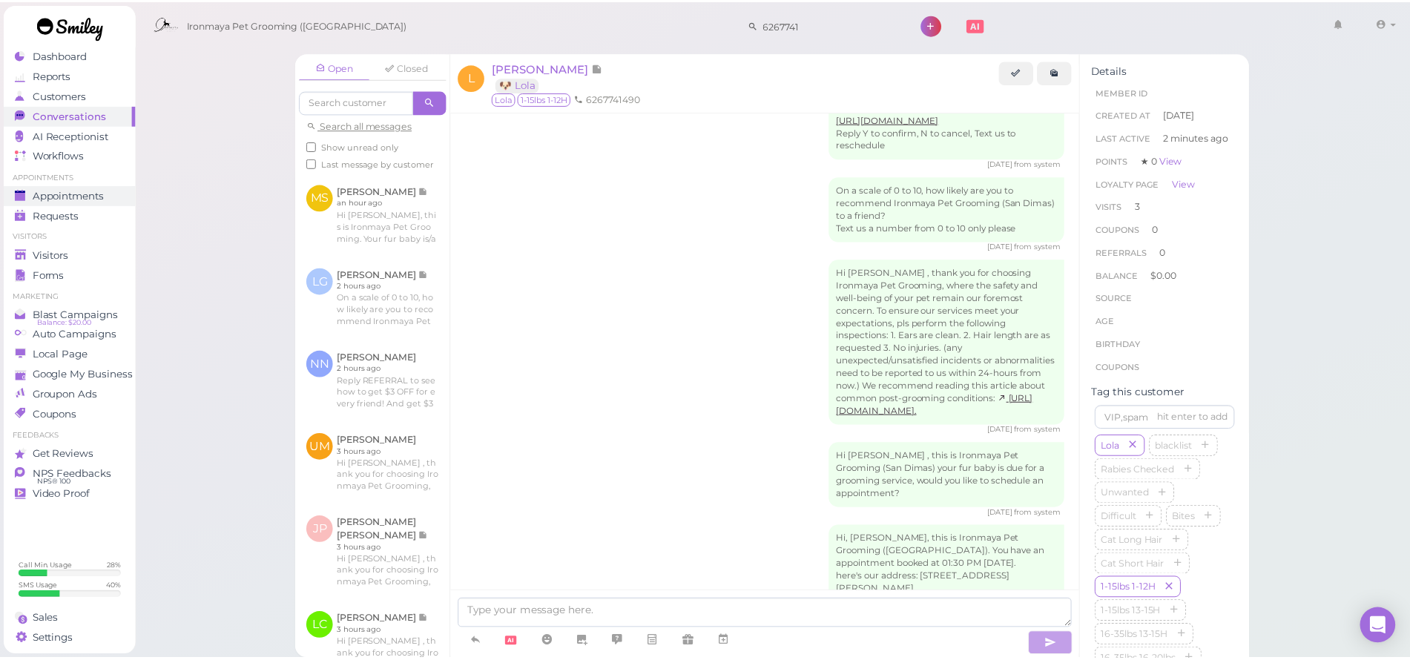
scroll to position [1776, 0]
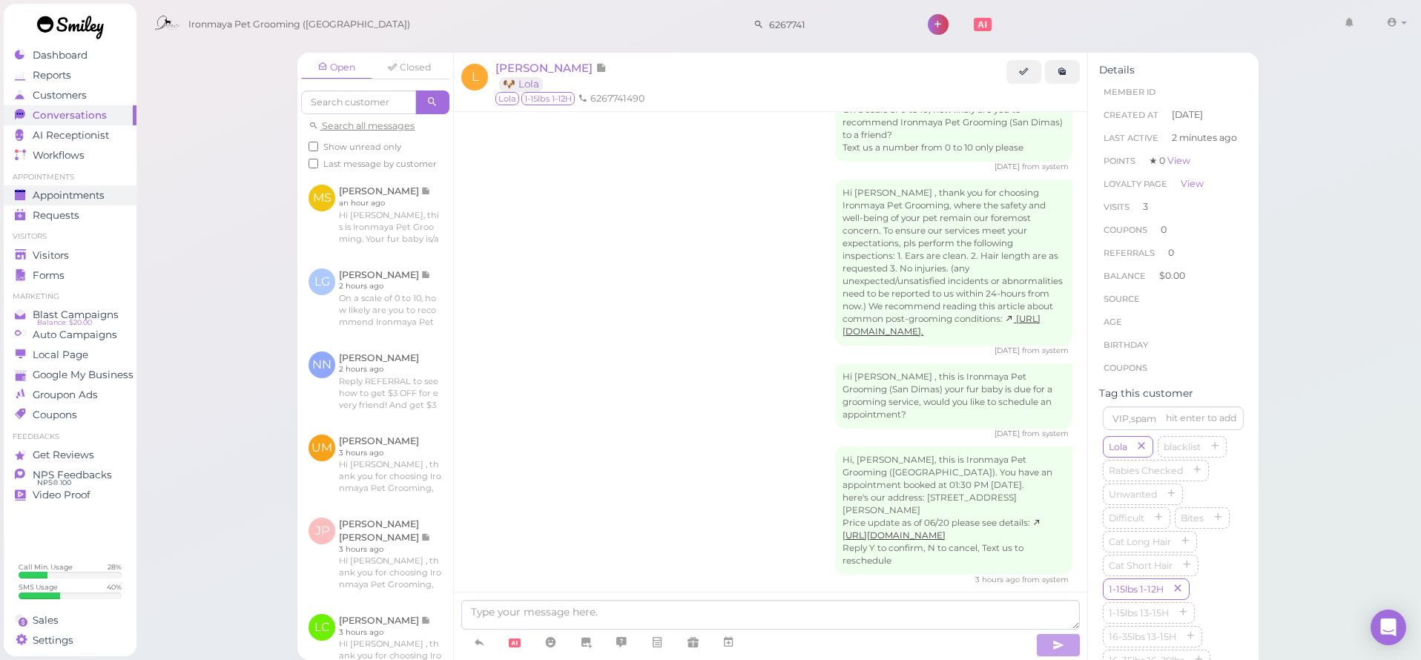
click at [85, 192] on span "Appointments" at bounding box center [69, 195] width 72 height 13
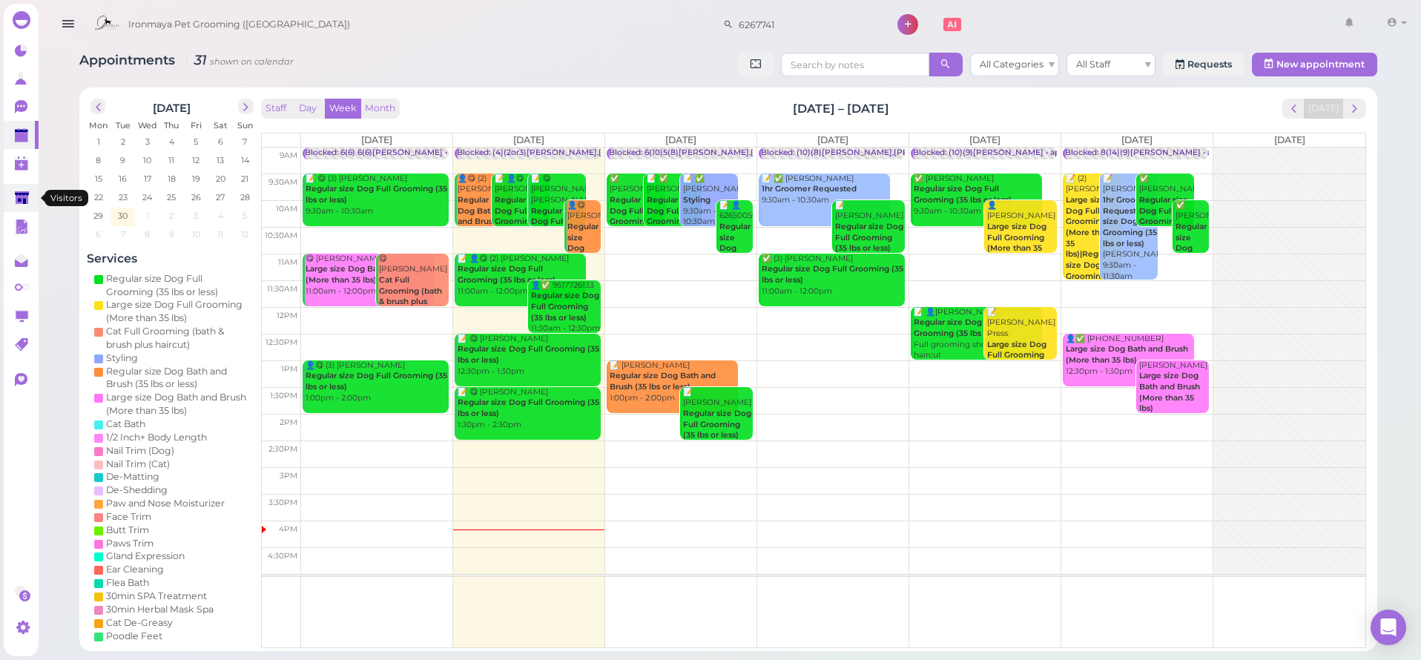
click at [22, 193] on icon at bounding box center [22, 198] width 14 height 11
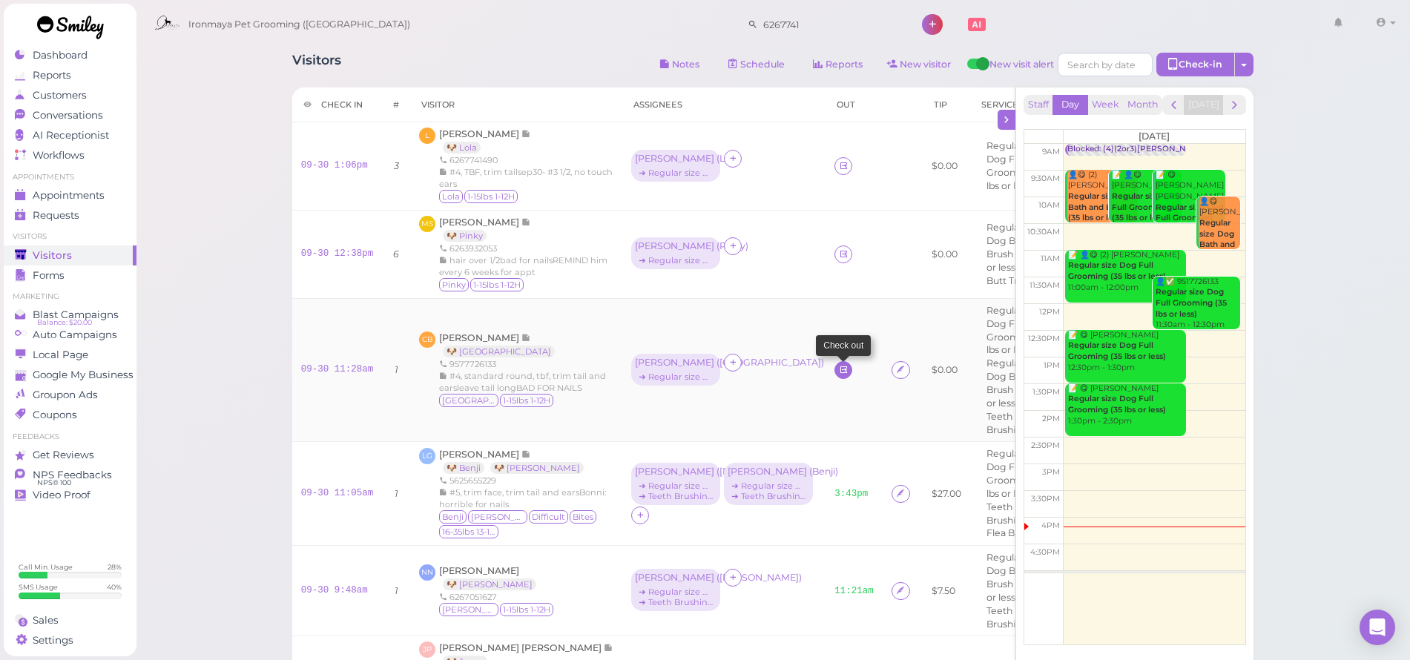
click at [839, 375] on icon at bounding box center [844, 369] width 10 height 11
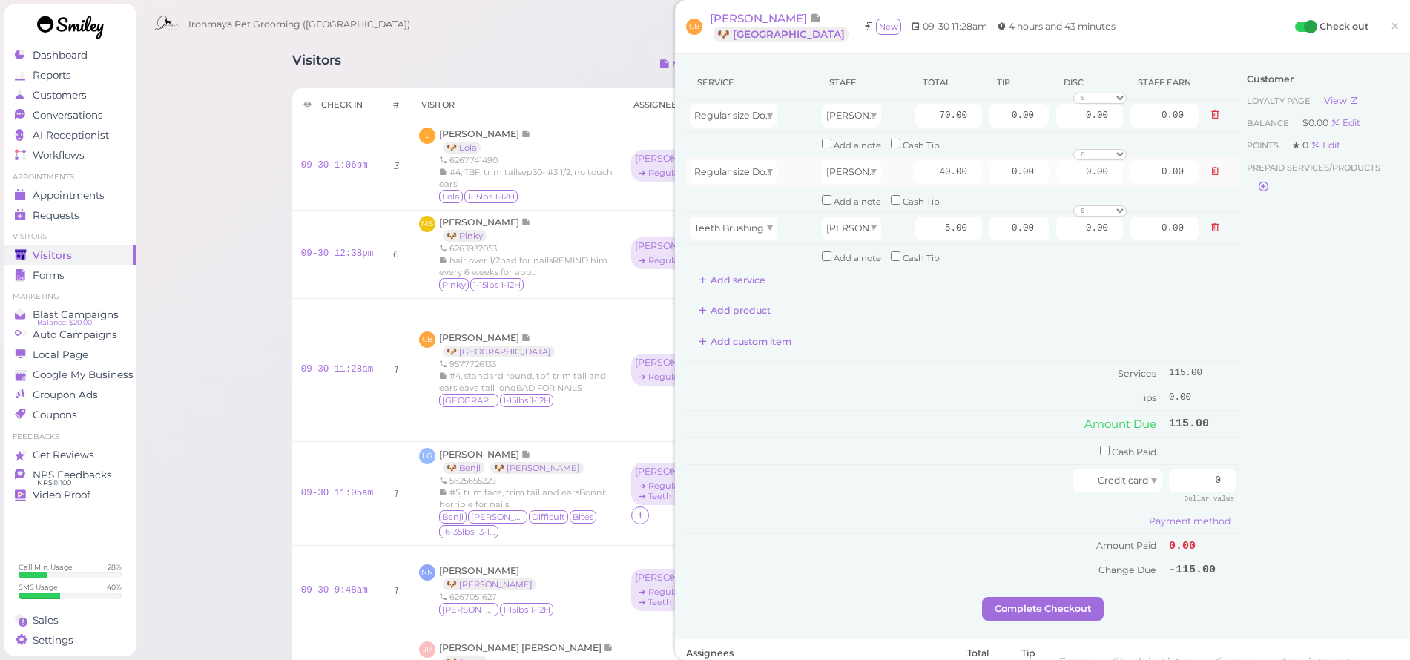
click at [1190, 167] on td "0.00" at bounding box center [1165, 172] width 76 height 32
click at [1211, 166] on icon at bounding box center [1215, 171] width 9 height 10
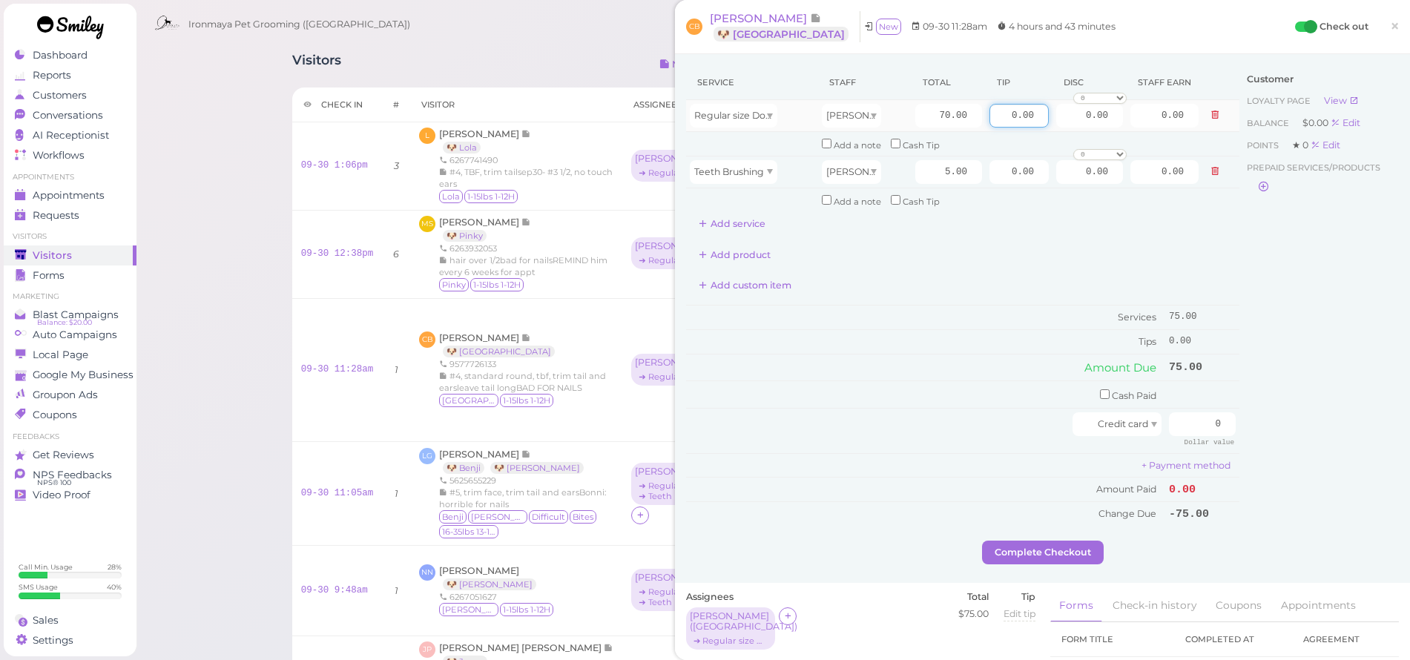
click at [990, 118] on input "0.00" at bounding box center [1019, 116] width 59 height 24
type input "7.5"
click at [1239, 338] on div "Customer Loyalty page View Balance $0.00 Edit Points ★ 0 Edit Prepaid services/…" at bounding box center [1318, 302] width 159 height 475
click at [1201, 412] on input "0" at bounding box center [1202, 424] width 67 height 24
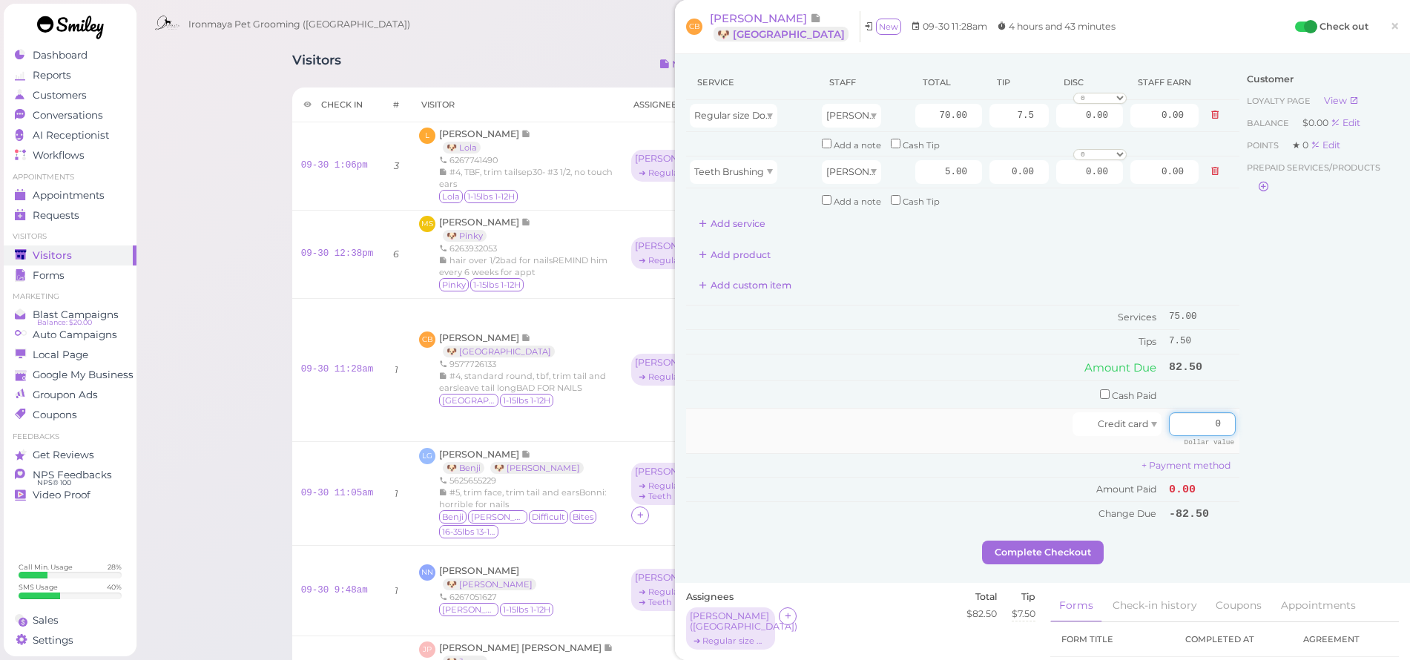
click at [1201, 412] on input "0" at bounding box center [1202, 424] width 67 height 24
type input "82.50"
click at [1285, 393] on div "Customer Loyalty page View Balance $0.00 Edit Points ★ 0 Edit Prepaid services/…" at bounding box center [1318, 302] width 159 height 475
click at [1084, 541] on button "Complete Checkout" at bounding box center [1043, 553] width 122 height 24
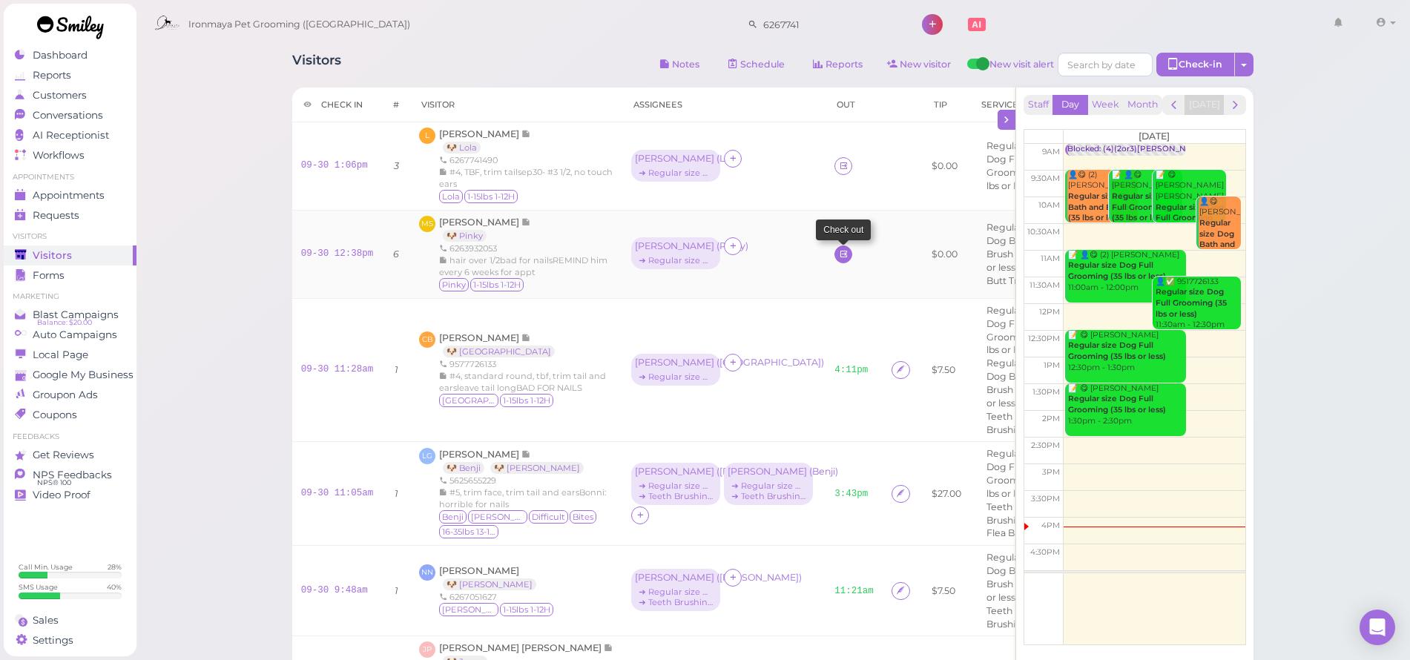
click at [834, 254] on link at bounding box center [843, 255] width 18 height 18
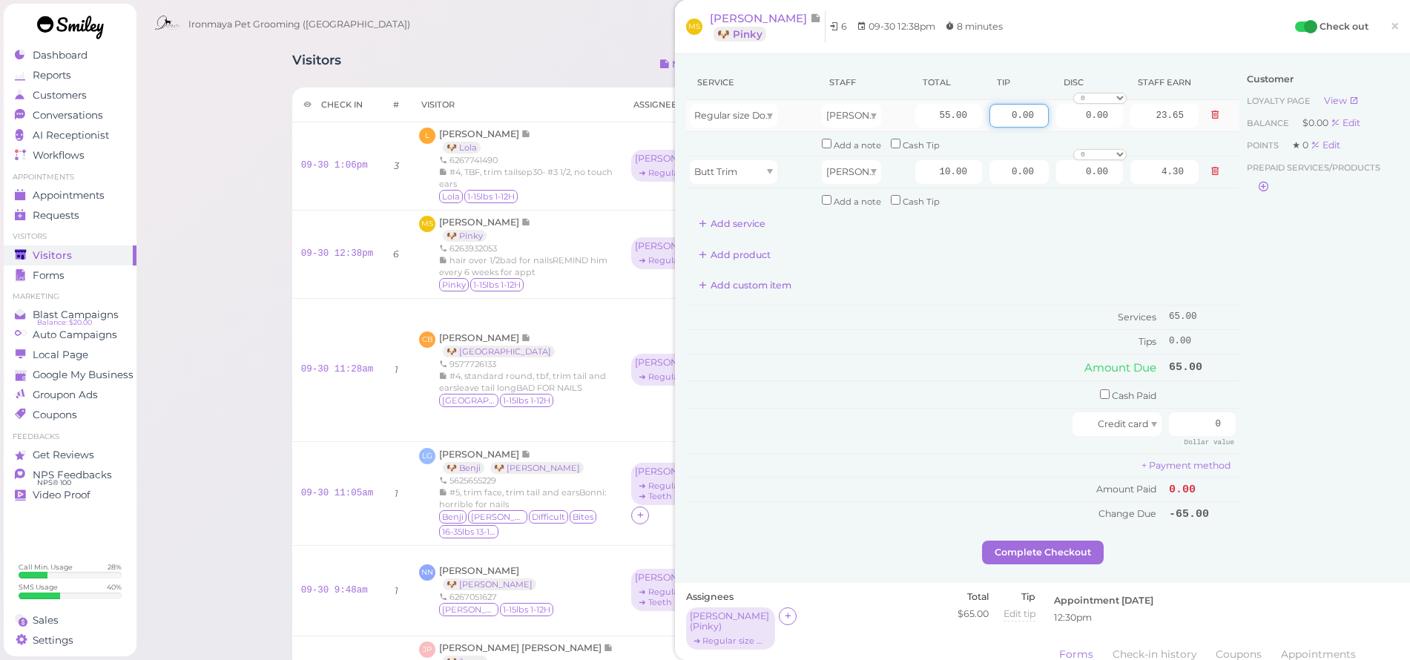
click at [1003, 116] on input "0.00" at bounding box center [1019, 116] width 59 height 24
type input "6.5"
click at [1239, 400] on div "Customer Loyalty page View Balance $0.00 Edit Points ★ 0 Edit Prepaid services/…" at bounding box center [1318, 302] width 159 height 475
click at [1182, 412] on input "0" at bounding box center [1202, 424] width 67 height 24
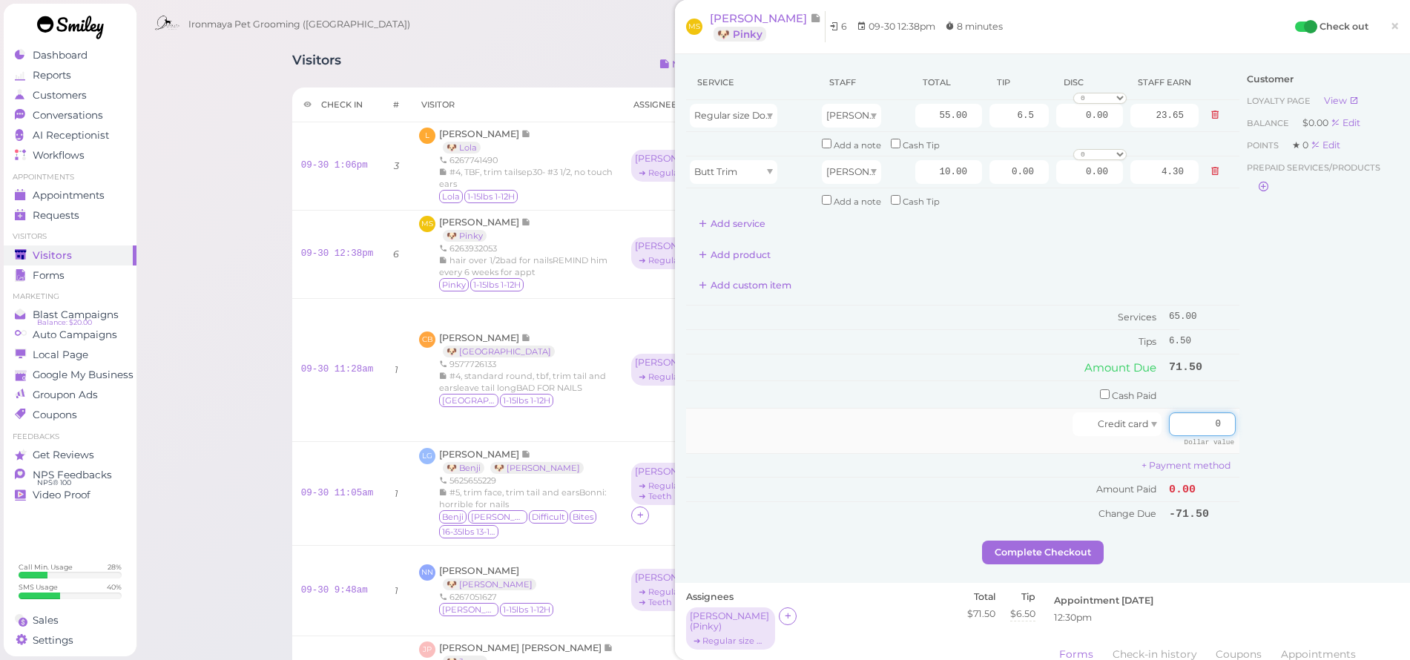
click at [1182, 412] on input "0" at bounding box center [1202, 424] width 67 height 24
type input "71.50"
click at [1241, 403] on div "Customer Loyalty page View Balance $0.00 Edit Points ★ 0 Edit Prepaid services/…" at bounding box center [1318, 302] width 159 height 475
click at [1065, 541] on button "Complete Checkout" at bounding box center [1043, 553] width 122 height 24
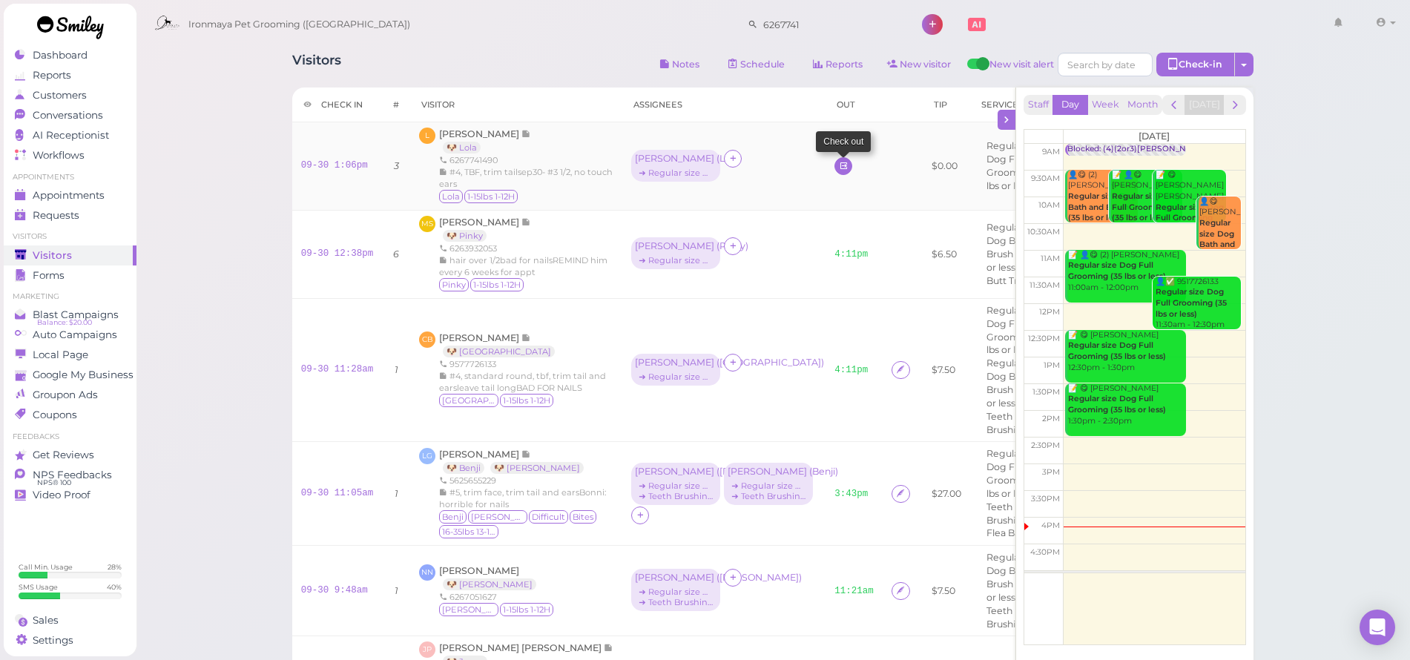
click at [834, 164] on link at bounding box center [843, 166] width 18 height 18
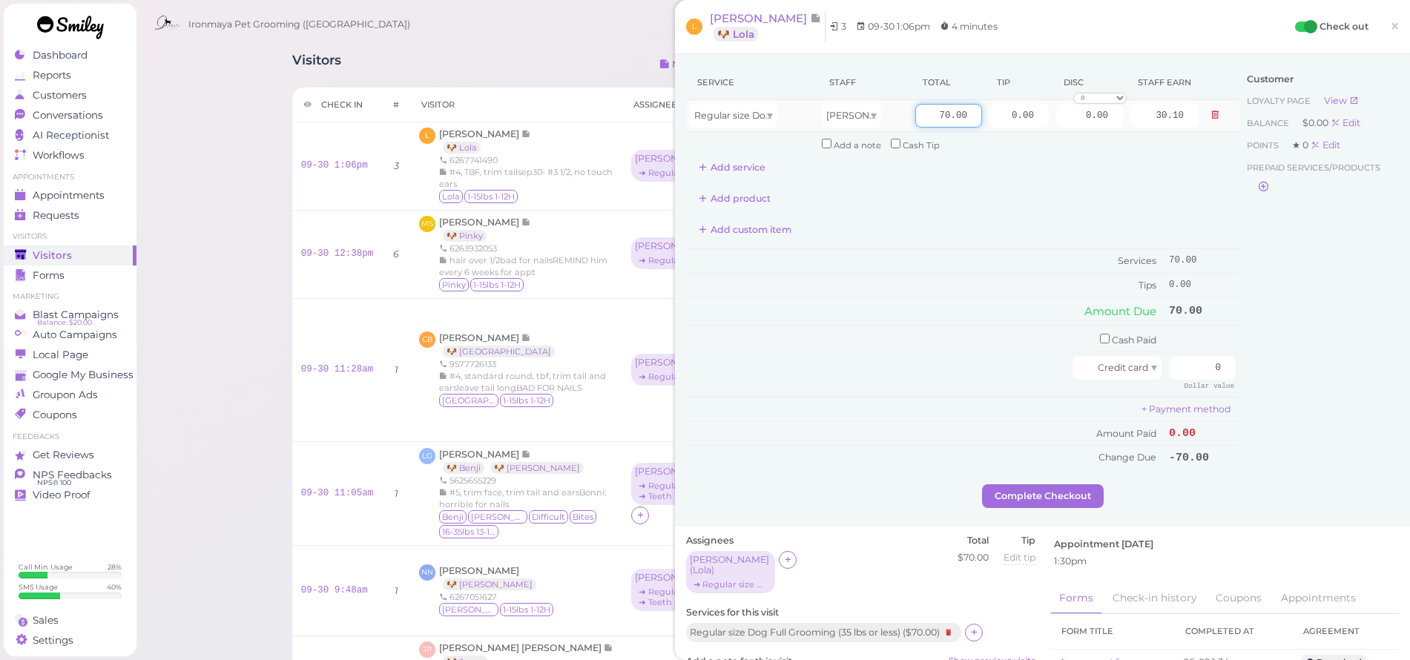
click at [922, 113] on input "70.00" at bounding box center [948, 116] width 67 height 24
type input "75"
type input "32.25"
click at [1239, 223] on div "Customer Loyalty page View Balance $0.00 Edit Points ★ 0 Edit Prepaid services/…" at bounding box center [1318, 274] width 159 height 419
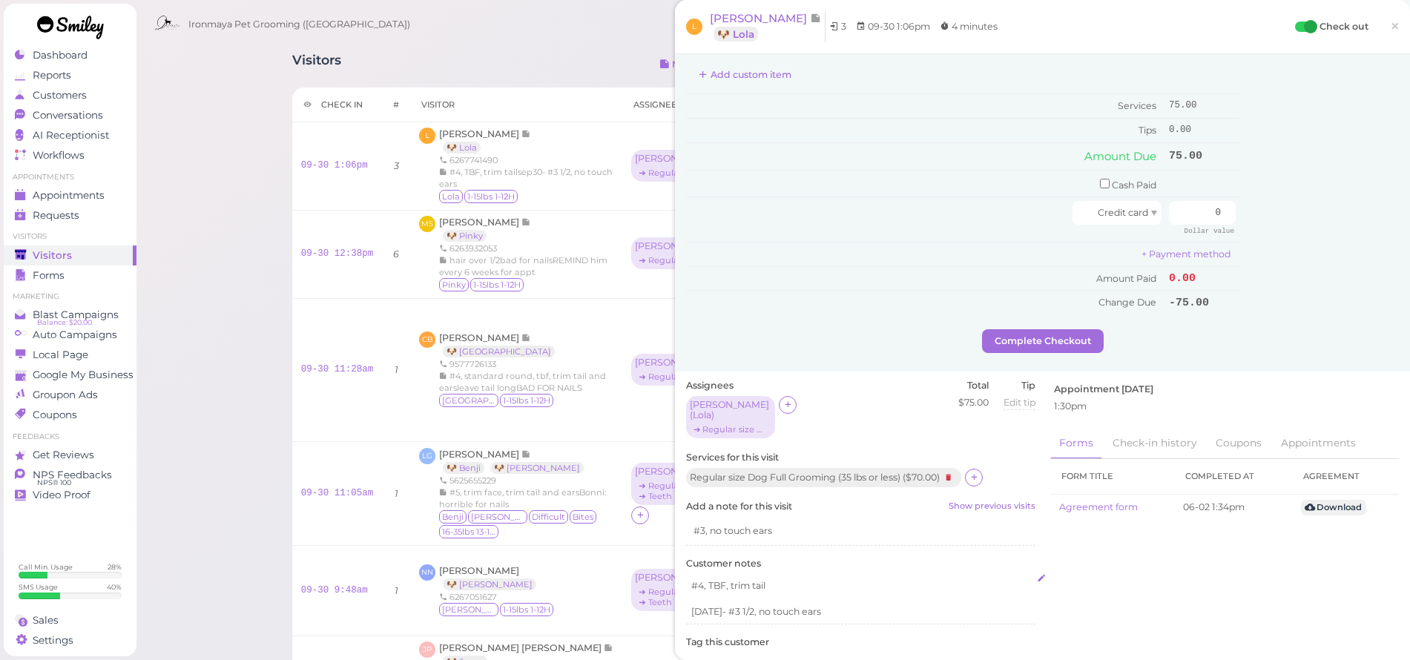
scroll to position [281, 0]
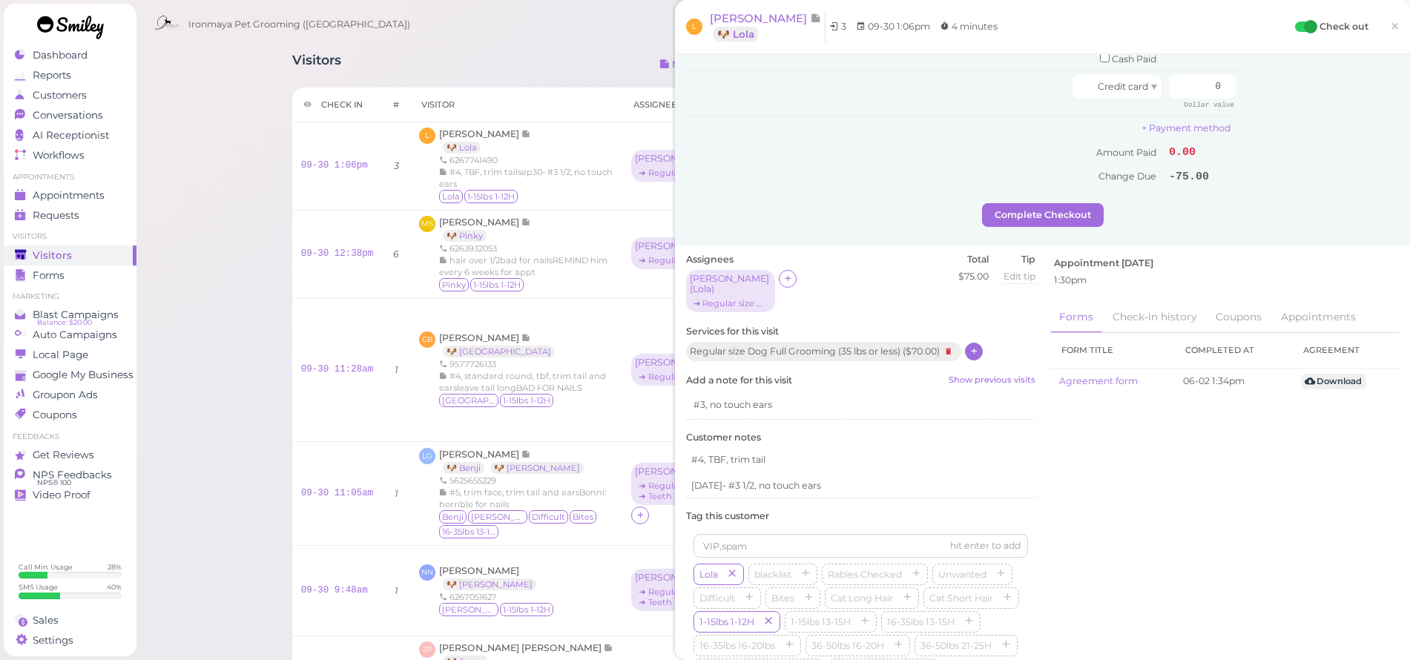
click at [975, 346] on icon at bounding box center [974, 351] width 10 height 11
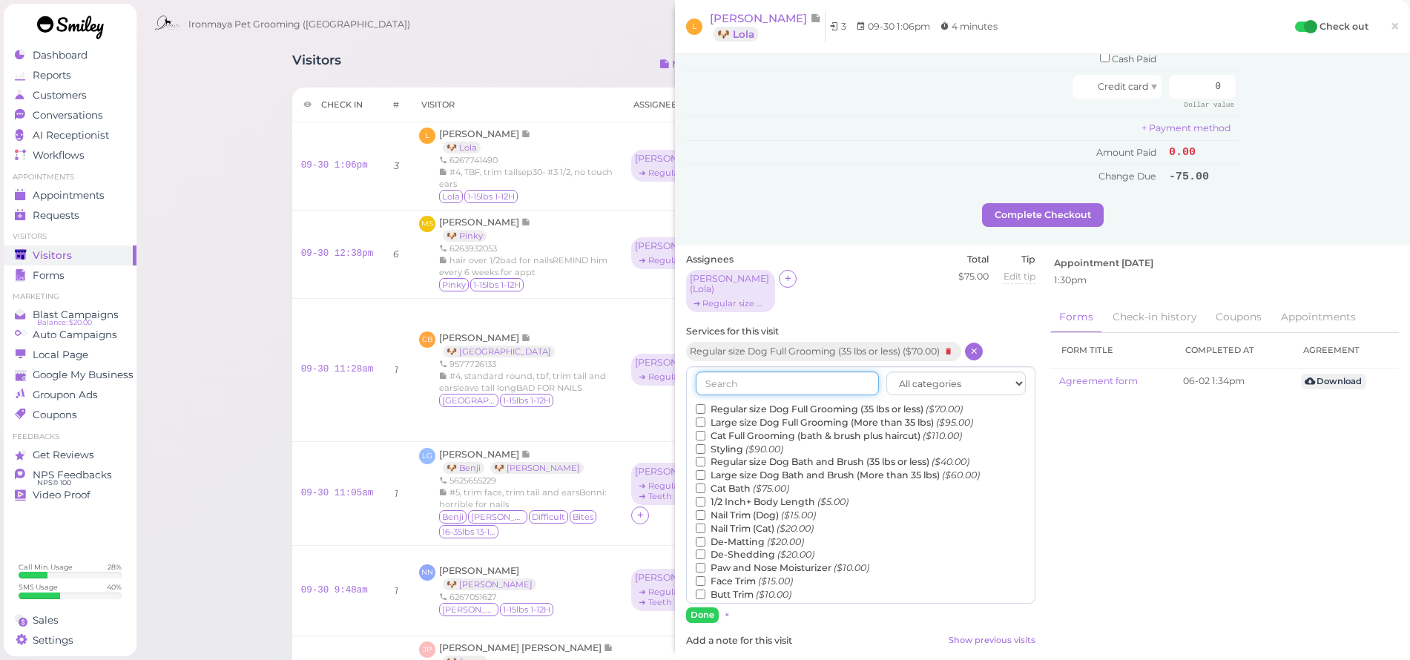
click at [803, 372] on input "text" at bounding box center [787, 384] width 183 height 24
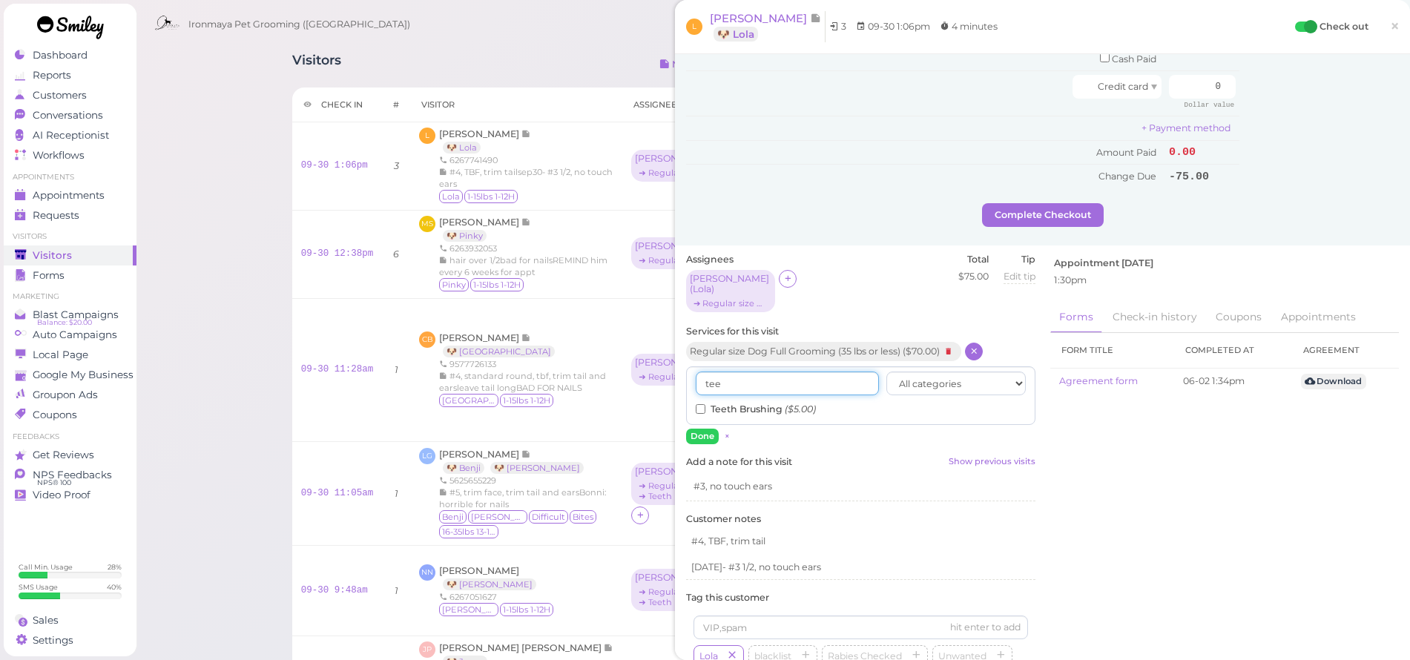
type input "tee"
click at [776, 378] on div "tee All categories Full Grooming Bath & Brush Add-ons Special Requests Ironmaya…" at bounding box center [860, 395] width 349 height 59
click at [774, 403] on label "Teeth Brushing ($5.00)" at bounding box center [756, 409] width 120 height 13
click at [705, 404] on input "Teeth Brushing ($5.00)" at bounding box center [701, 409] width 10 height 10
click at [708, 429] on button "Done" at bounding box center [702, 437] width 33 height 16
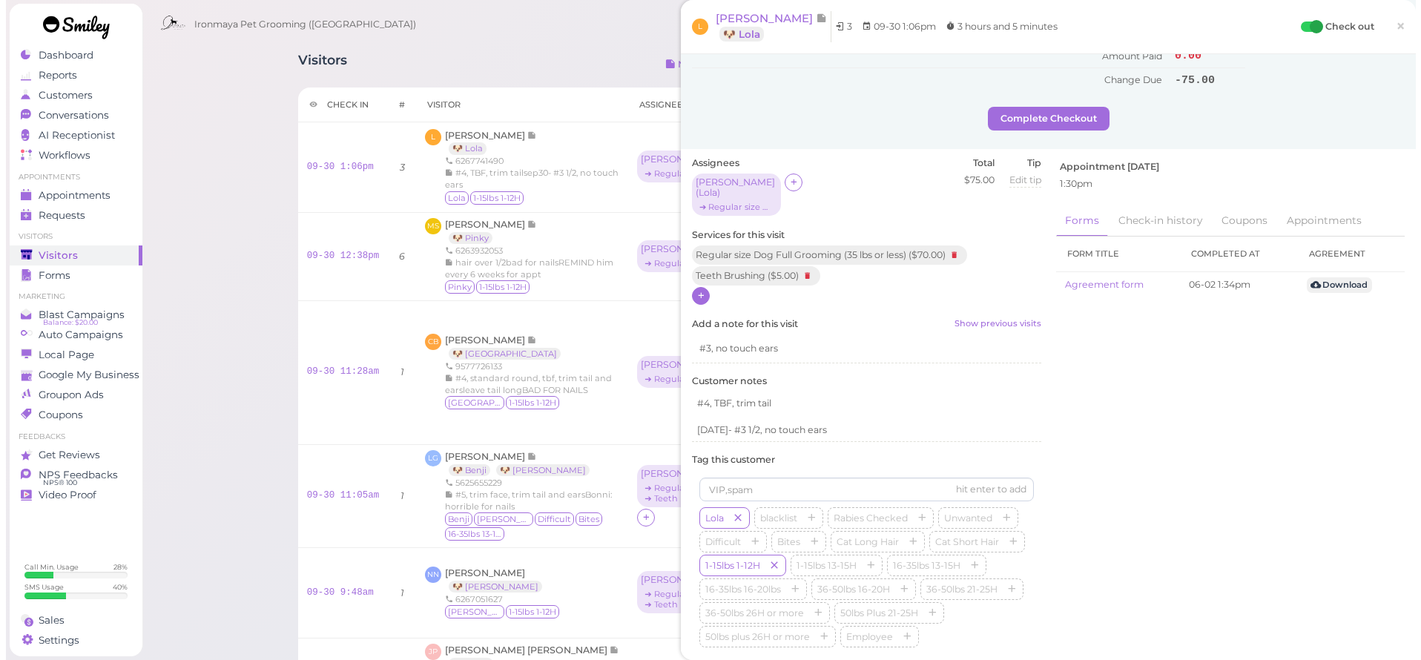
scroll to position [0, 0]
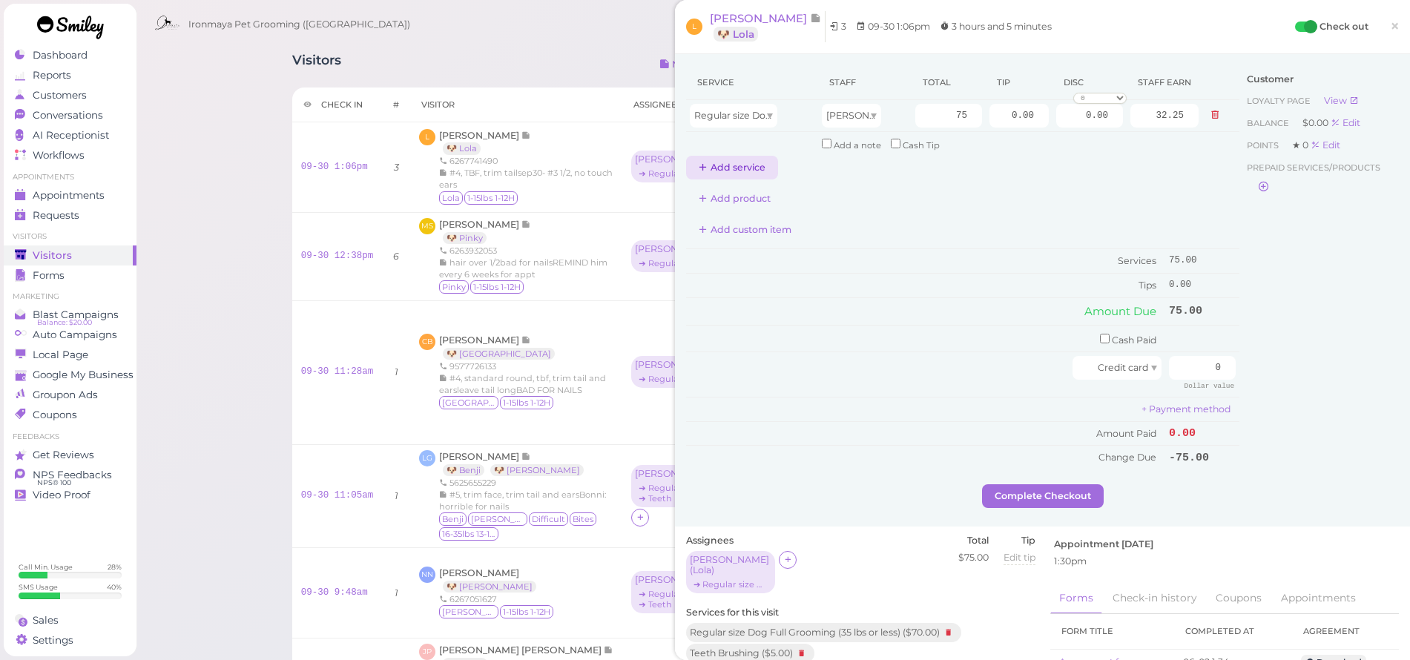
click at [743, 161] on button "Add service" at bounding box center [732, 168] width 92 height 24
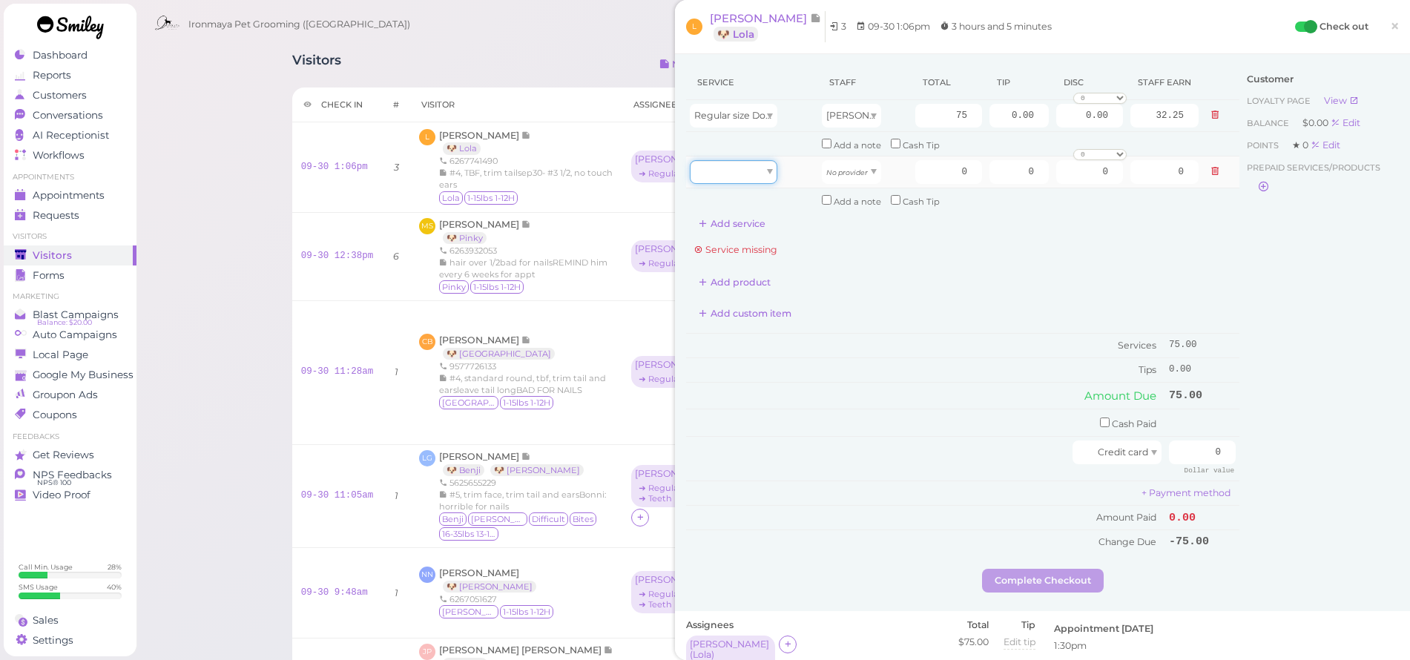
click at [745, 177] on div at bounding box center [734, 172] width 88 height 24
drag, startPoint x: 746, startPoint y: 250, endPoint x: 765, endPoint y: 231, distance: 26.8
type input "5.00"
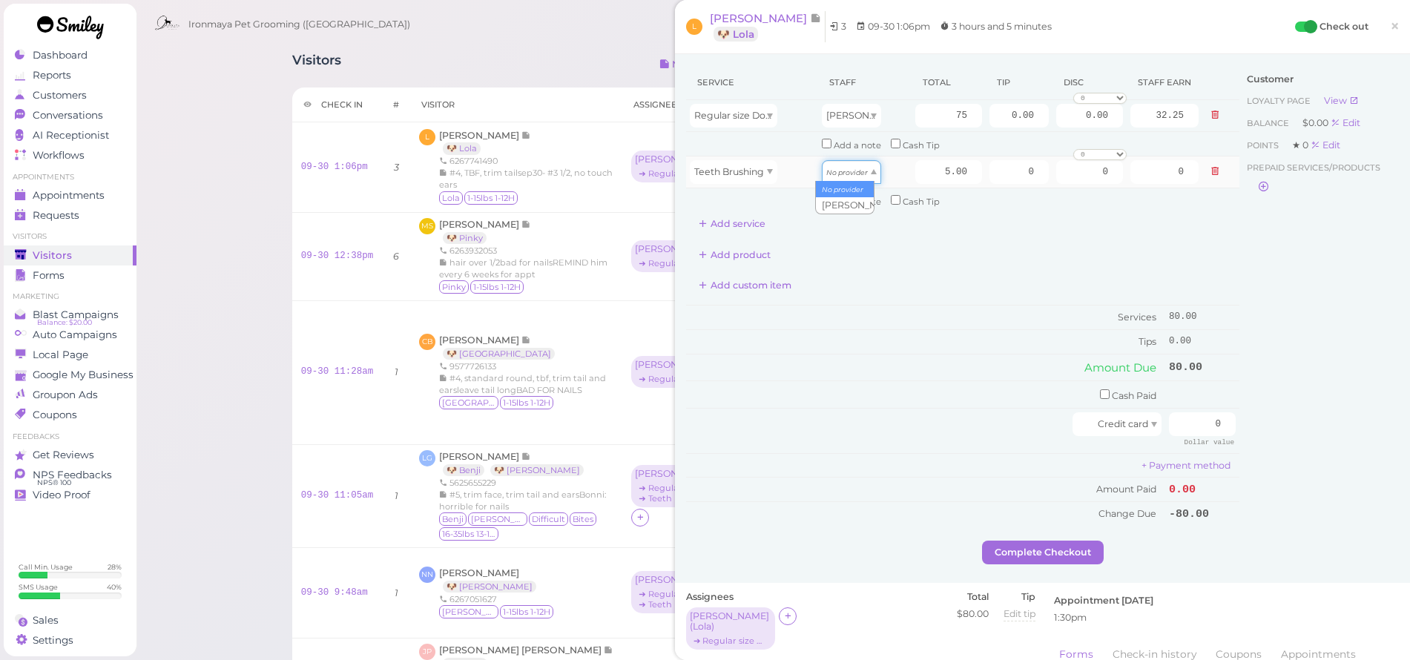
click at [842, 168] on icon "No provider" at bounding box center [847, 172] width 42 height 8
type input "2.15"
click at [1211, 354] on td "80.00" at bounding box center [1202, 367] width 74 height 27
click at [1390, 32] on span "×" at bounding box center [1395, 26] width 10 height 21
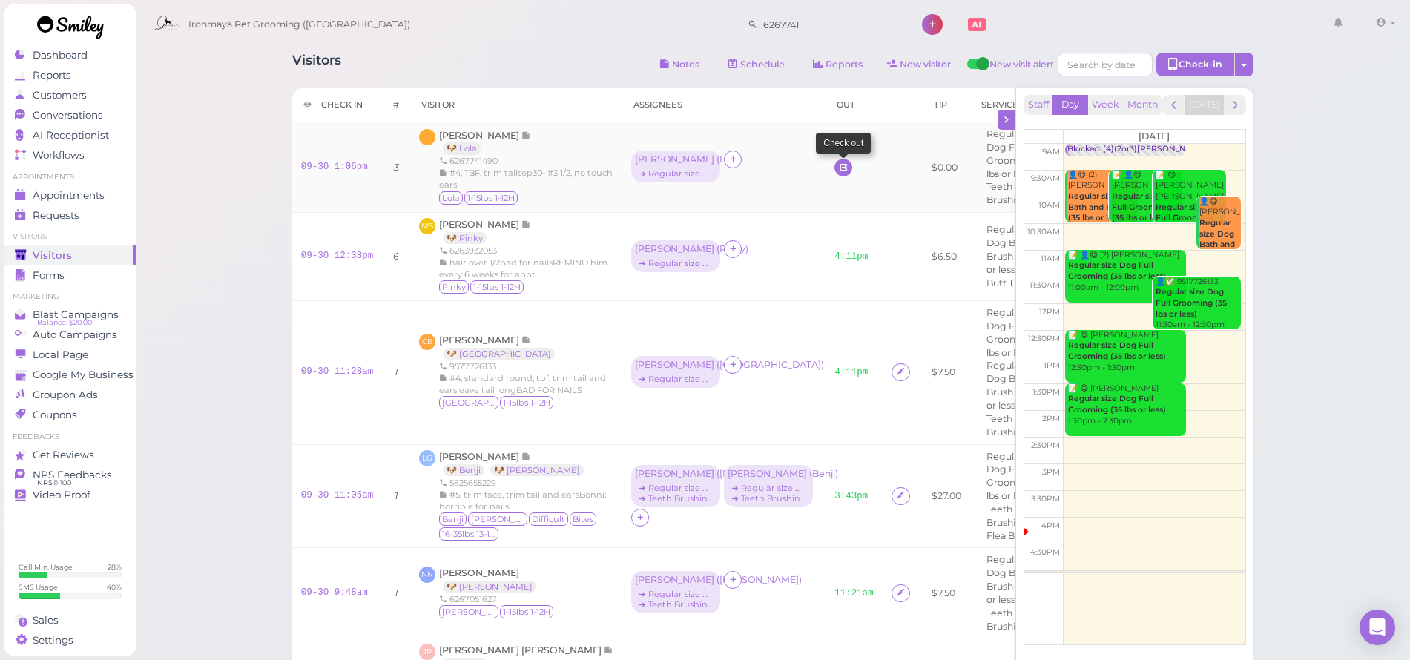
click at [834, 169] on link at bounding box center [843, 168] width 18 height 18
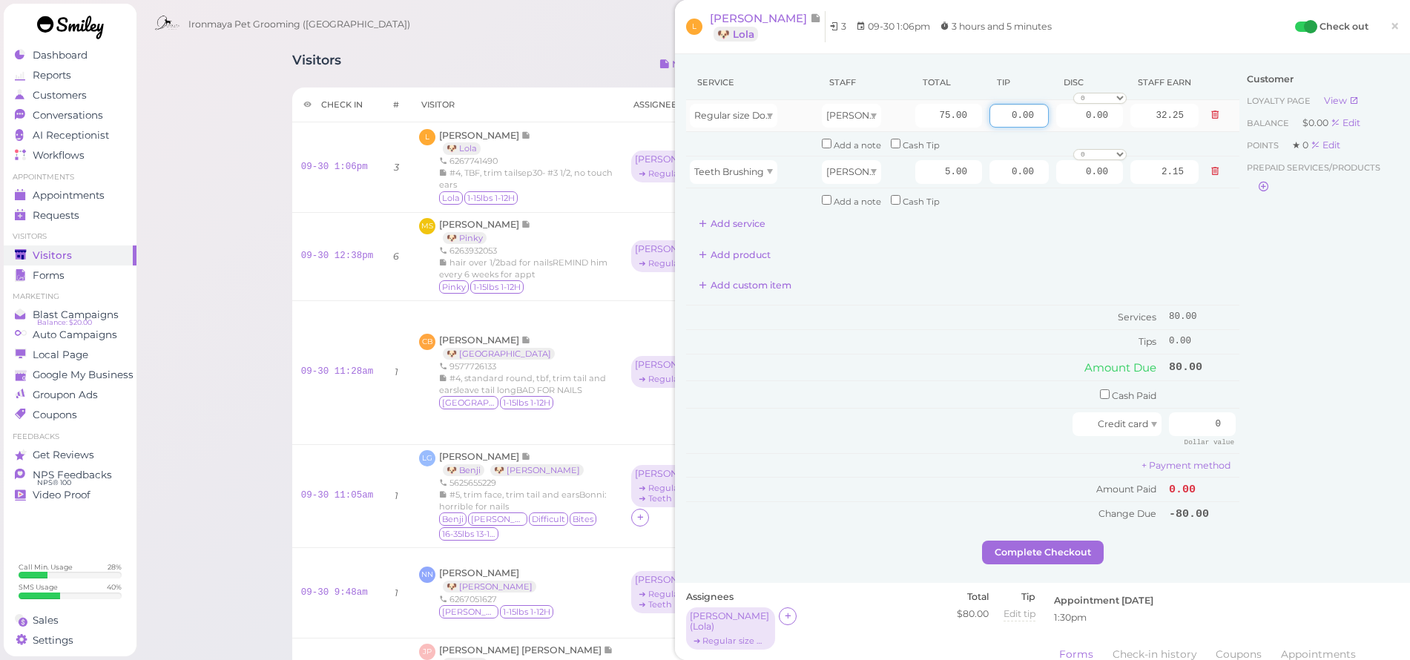
click at [990, 119] on input "0.00" at bounding box center [1019, 116] width 59 height 24
type input "12.00"
click at [1349, 312] on div "Customer Loyalty page View Balance $0.00 Edit Points ★ 0 Edit Prepaid services/…" at bounding box center [1318, 302] width 159 height 475
click at [1200, 412] on input "0" at bounding box center [1202, 424] width 67 height 24
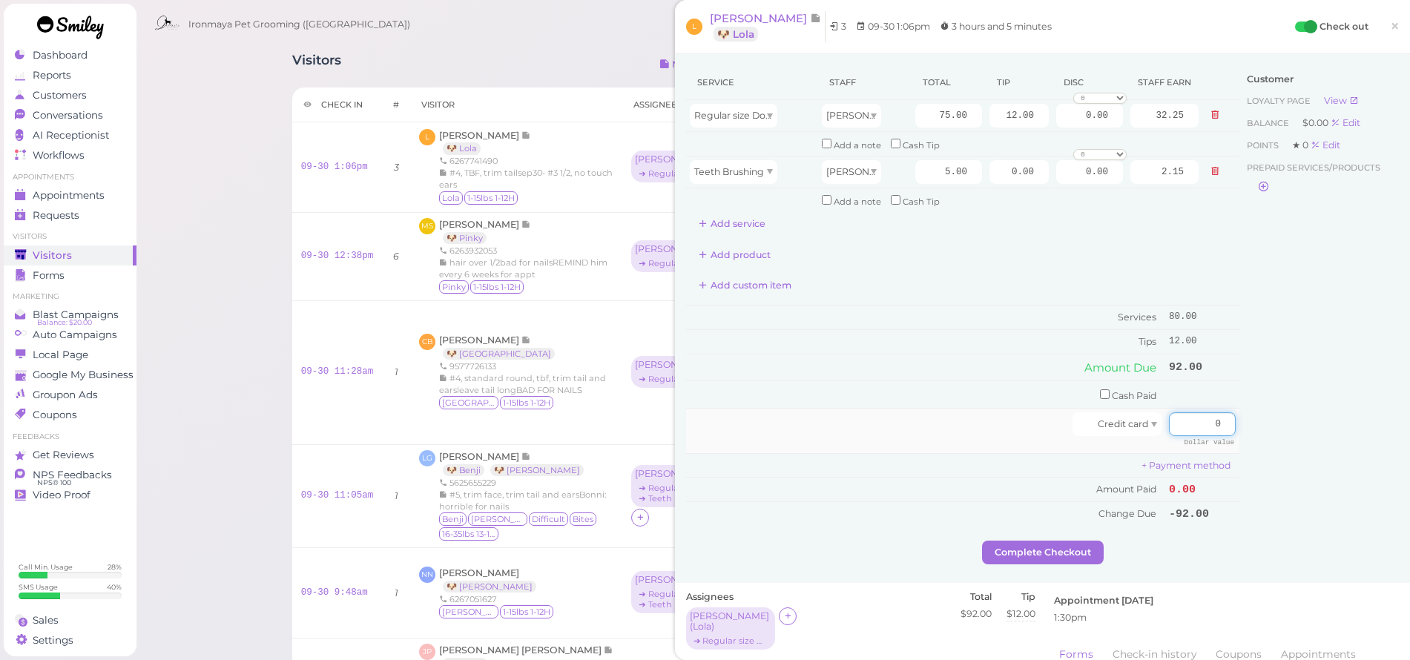
click at [1200, 412] on input "0" at bounding box center [1202, 424] width 67 height 24
type input "92"
click at [1266, 395] on div "Customer Loyalty page View Balance $0.00 Edit Points ★ 0 Edit Prepaid services/…" at bounding box center [1318, 302] width 159 height 475
click at [1239, 275] on div "Customer Loyalty page View Balance $0.00 Edit Points ★ 0 Edit Prepaid services/…" at bounding box center [1318, 302] width 159 height 475
click at [1390, 33] on span "×" at bounding box center [1395, 26] width 10 height 21
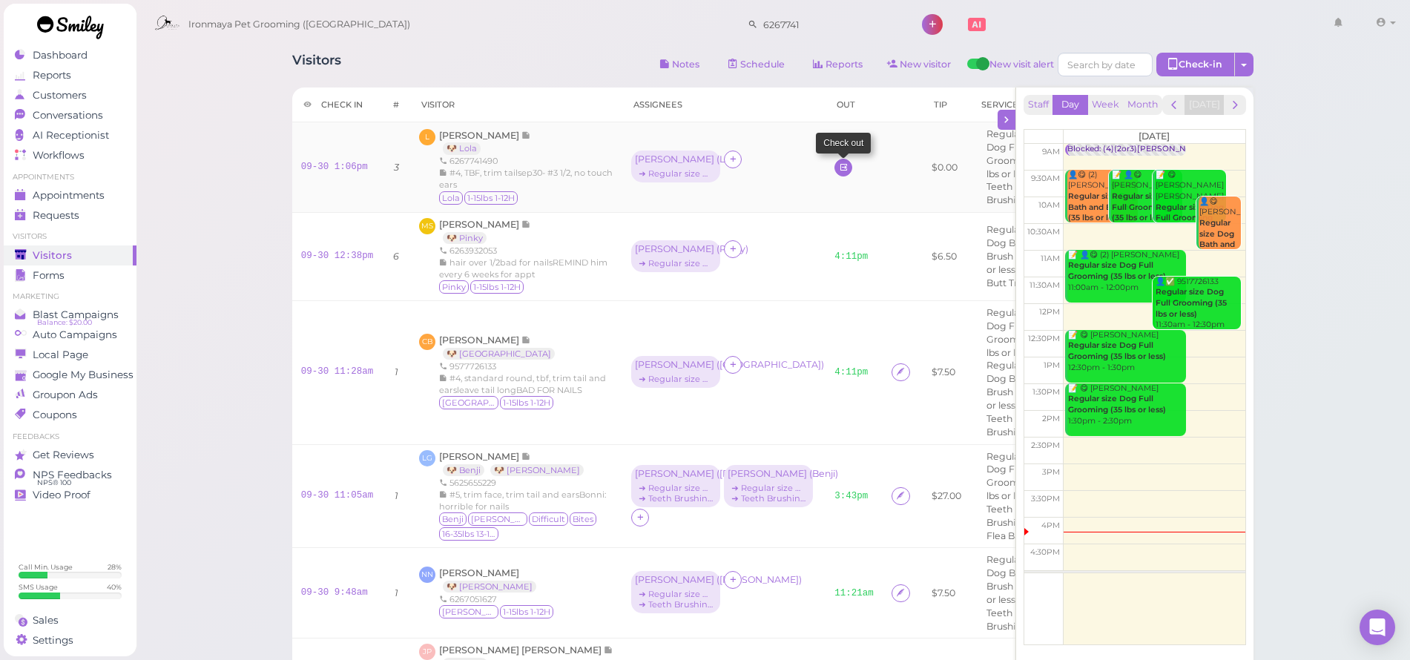
click at [834, 170] on link at bounding box center [843, 168] width 18 height 18
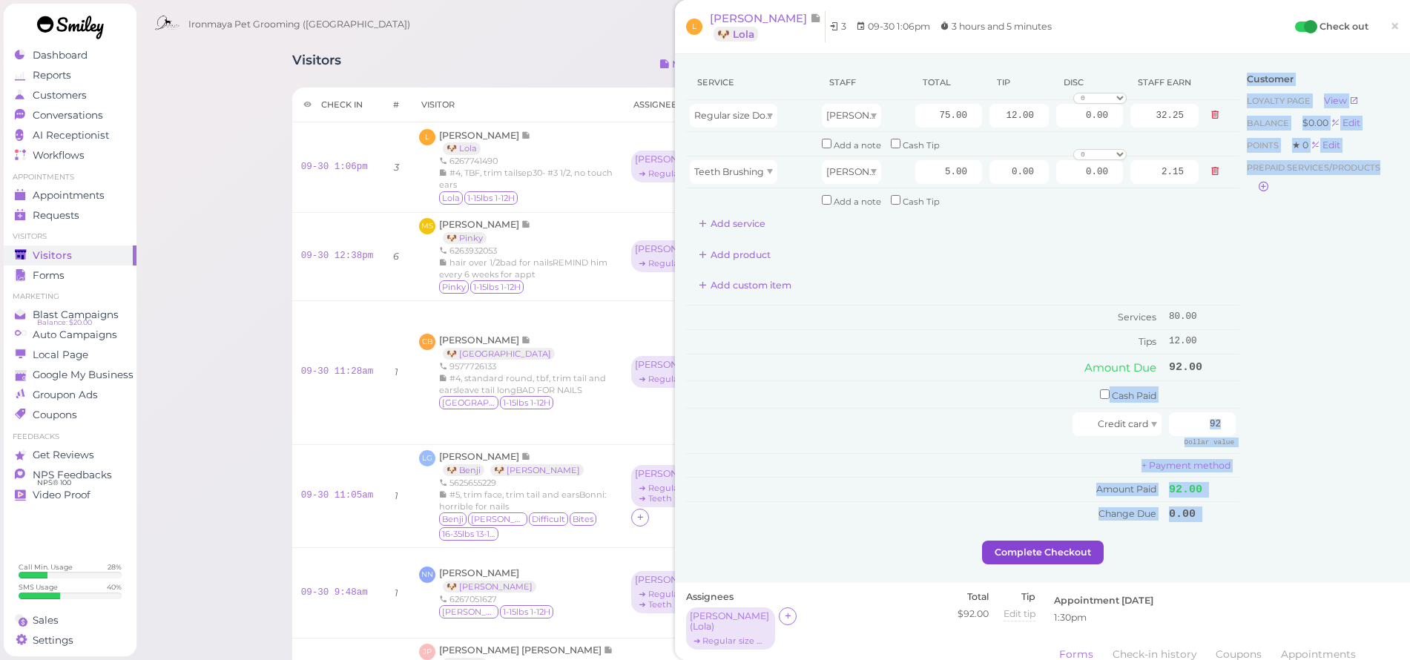
drag, startPoint x: 1106, startPoint y: 524, endPoint x: 1089, endPoint y: 534, distance: 19.6
click at [1099, 530] on div "Service Staff Total Tip Disc Staff earn Regular size Dog Full Grooming (35 lbs …" at bounding box center [1042, 318] width 735 height 529
click at [1080, 541] on button "Complete Checkout" at bounding box center [1043, 553] width 122 height 24
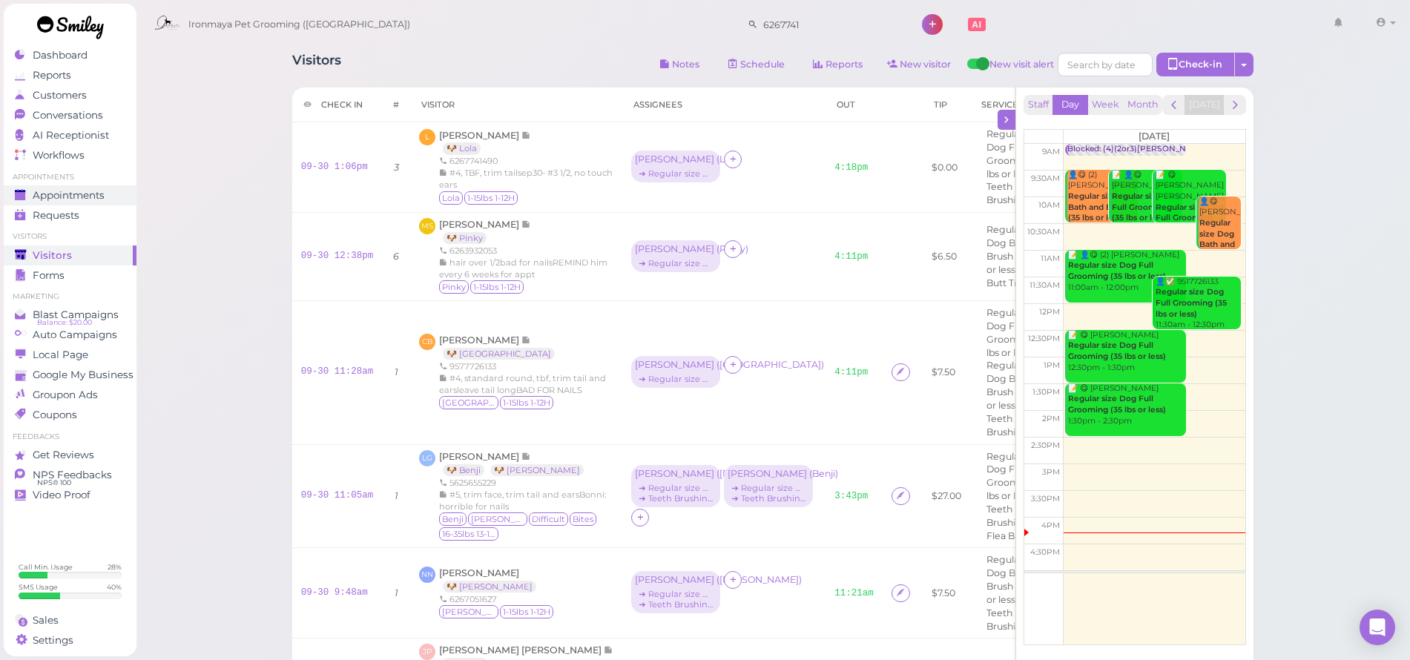
click at [109, 191] on div "Appointments" at bounding box center [68, 195] width 107 height 13
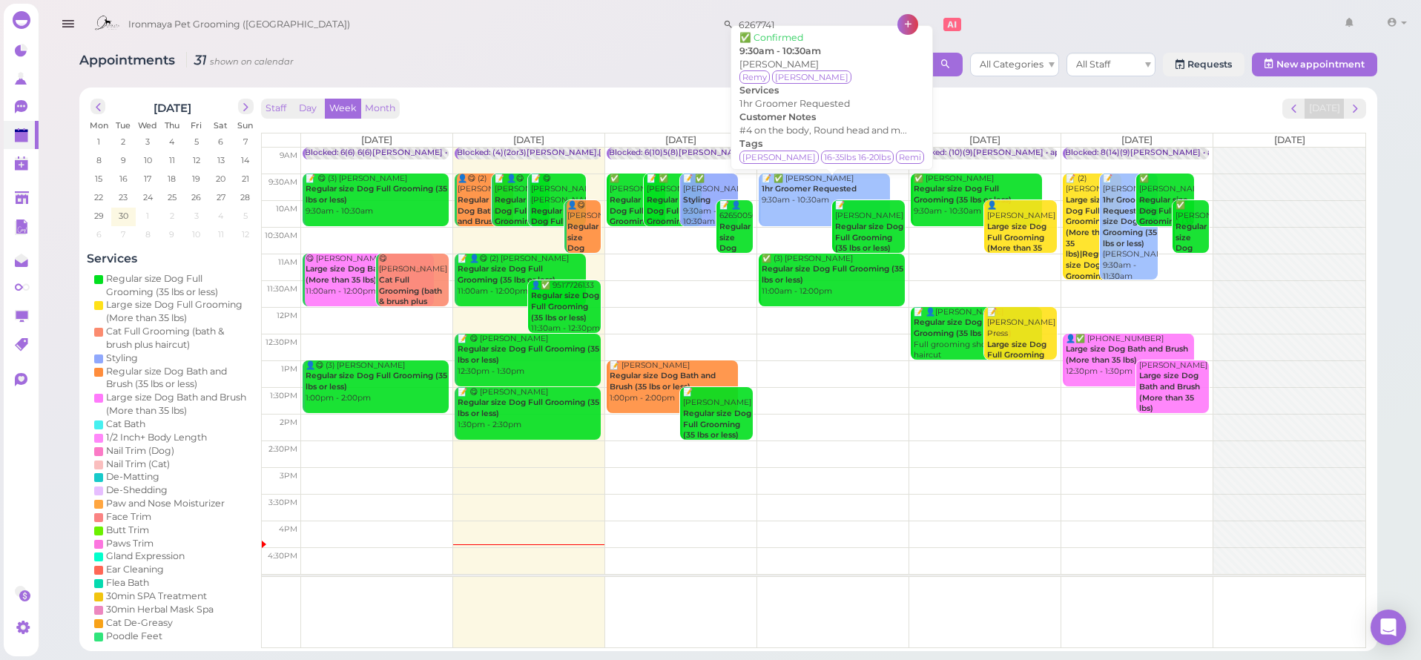
click at [818, 196] on div "📝 ✅ Darlene Hurst 1hr Groomer Requested 9:30am - 10:30am" at bounding box center [825, 190] width 129 height 33
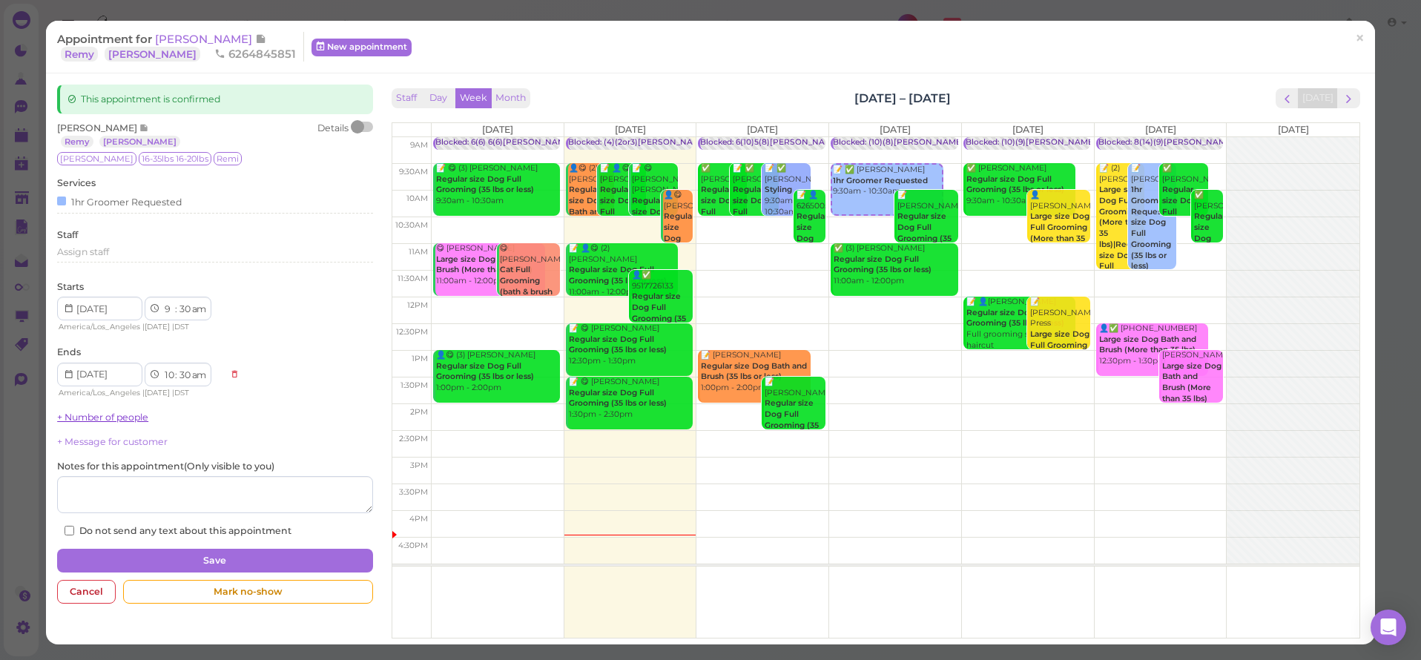
click at [94, 412] on link "+ Number of people" at bounding box center [102, 417] width 91 height 11
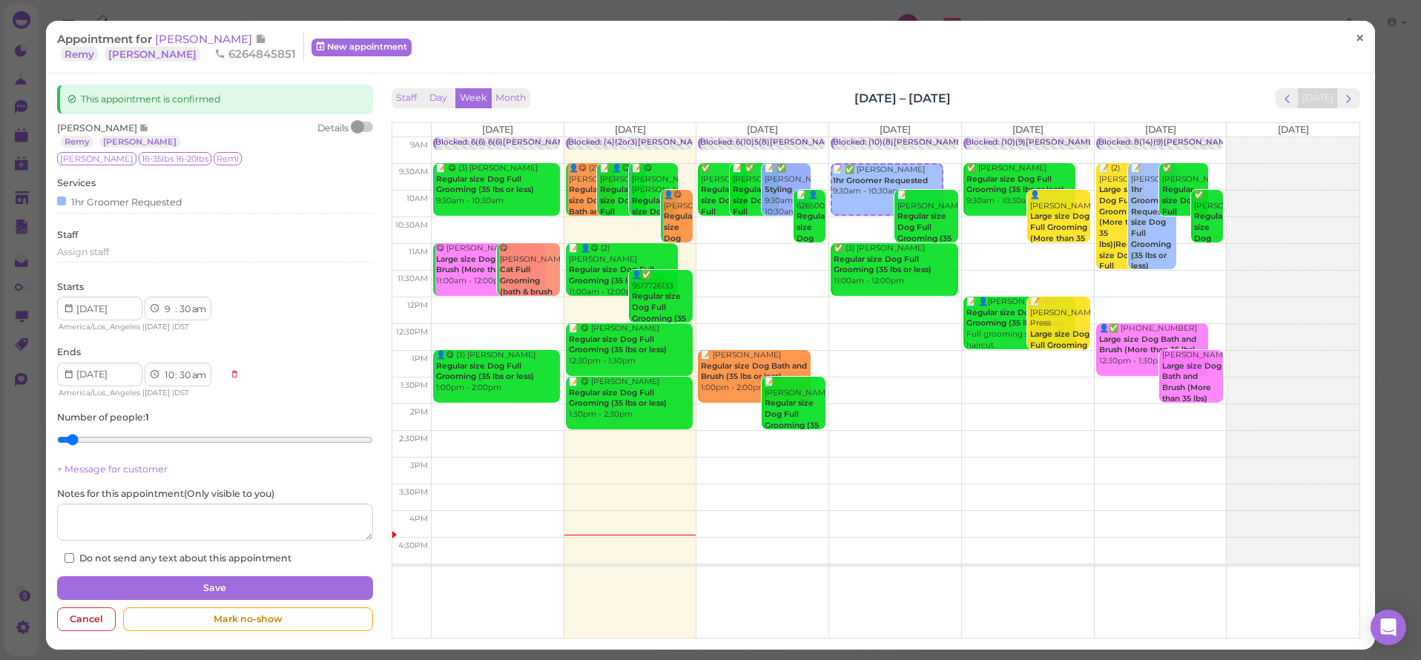
click at [1355, 39] on span "×" at bounding box center [1360, 38] width 10 height 21
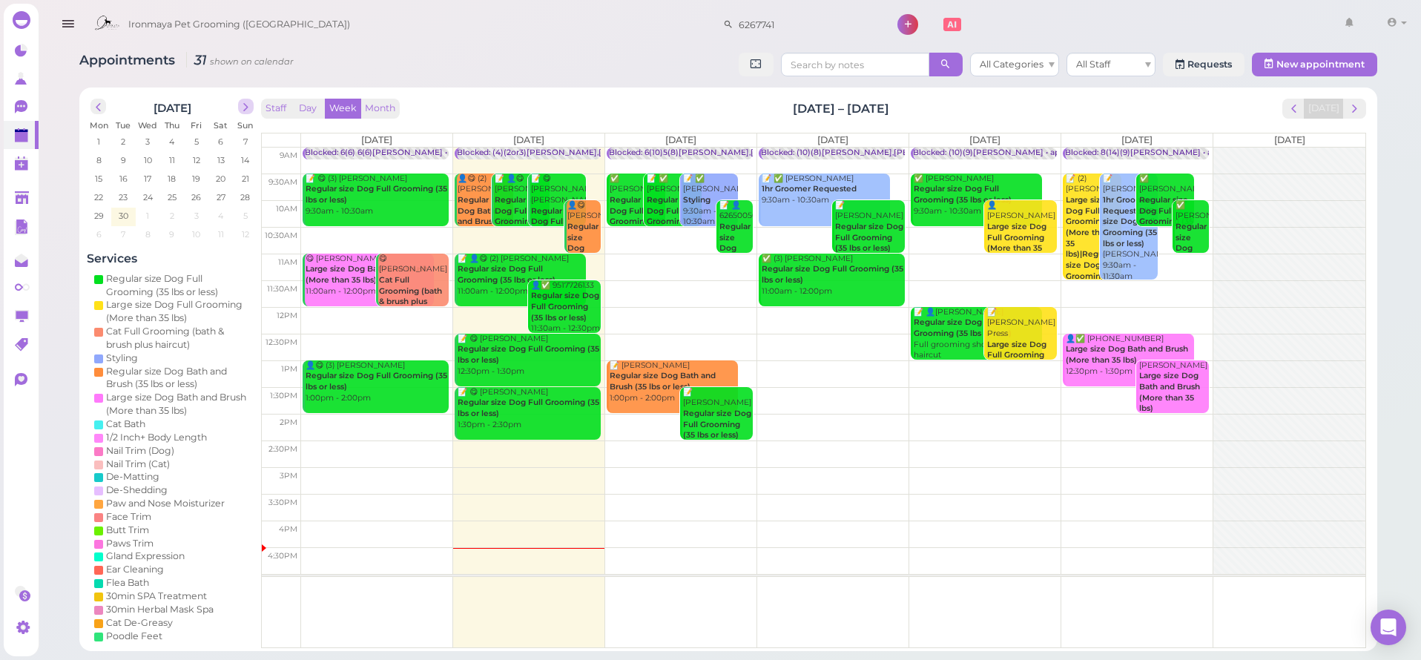
click at [248, 102] on span "next" at bounding box center [246, 107] width 14 height 14
click at [24, 200] on icon at bounding box center [22, 198] width 14 height 11
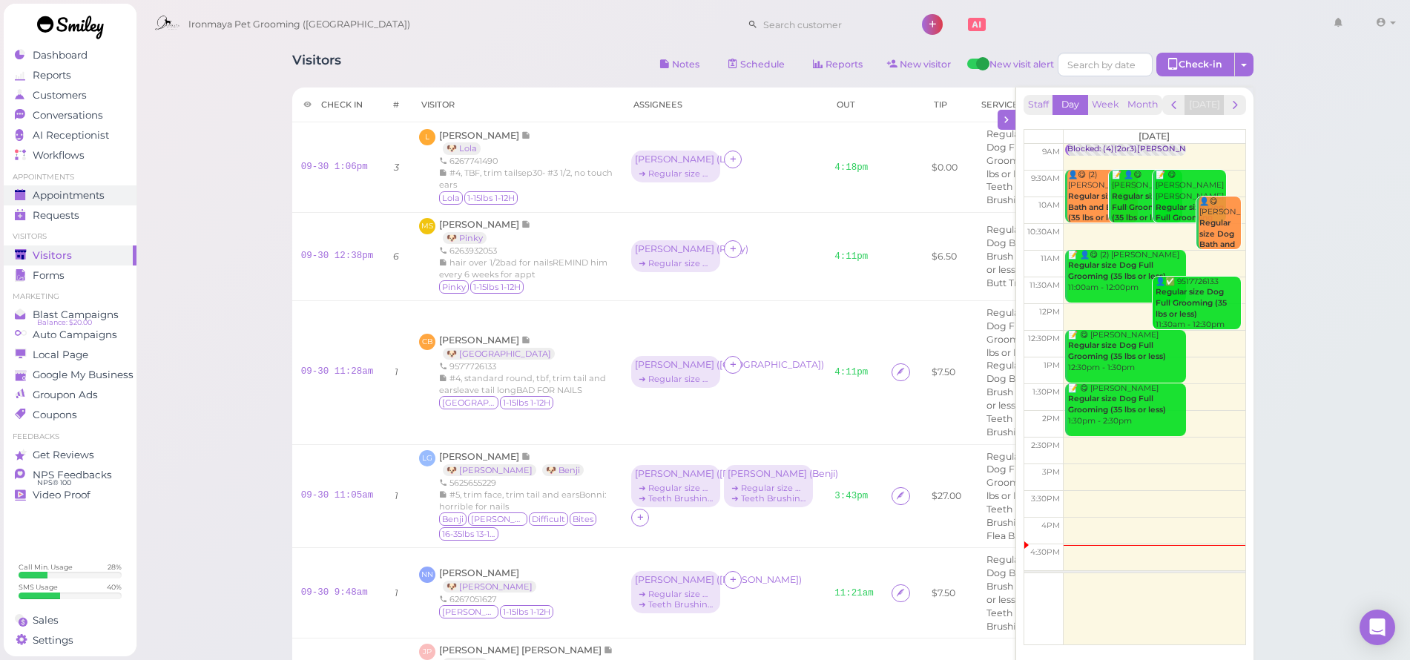
click at [76, 192] on span "Appointments" at bounding box center [69, 195] width 72 height 13
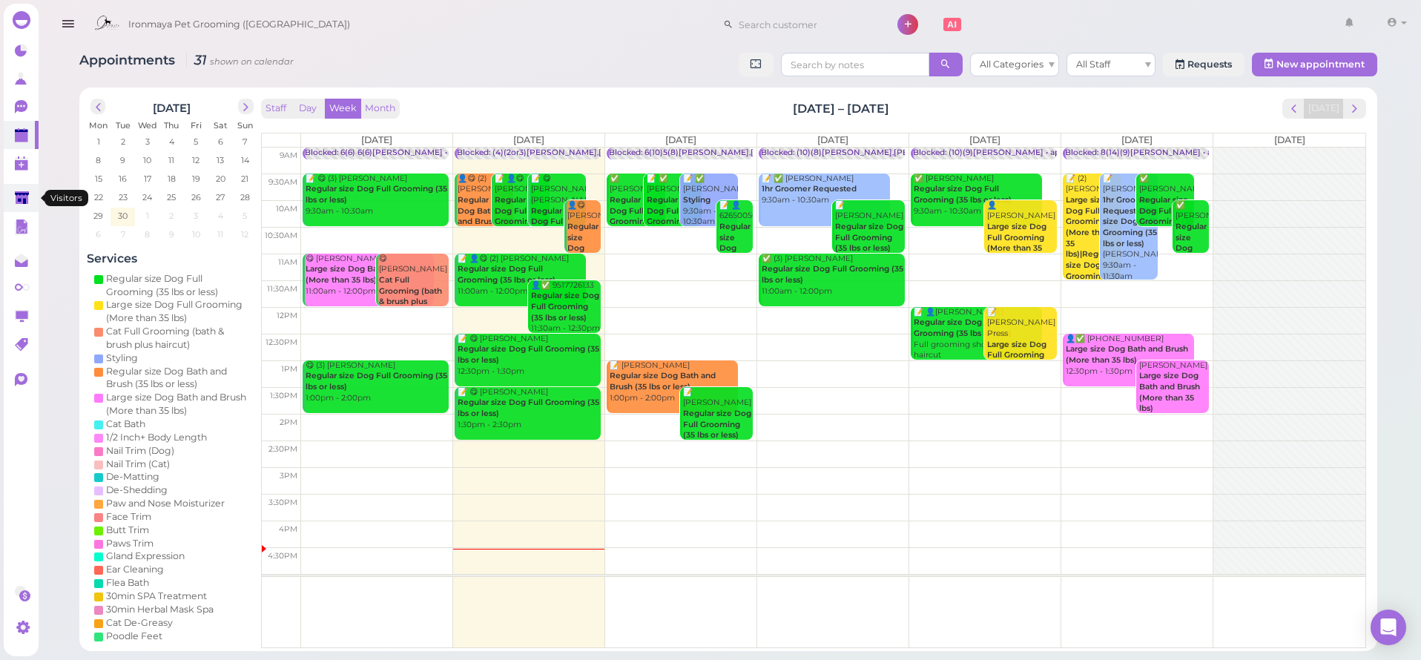
click at [17, 197] on polygon at bounding box center [22, 197] width 14 height 13
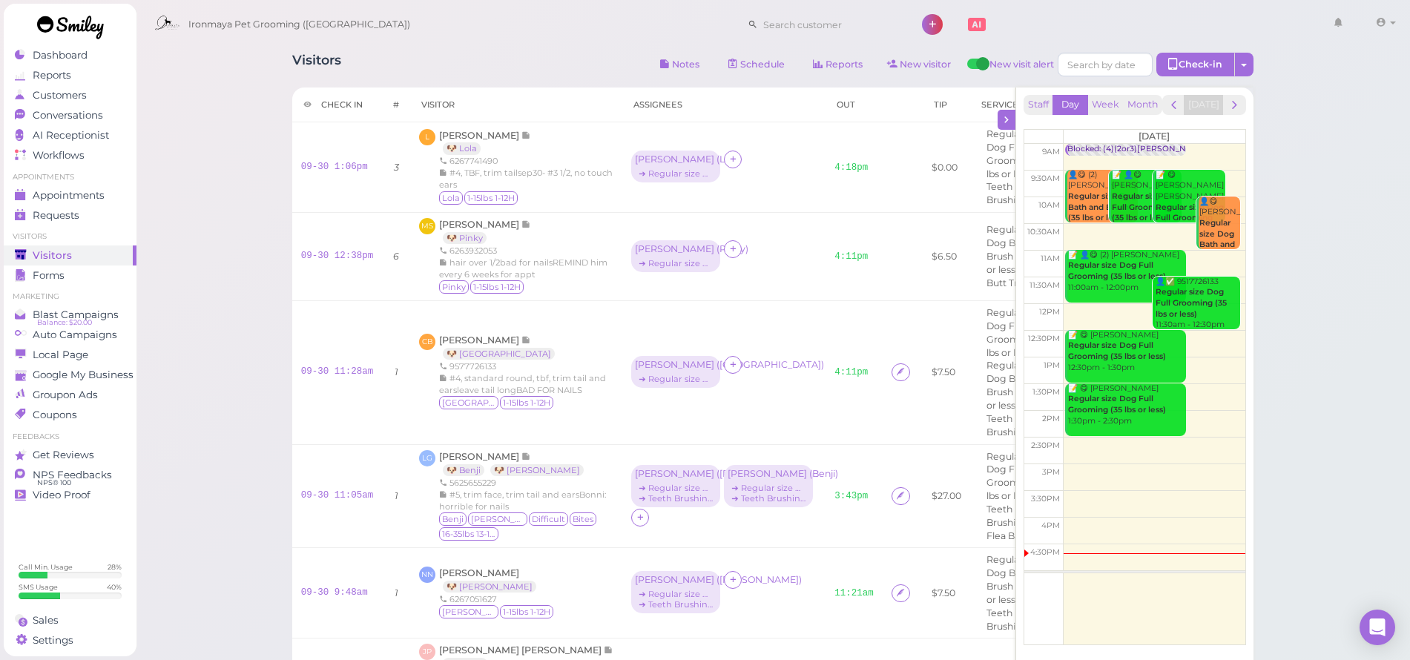
click at [188, 75] on div "Visitors Notes Schedule Reports New visitor New visit alert Check-in Customer c…" at bounding box center [773, 596] width 1275 height 1193
click at [74, 188] on link "Appointments" at bounding box center [70, 195] width 133 height 20
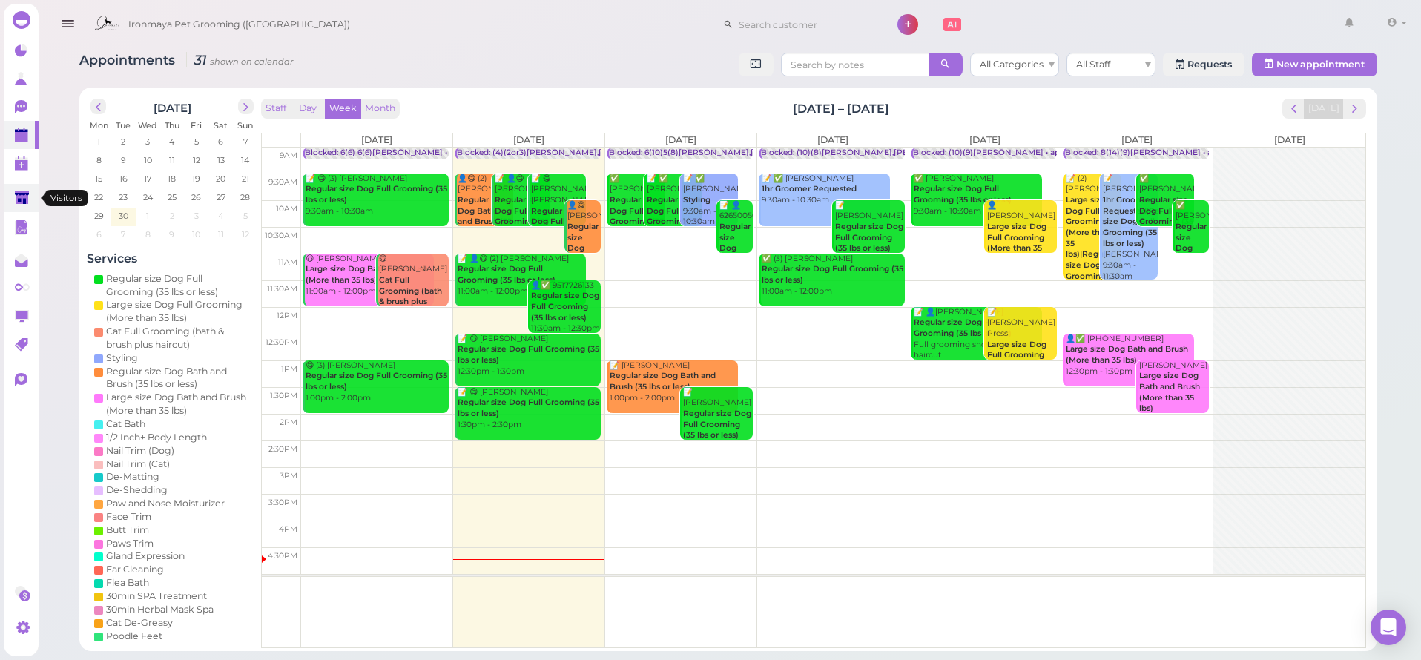
click at [22, 202] on polygon at bounding box center [22, 197] width 14 height 13
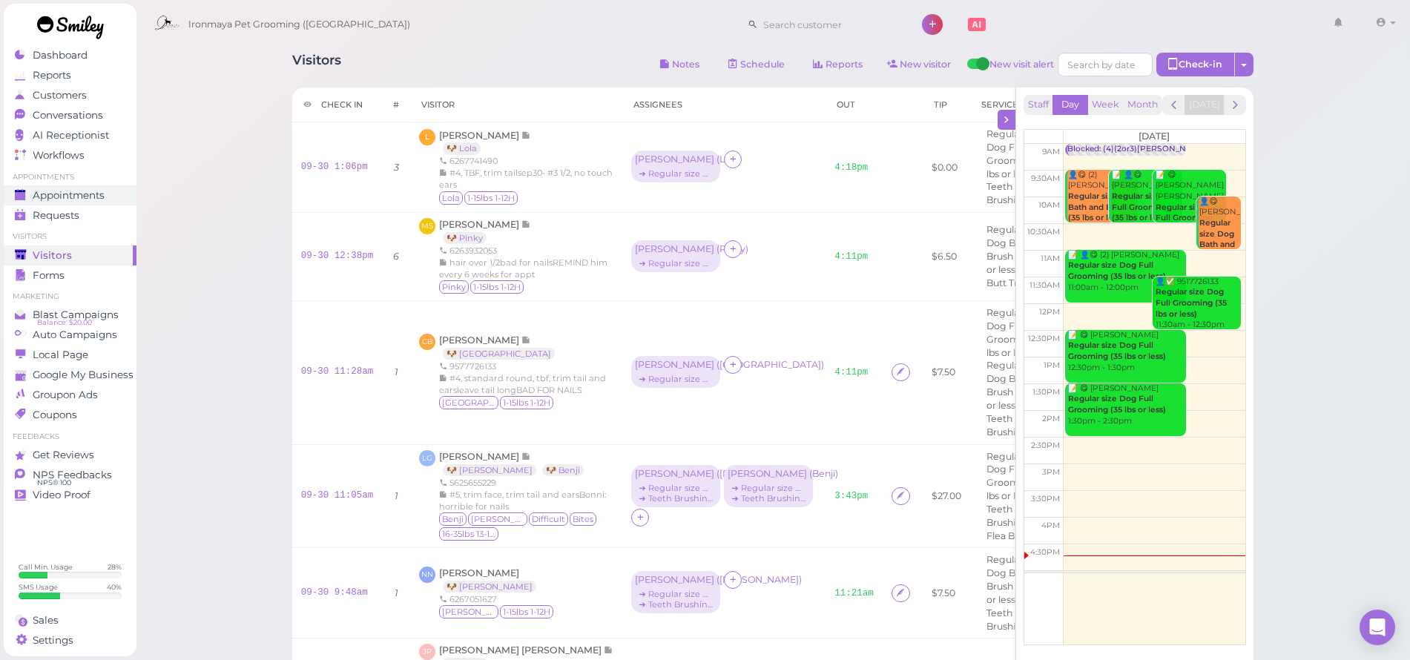
click at [100, 188] on link "Appointments" at bounding box center [70, 195] width 133 height 20
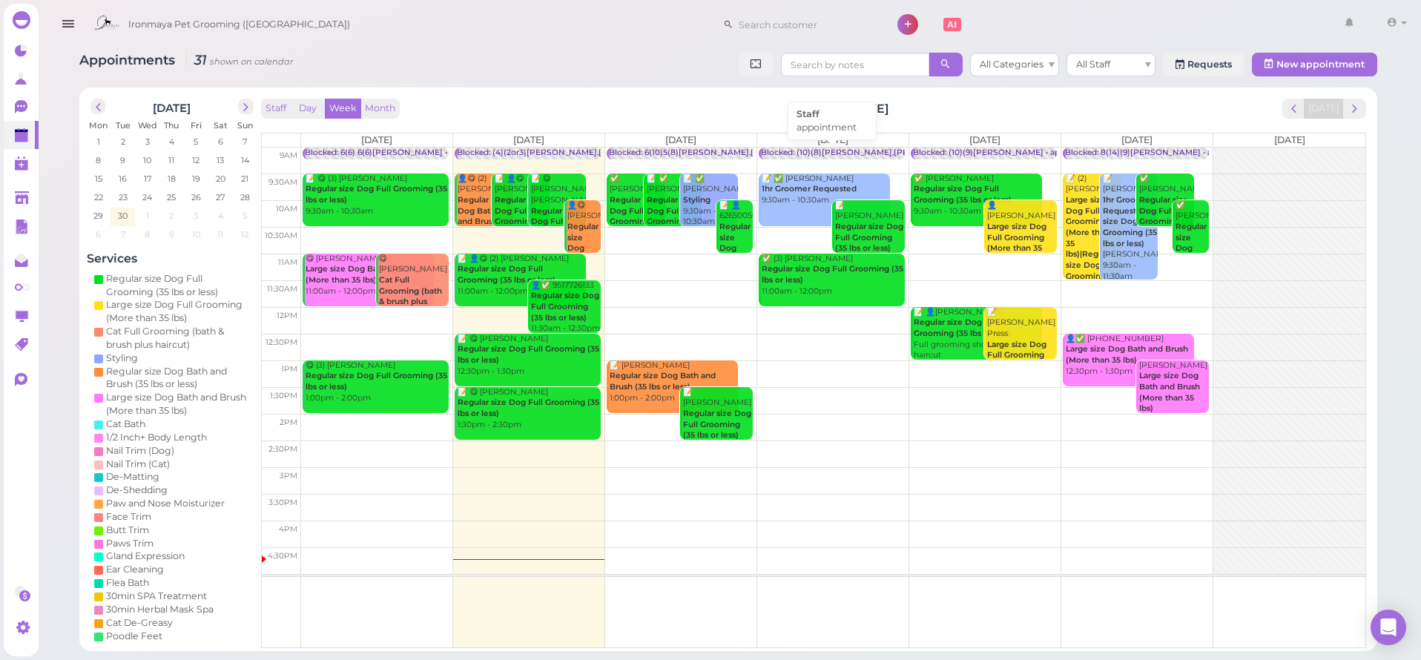
click at [817, 156] on div "Blocked: (10)(8)[PERSON_NAME],[PERSON_NAME] • appointment" at bounding box center [891, 153] width 261 height 11
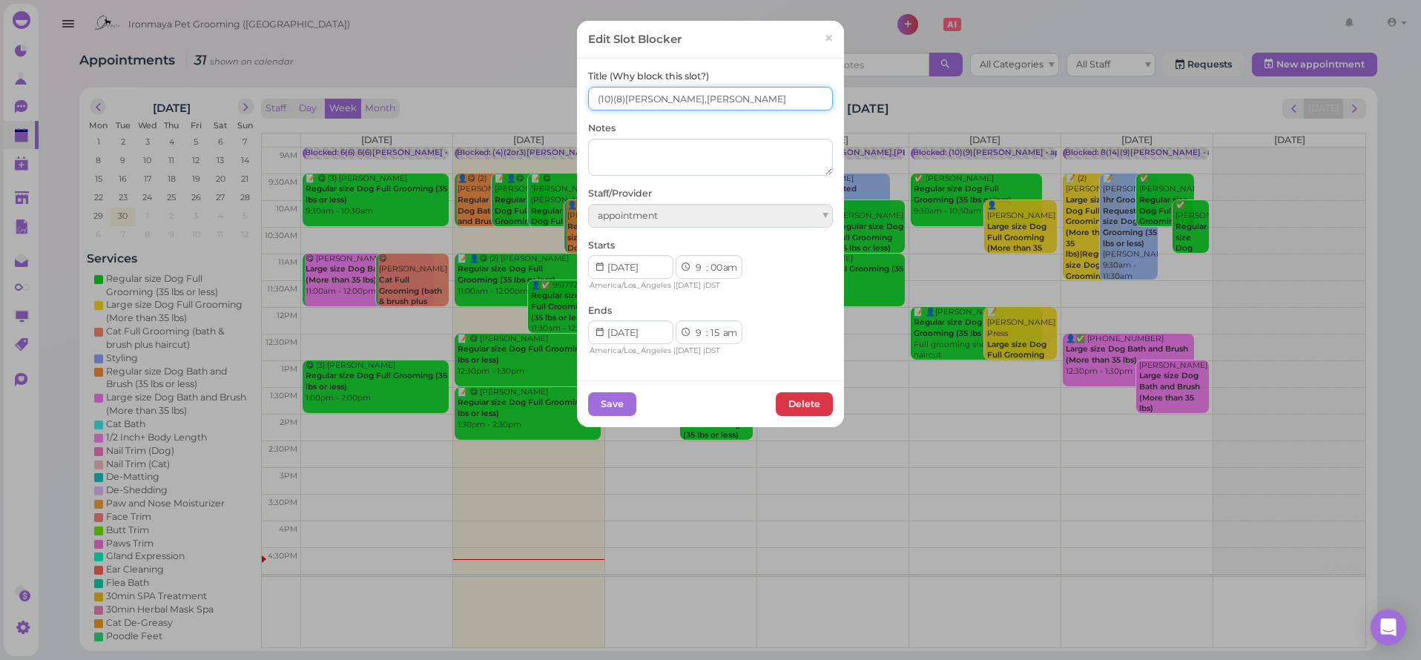
click at [590, 108] on input "(10)(8)[PERSON_NAME],[PERSON_NAME]" at bounding box center [710, 99] width 245 height 24
click at [590, 97] on input "(10)(8)[PERSON_NAME],[PERSON_NAME]" at bounding box center [710, 99] width 245 height 24
type input "5(10) / 5(8)[PERSON_NAME],[PERSON_NAME]"
click at [613, 396] on button "Save" at bounding box center [612, 404] width 48 height 24
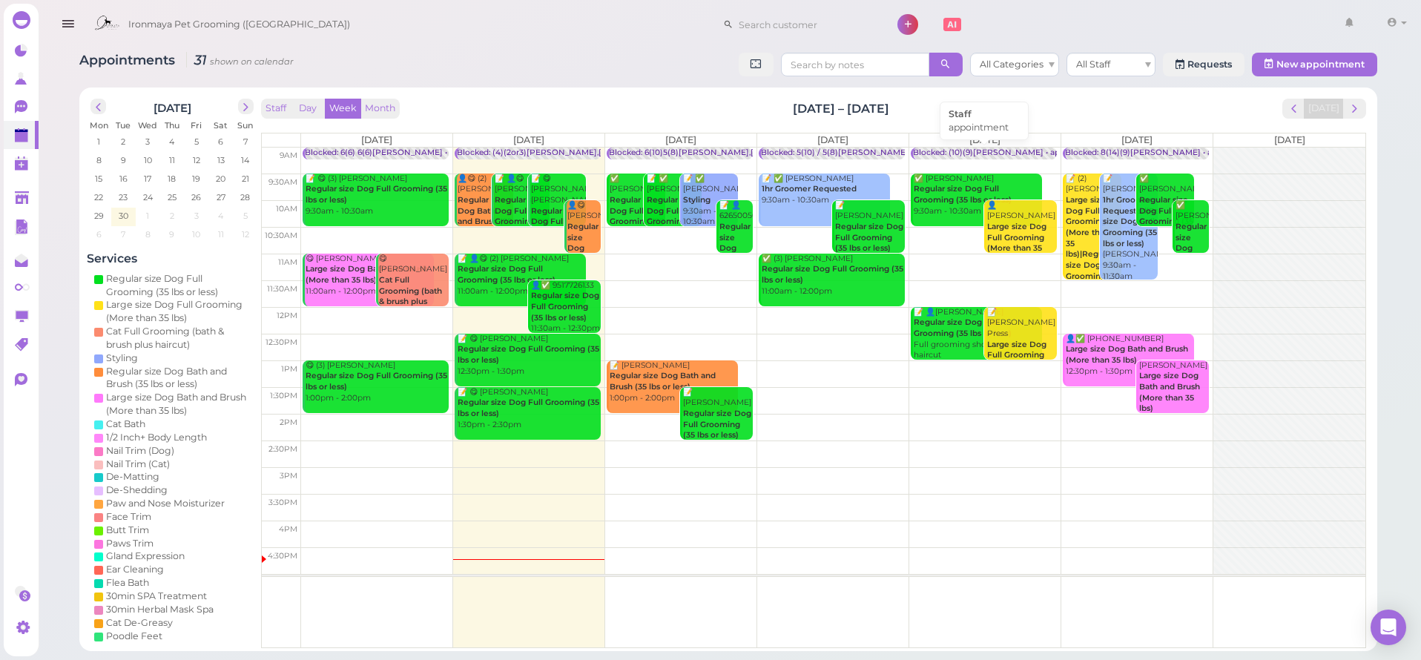
click at [1004, 149] on div "Blocked: (10)(9)[PERSON_NAME] • appointment" at bounding box center [1007, 153] width 188 height 11
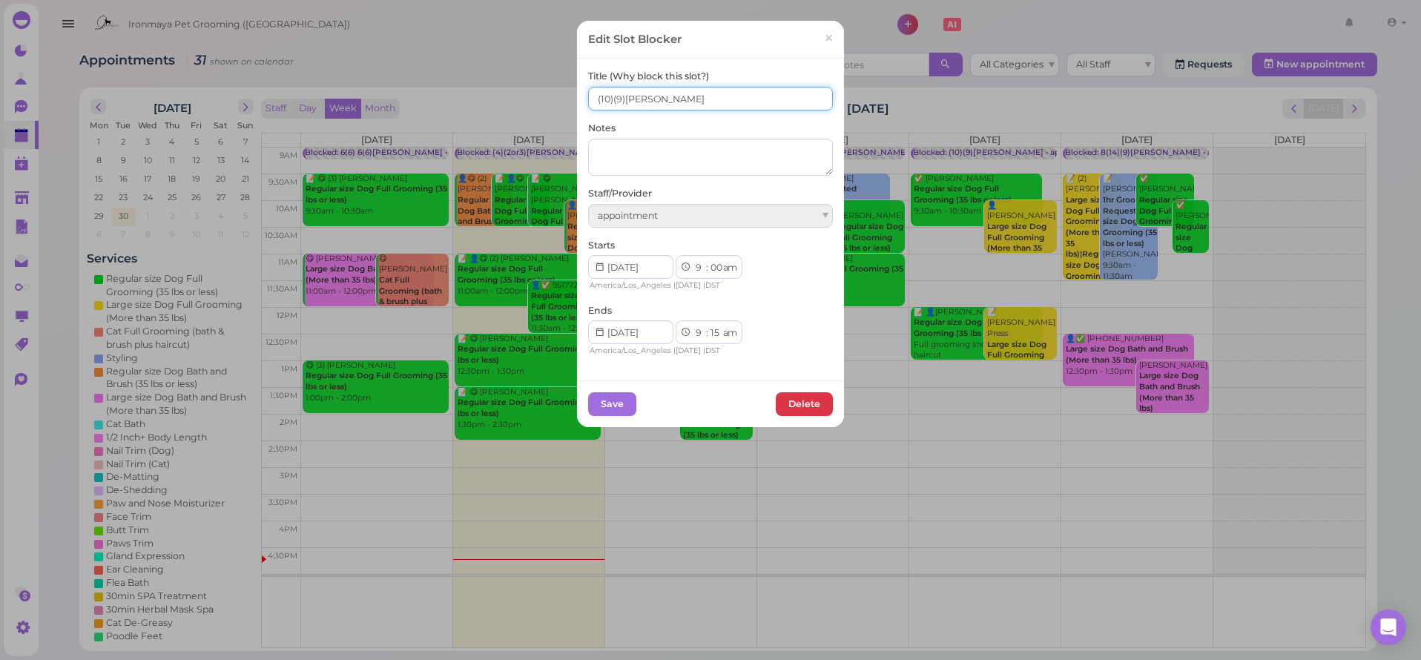
click at [590, 102] on input "(10)(9)[PERSON_NAME]" at bounding box center [710, 99] width 245 height 24
type input "4(10)/ 4(9)[PERSON_NAME]"
click at [622, 407] on button "Save" at bounding box center [612, 404] width 48 height 24
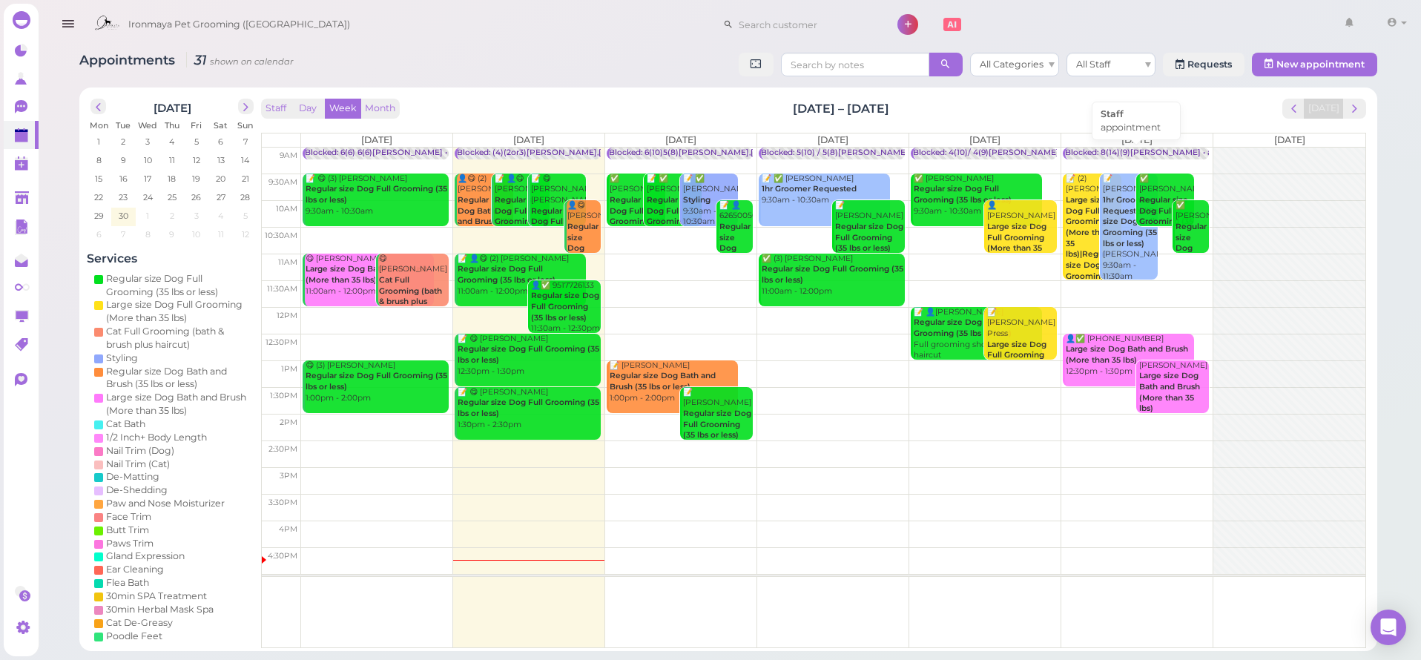
click at [1142, 150] on div "Blocked: 8(14)(9)[PERSON_NAME] • appointment" at bounding box center [1162, 153] width 194 height 11
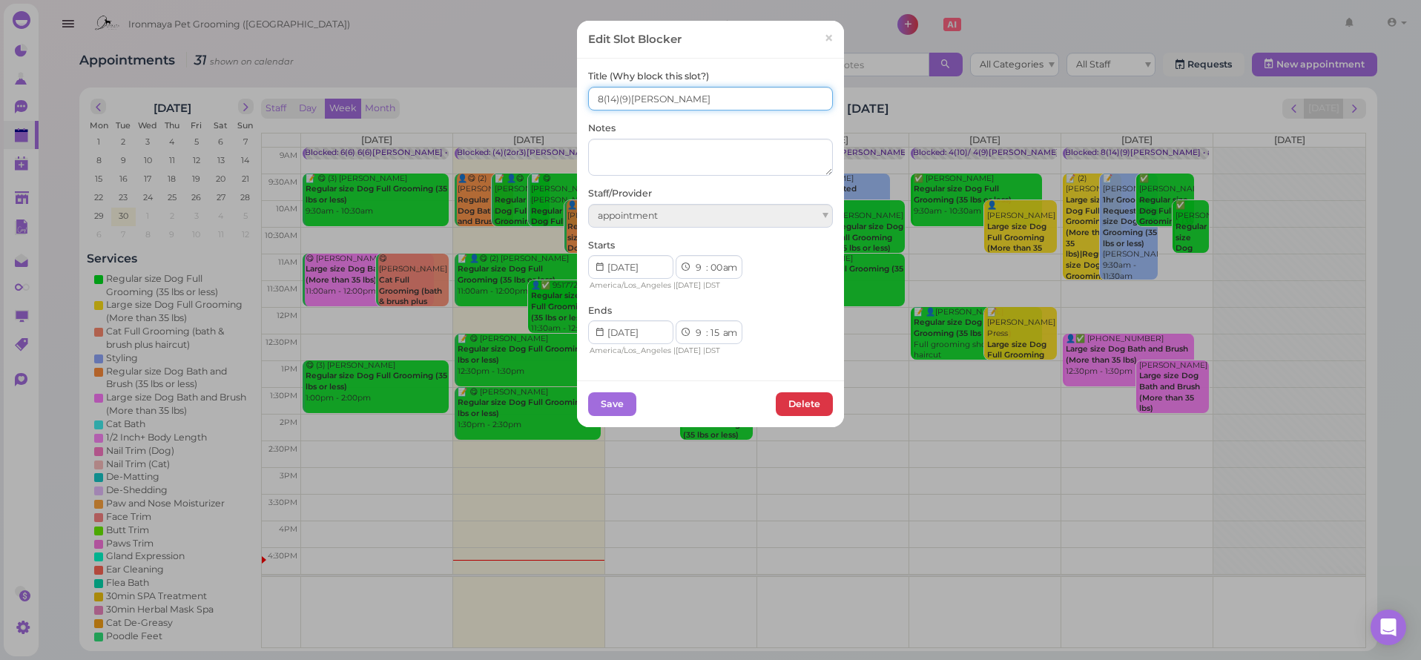
click at [616, 96] on input "8(14)(9)[PERSON_NAME]" at bounding box center [710, 99] width 245 height 24
click at [616, 98] on input "8(14)(9)[PERSON_NAME]" at bounding box center [710, 99] width 245 height 24
click at [614, 99] on input "8(14)(9)[PERSON_NAME]" at bounding box center [710, 99] width 245 height 24
click at [615, 96] on input "8(14)(9)[PERSON_NAME]" at bounding box center [710, 99] width 245 height 24
click at [596, 97] on input "8(14)/ 5(9)[PERSON_NAME]" at bounding box center [710, 99] width 245 height 24
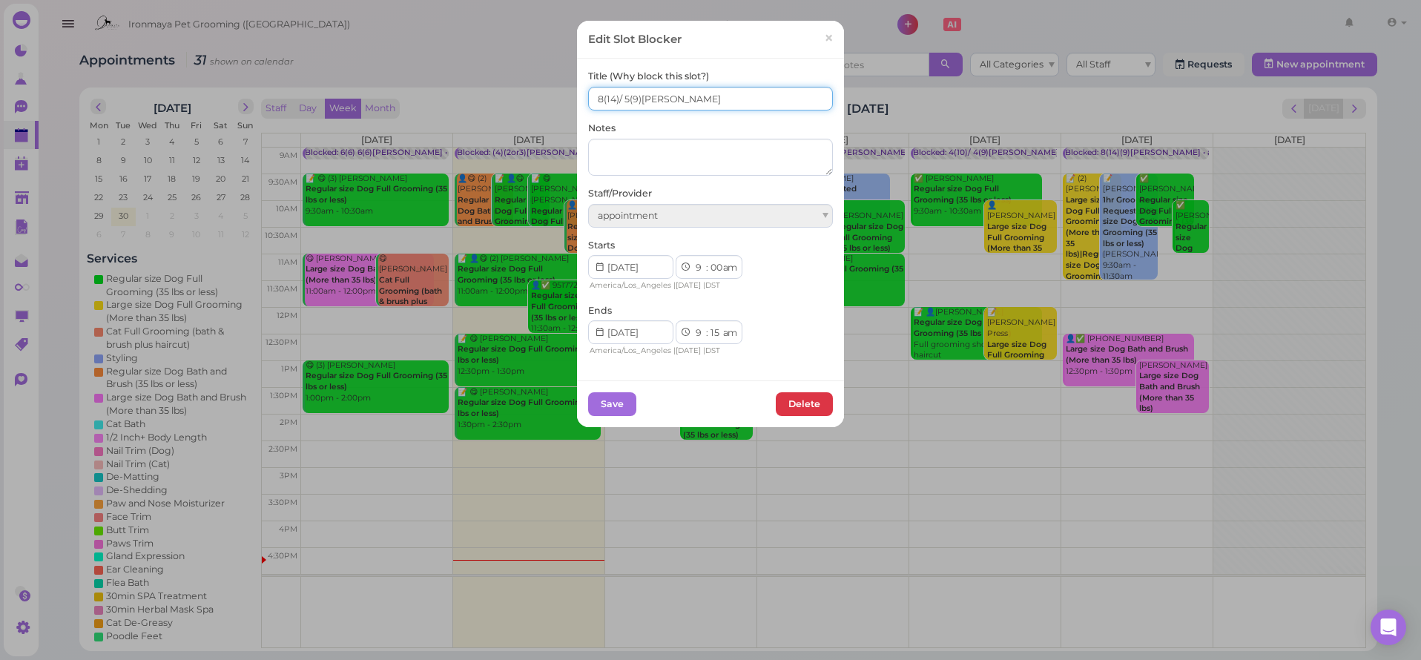
click at [595, 96] on input "8(14)/ 5(9)[PERSON_NAME]" at bounding box center [710, 99] width 245 height 24
click at [593, 96] on input "8(14)/ 5(9)[PERSON_NAME]" at bounding box center [710, 99] width 245 height 24
type input "8(14)/ 5(9)[PERSON_NAME]"
click at [619, 393] on button "Save" at bounding box center [612, 404] width 48 height 24
